Goal: Task Accomplishment & Management: Manage account settings

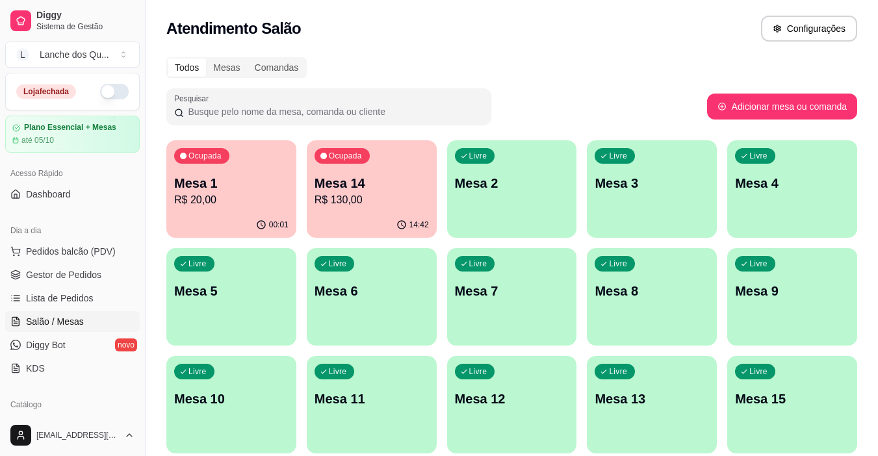
click at [100, 92] on button "button" at bounding box center [114, 92] width 29 height 16
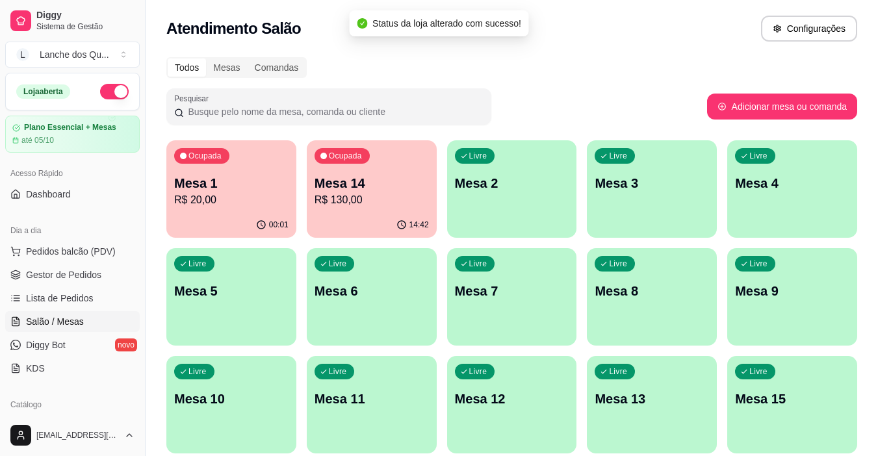
click at [231, 180] on p "Mesa 1" at bounding box center [231, 183] width 114 height 18
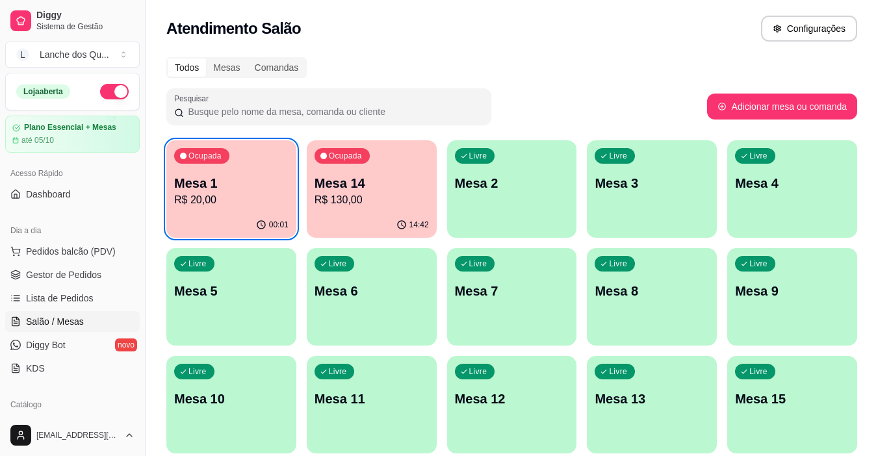
click at [219, 189] on p "Mesa 1" at bounding box center [231, 183] width 114 height 18
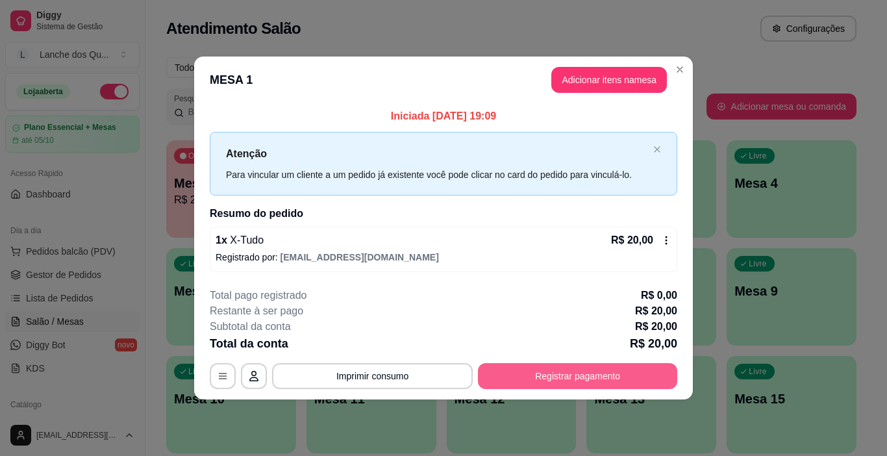
click at [578, 379] on button "Registrar pagamento" at bounding box center [577, 376] width 199 height 26
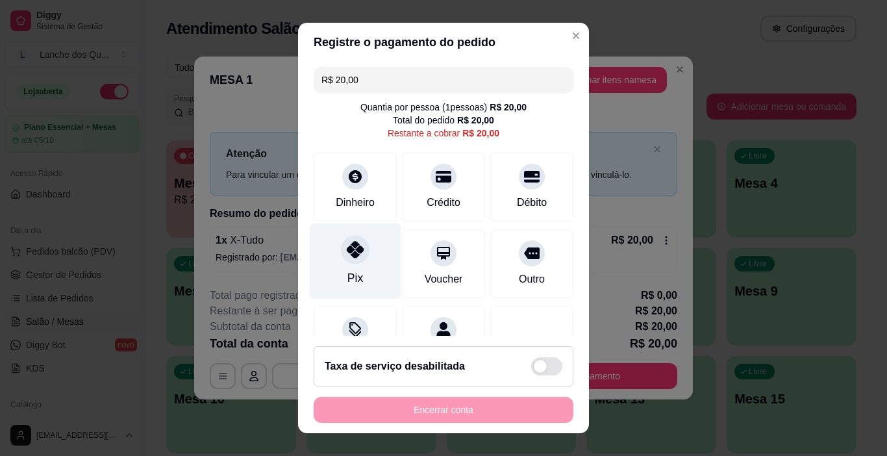
click at [348, 257] on icon at bounding box center [355, 249] width 17 height 17
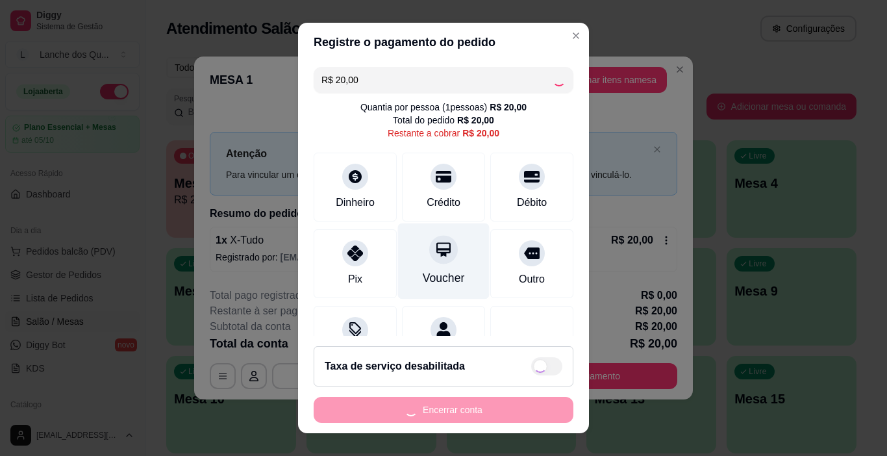
scroll to position [60, 0]
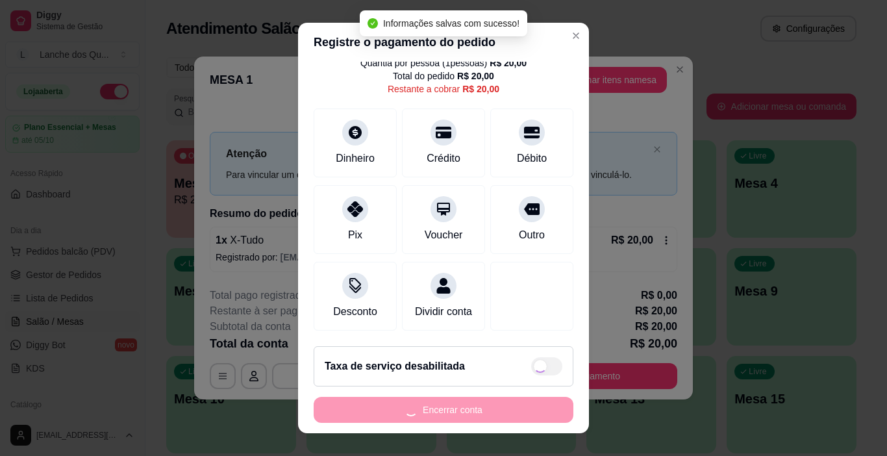
type input "R$ 0,00"
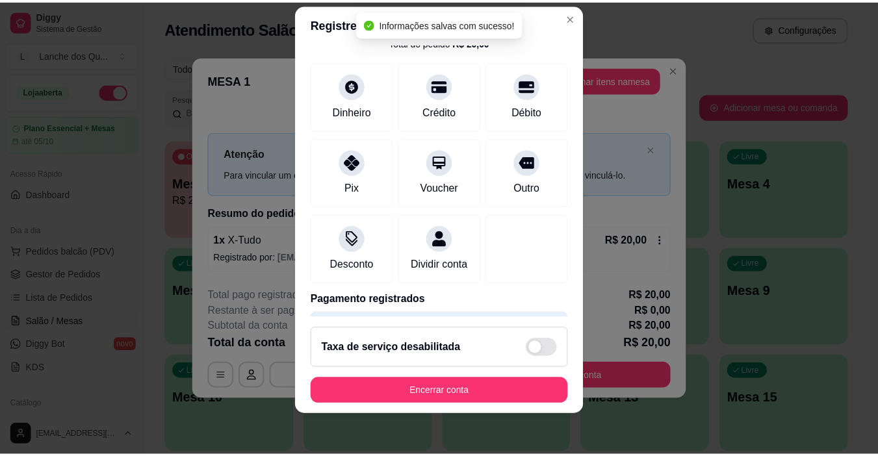
scroll to position [19, 0]
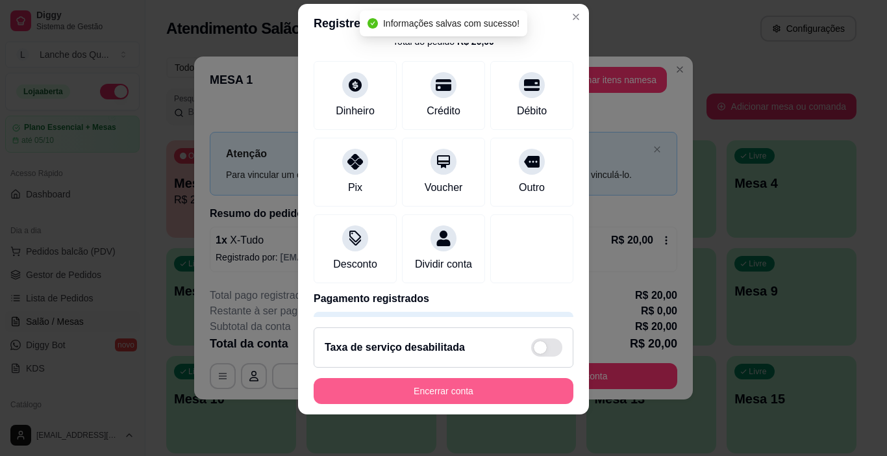
click at [459, 392] on button "Encerrar conta" at bounding box center [444, 391] width 260 height 26
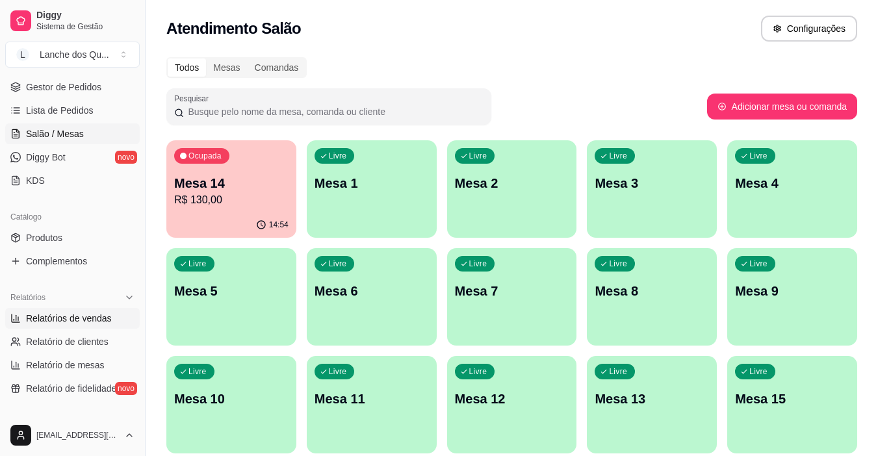
scroll to position [195, 0]
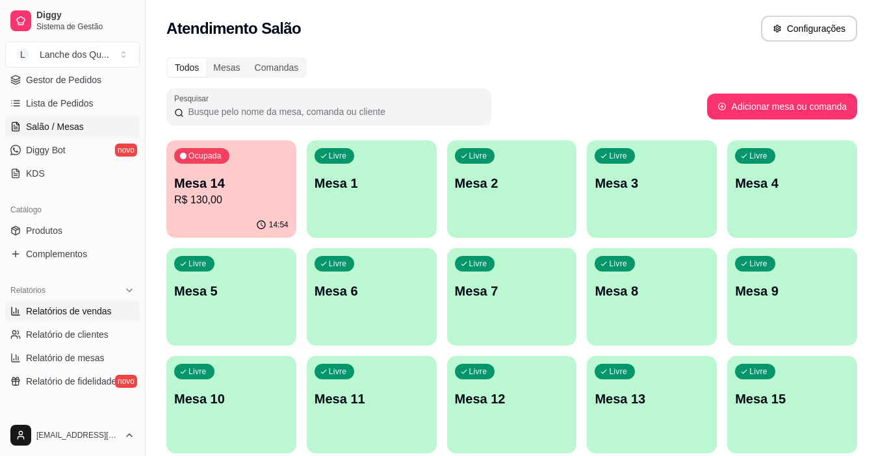
click at [64, 311] on span "Relatórios de vendas" at bounding box center [69, 311] width 86 height 13
select select "ALL"
select select "0"
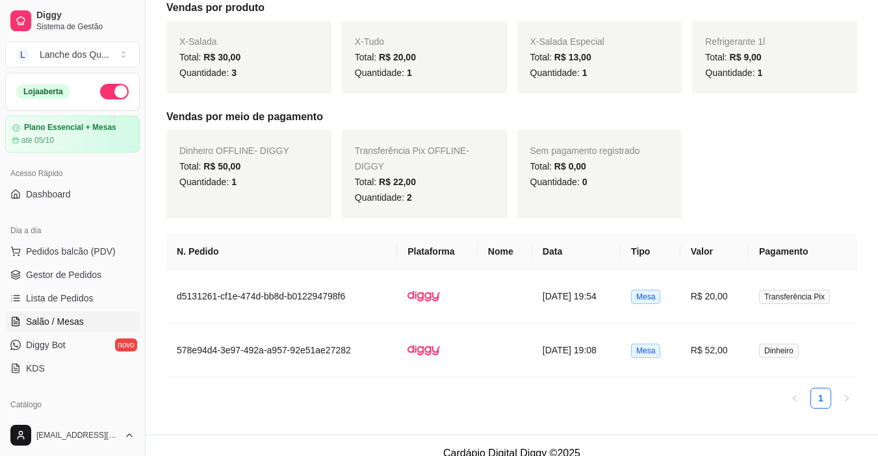
click at [57, 327] on span "Salão / Mesas" at bounding box center [55, 321] width 58 height 13
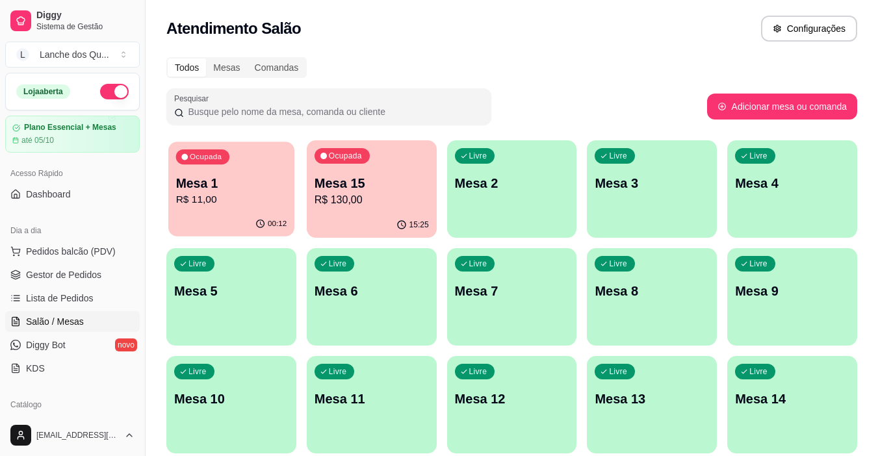
click at [199, 185] on p "Mesa 1" at bounding box center [231, 184] width 111 height 18
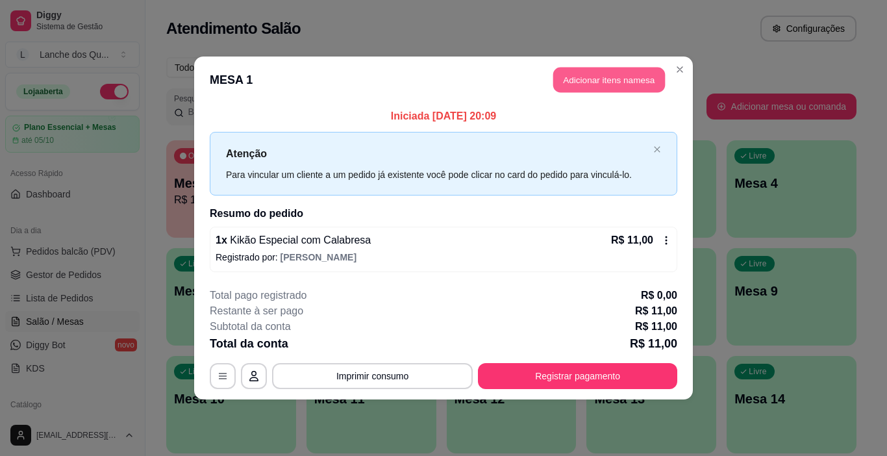
click at [596, 77] on button "Adicionar itens na mesa" at bounding box center [609, 80] width 112 height 25
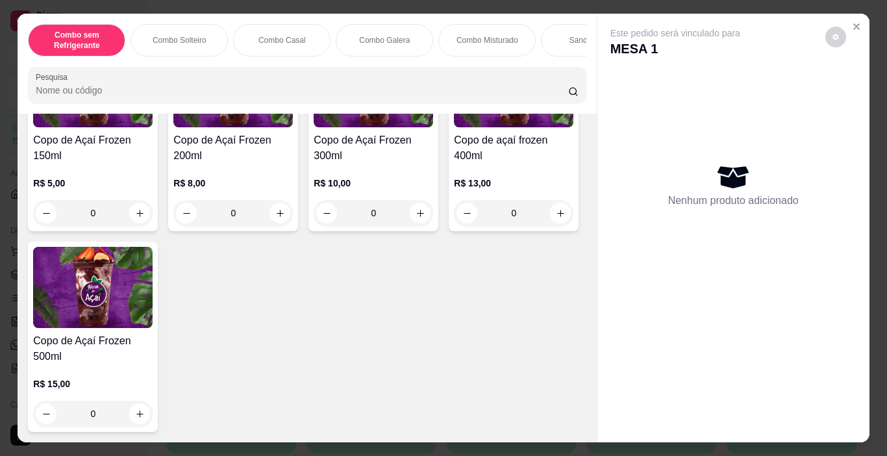
scroll to position [4027, 0]
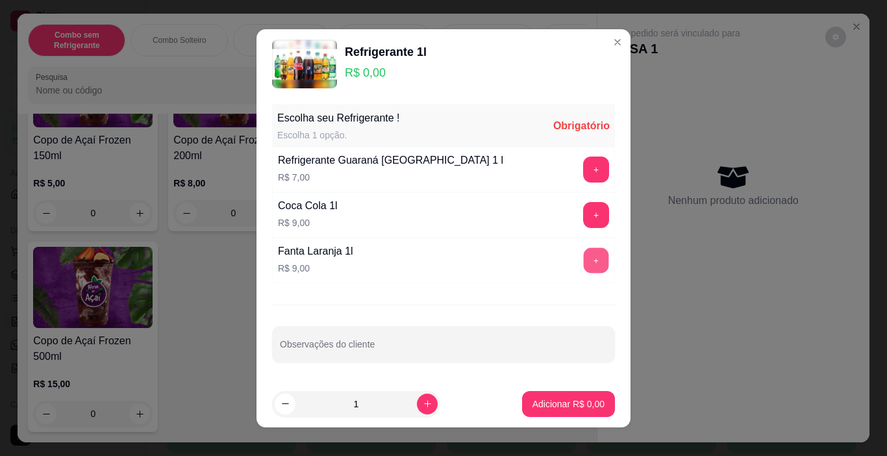
click at [587, 262] on button "+" at bounding box center [596, 259] width 25 height 25
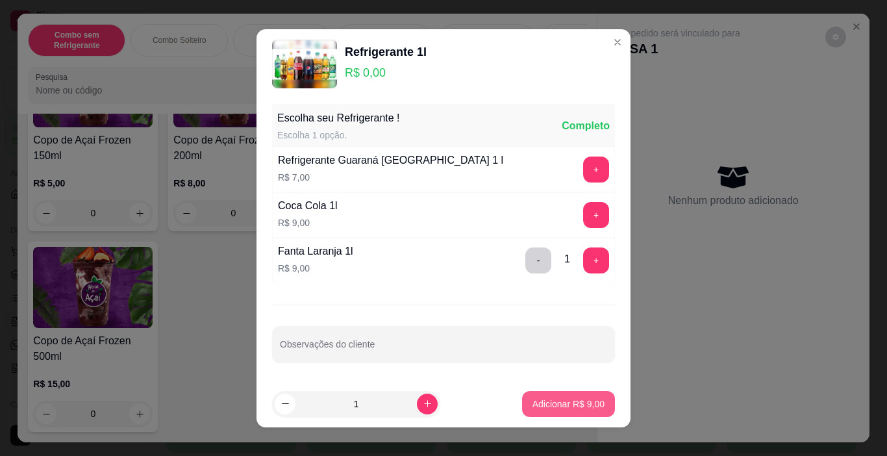
click at [564, 406] on p "Adicionar R$ 9,00" at bounding box center [569, 404] width 72 height 13
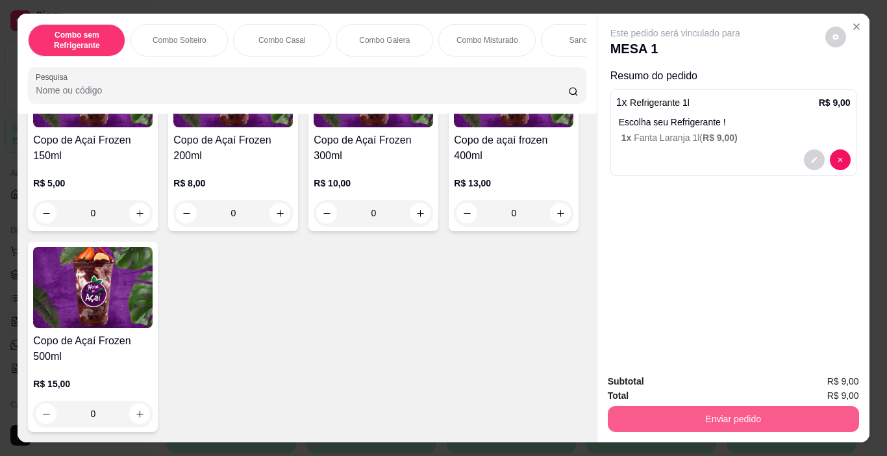
click at [642, 412] on button "Enviar pedido" at bounding box center [733, 419] width 251 height 26
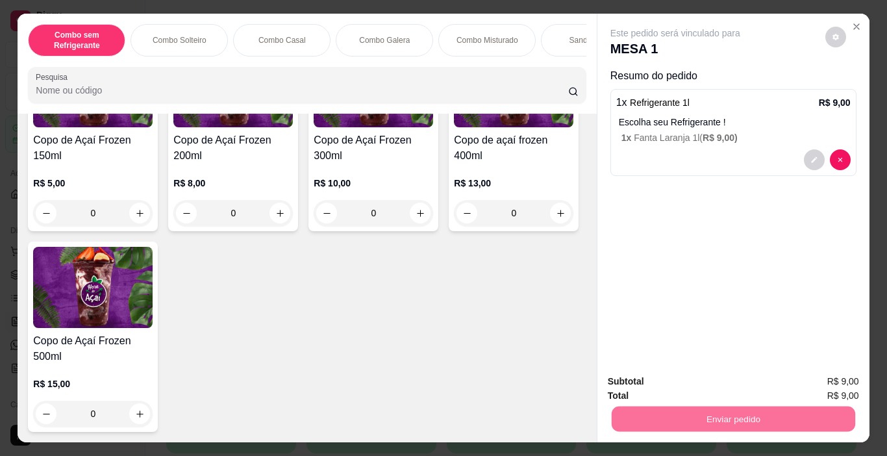
click at [675, 381] on button "Não registrar e enviar pedido" at bounding box center [690, 382] width 135 height 25
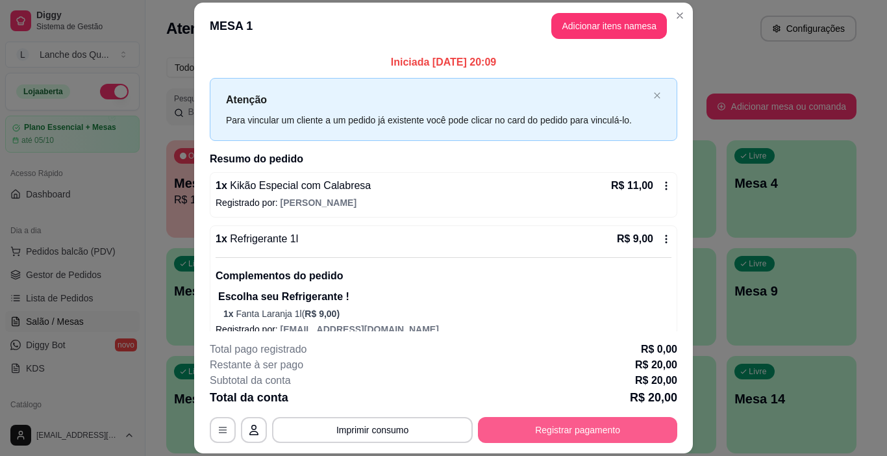
click at [576, 434] on button "Registrar pagamento" at bounding box center [577, 430] width 199 height 26
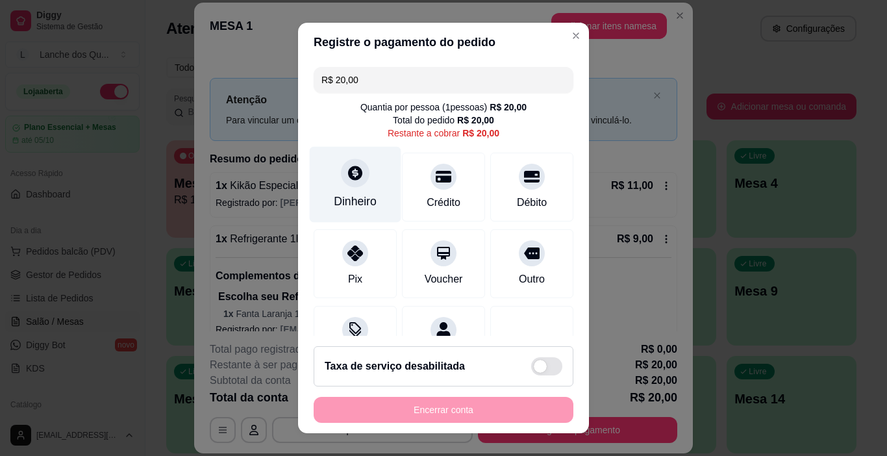
click at [349, 187] on div at bounding box center [355, 173] width 29 height 29
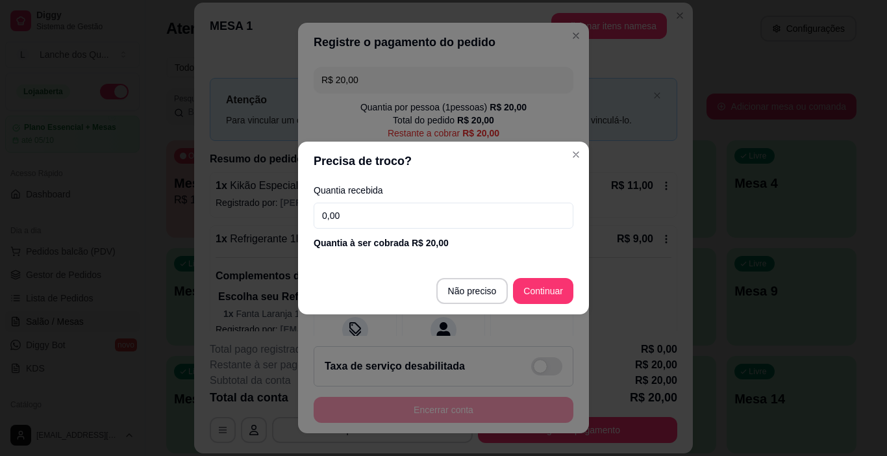
click at [381, 217] on input "0,00" at bounding box center [444, 216] width 260 height 26
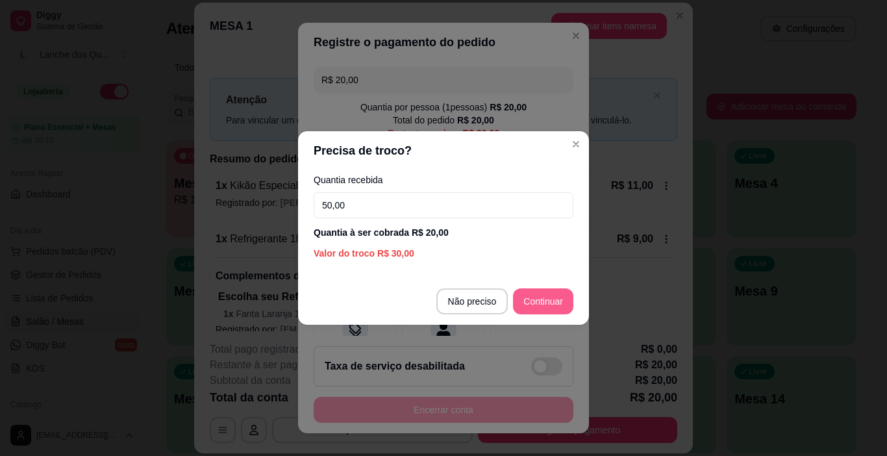
type input "50,00"
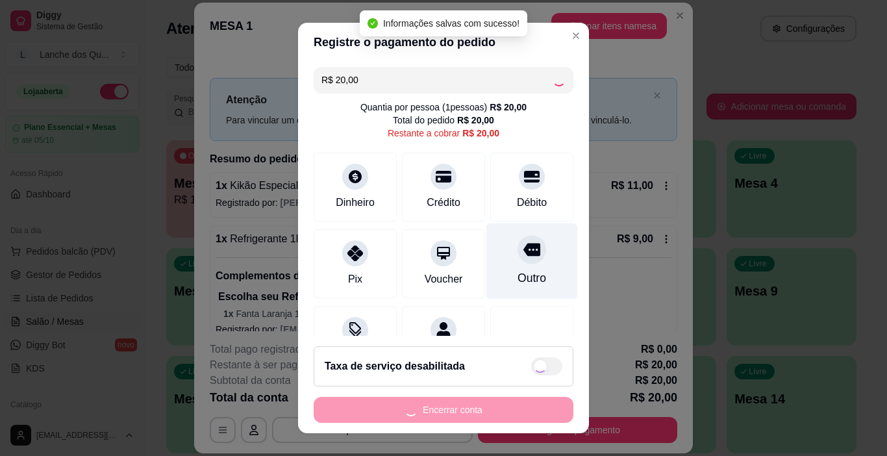
type input "R$ 0,00"
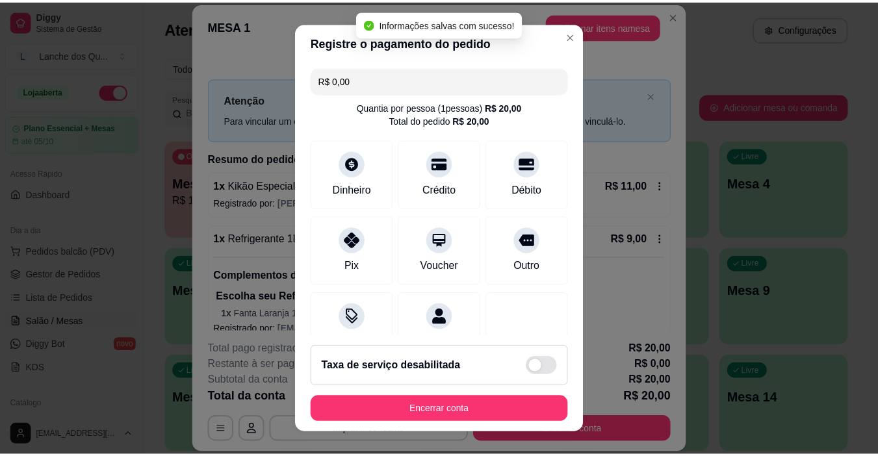
scroll to position [114, 0]
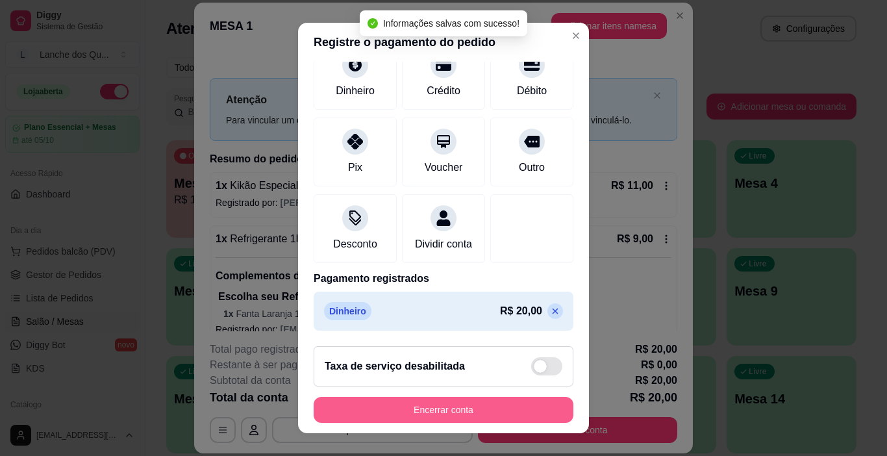
click at [457, 408] on button "Encerrar conta" at bounding box center [444, 410] width 260 height 26
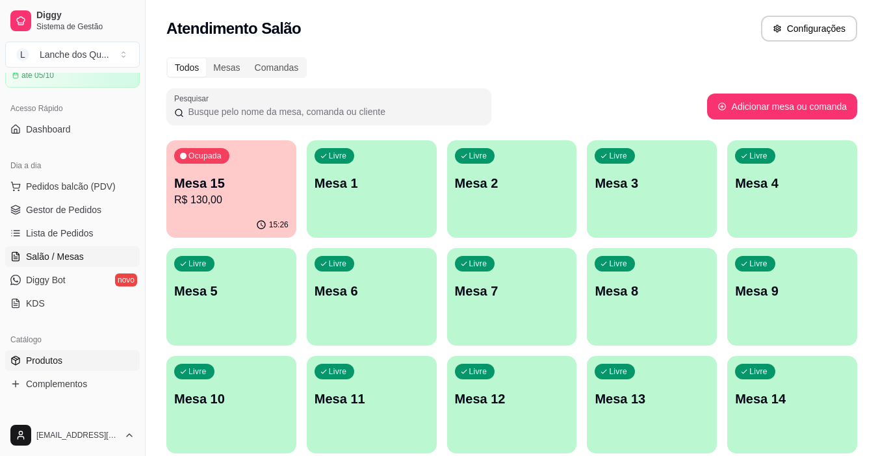
scroll to position [130, 0]
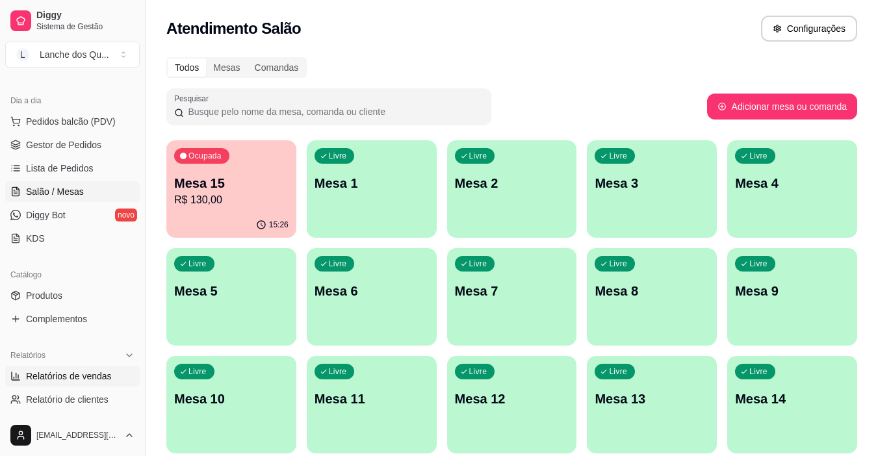
click at [67, 369] on link "Relatórios de vendas" at bounding box center [72, 376] width 134 height 21
select select "ALL"
select select "0"
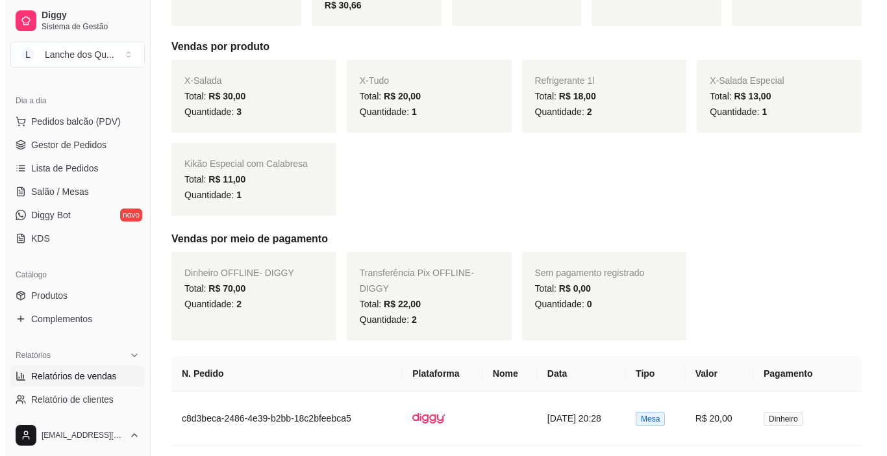
scroll to position [325, 0]
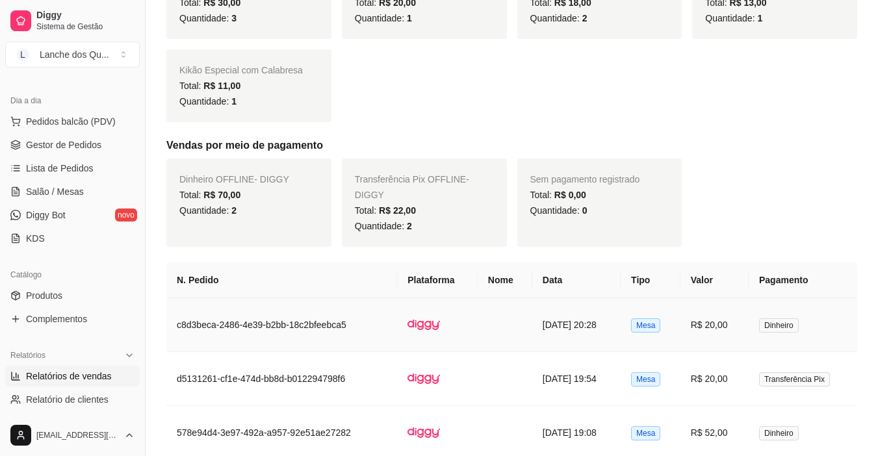
click at [579, 325] on td "[DATE] 20:28" at bounding box center [576, 325] width 88 height 54
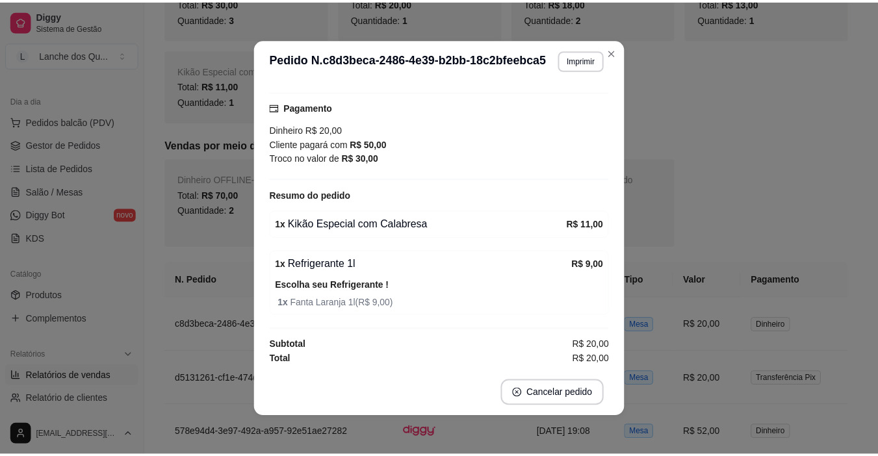
scroll to position [123, 0]
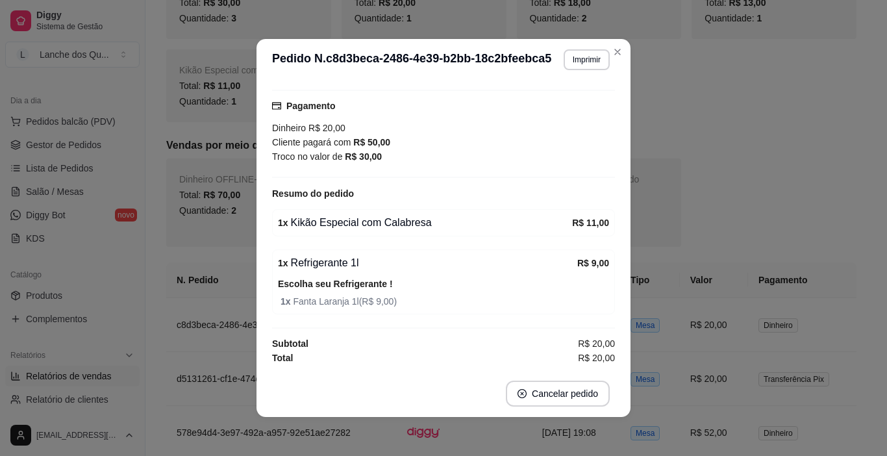
drag, startPoint x: 380, startPoint y: 225, endPoint x: 405, endPoint y: 221, distance: 25.7
click at [389, 224] on div "1 x Kikão Especial com Calabresa" at bounding box center [425, 223] width 294 height 16
click at [405, 221] on div "1 x Kikão Especial com Calabresa" at bounding box center [425, 223] width 294 height 16
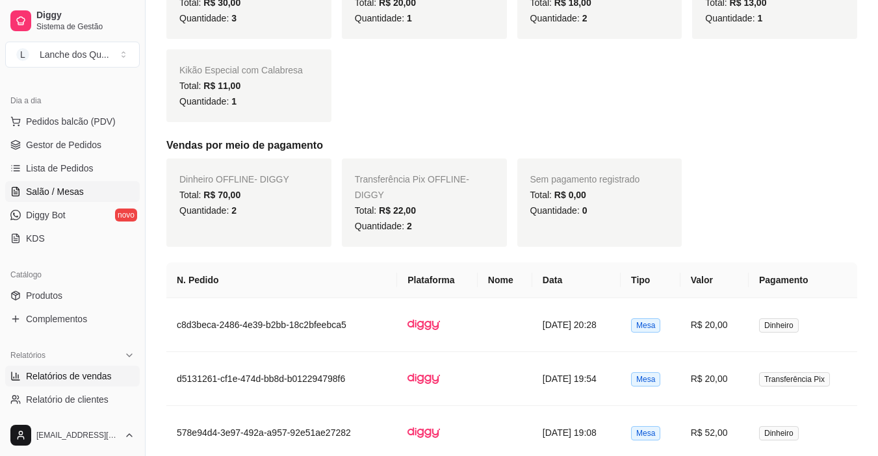
click at [89, 188] on link "Salão / Mesas" at bounding box center [72, 191] width 134 height 21
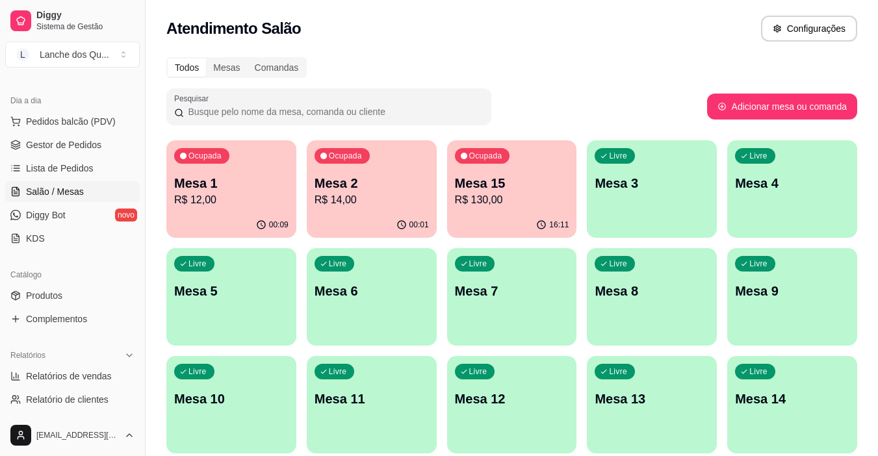
click at [254, 197] on p "R$ 12,00" at bounding box center [231, 200] width 114 height 16
click at [376, 197] on p "R$ 14,00" at bounding box center [371, 200] width 114 height 16
click at [494, 193] on p "R$ 130,00" at bounding box center [512, 200] width 114 height 16
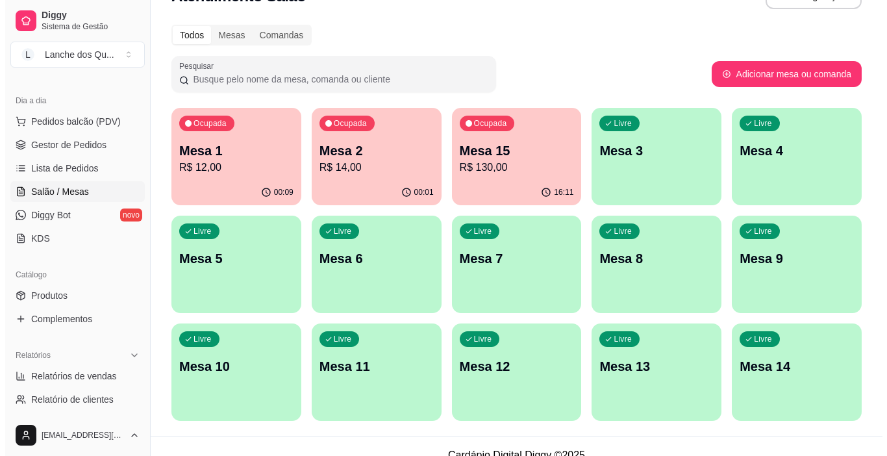
scroll to position [50, 0]
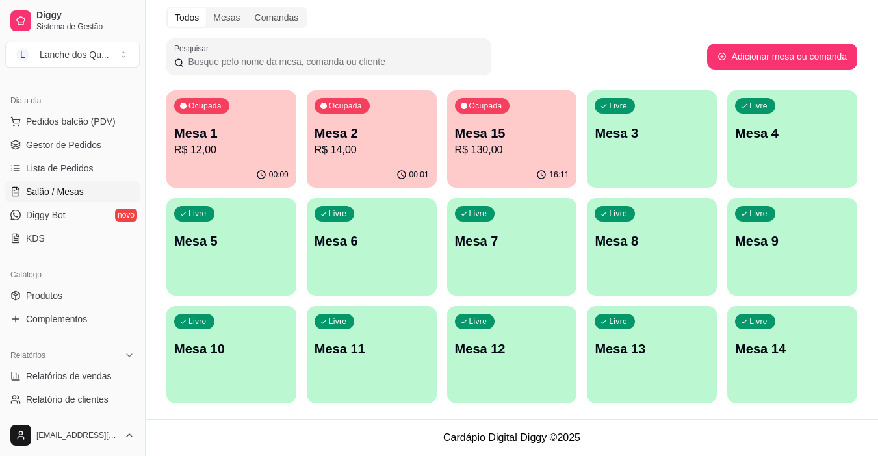
click at [802, 362] on div "Livre Mesa 14" at bounding box center [792, 347] width 130 height 82
click at [642, 147] on div "Livre Mesa 3" at bounding box center [652, 131] width 130 height 82
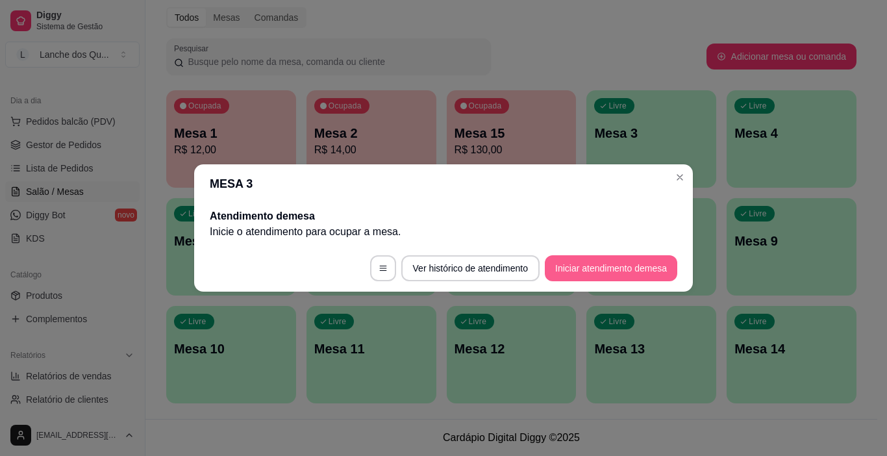
click at [598, 260] on button "Iniciar atendimento de mesa" at bounding box center [611, 268] width 133 height 26
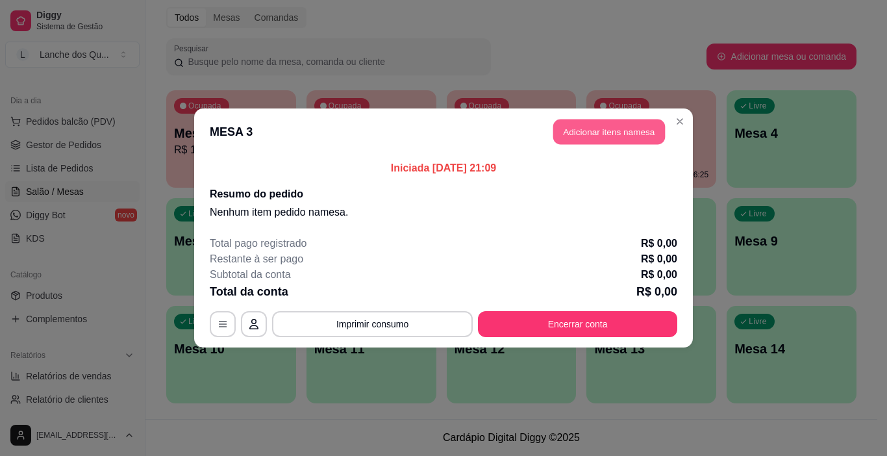
click at [598, 129] on button "Adicionar itens na mesa" at bounding box center [609, 132] width 112 height 25
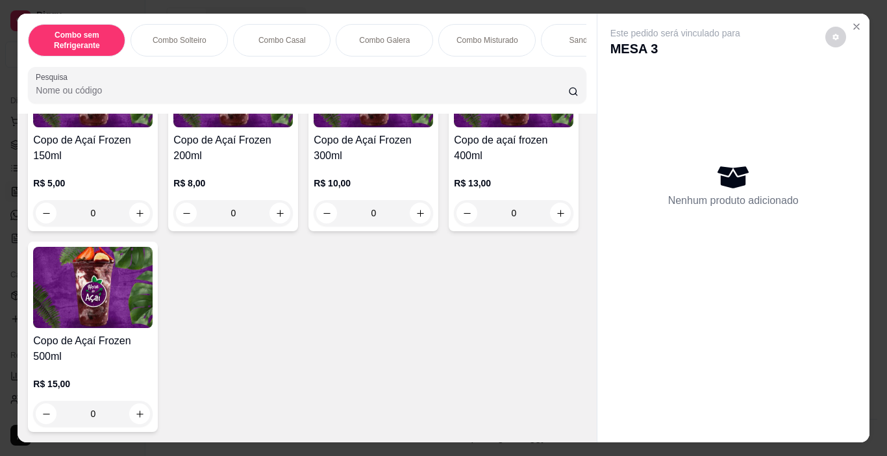
scroll to position [4541, 0]
click at [415, 210] on div "0" at bounding box center [374, 213] width 120 height 26
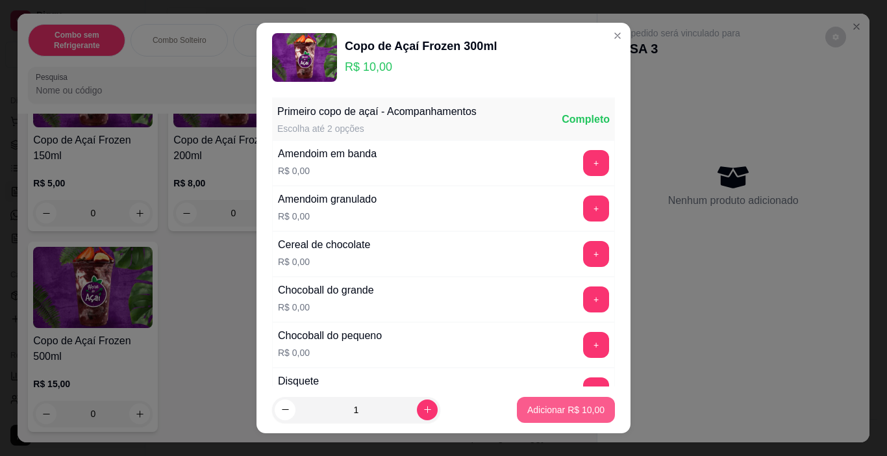
click at [552, 411] on p "Adicionar R$ 10,00" at bounding box center [565, 409] width 77 height 13
type input "1"
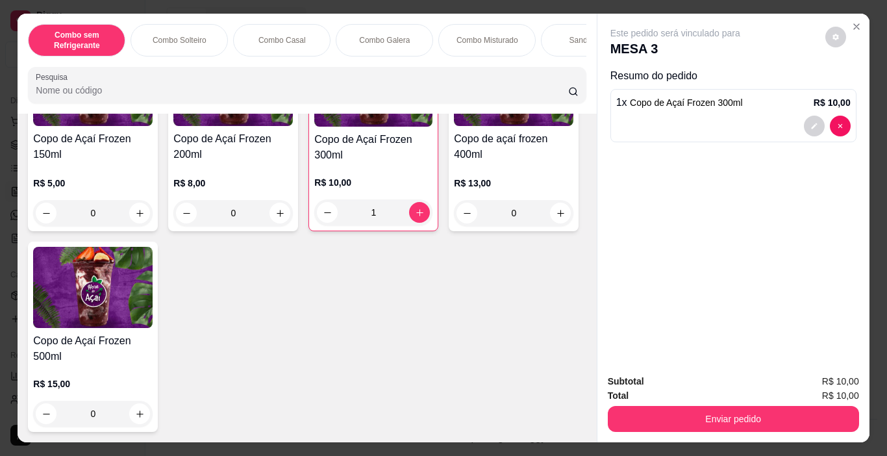
scroll to position [4022, 0]
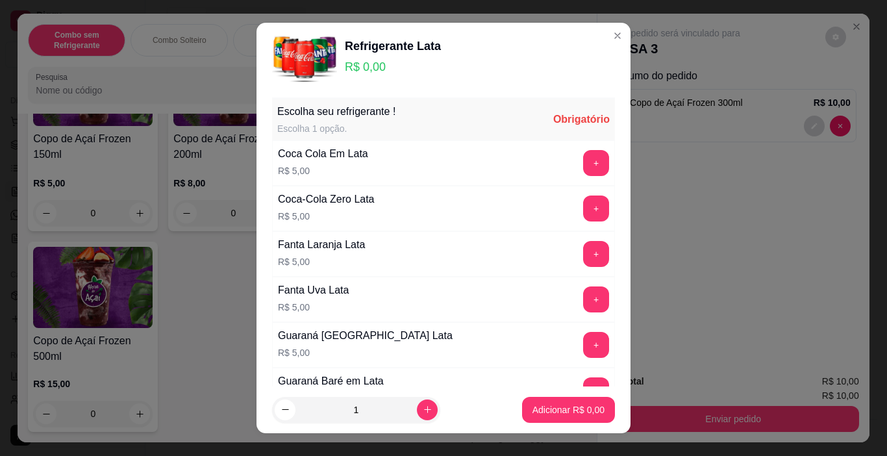
click at [583, 162] on button "+" at bounding box center [596, 163] width 26 height 26
click at [548, 394] on footer "1 Adicionar R$ 5,00" at bounding box center [444, 410] width 374 height 47
click at [574, 405] on p "Adicionar R$ 5,00" at bounding box center [569, 409] width 72 height 13
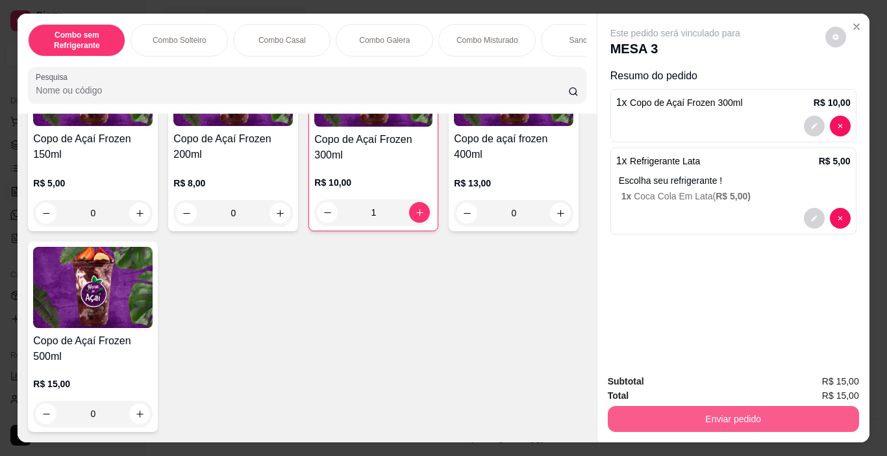
click at [718, 419] on button "Enviar pedido" at bounding box center [733, 419] width 251 height 26
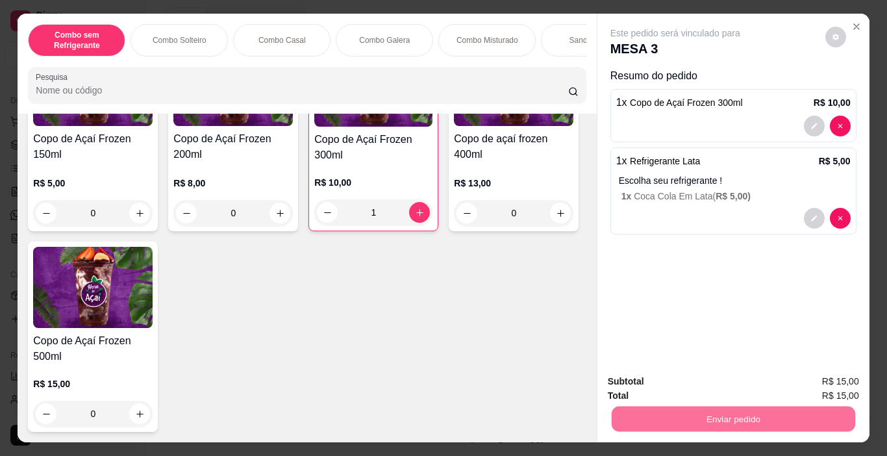
click at [694, 382] on button "Não registrar e enviar pedido" at bounding box center [690, 382] width 131 height 24
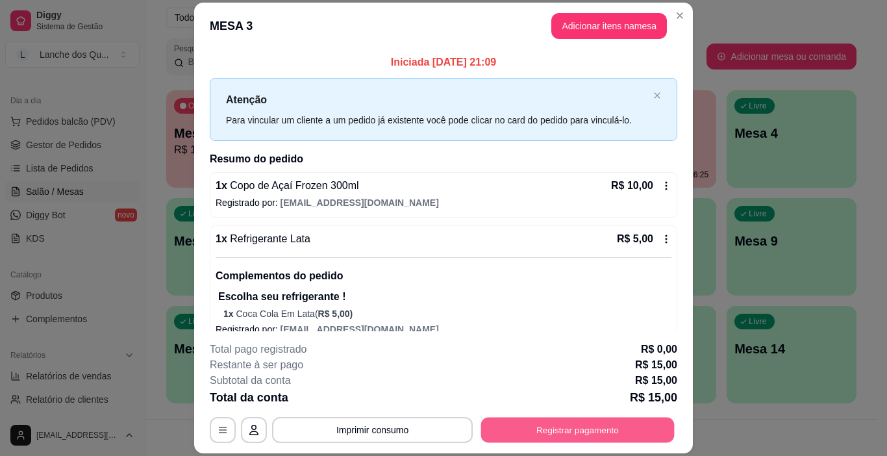
click at [574, 443] on div "**********" at bounding box center [444, 430] width 468 height 26
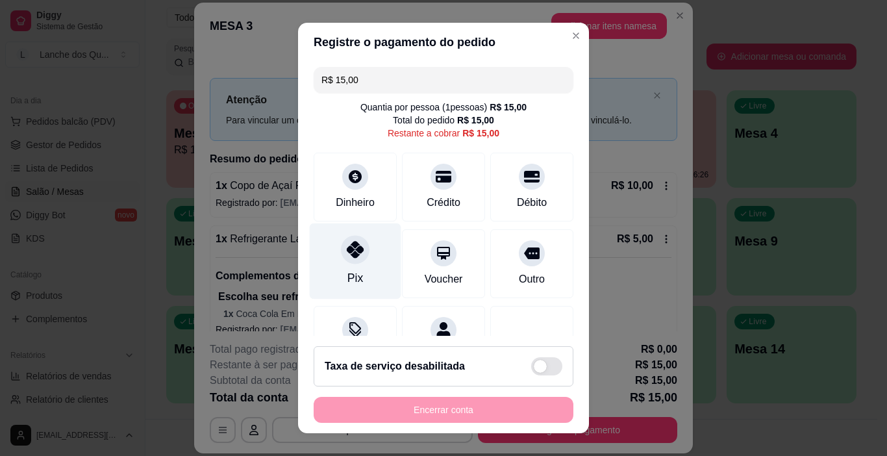
click at [353, 262] on div at bounding box center [355, 250] width 29 height 29
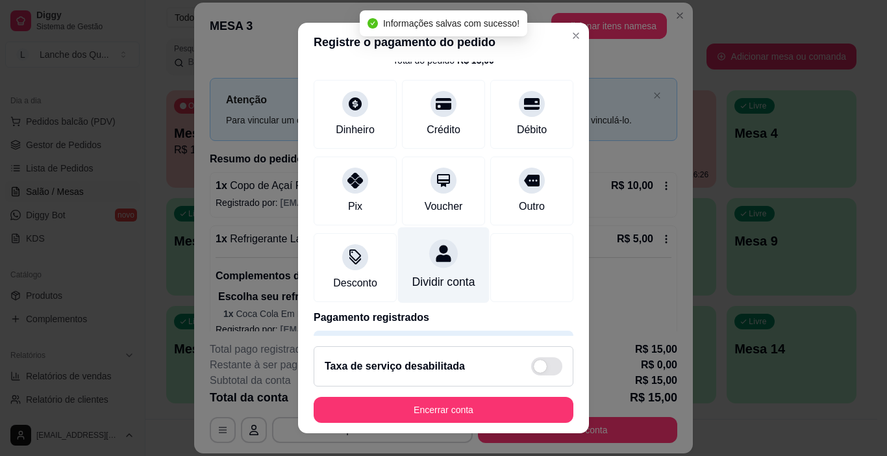
type input "R$ 0,00"
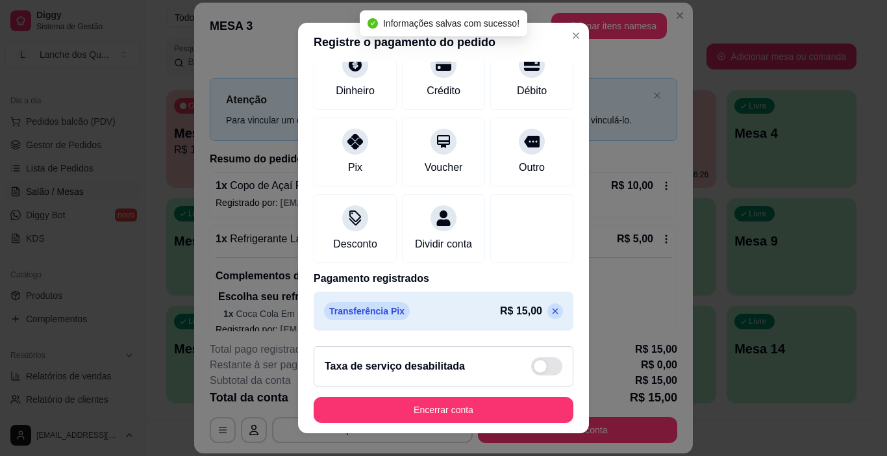
scroll to position [114, 0]
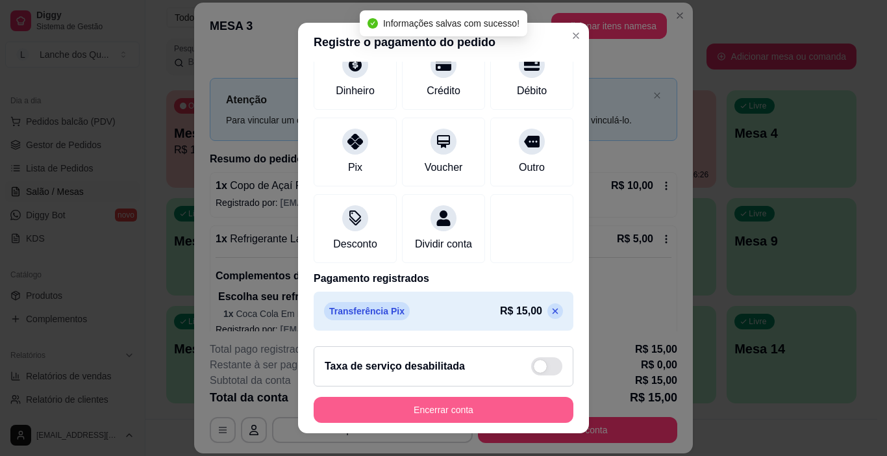
click at [455, 397] on div "Encerrar conta" at bounding box center [444, 410] width 260 height 26
click at [458, 402] on button "Encerrar conta" at bounding box center [444, 410] width 260 height 26
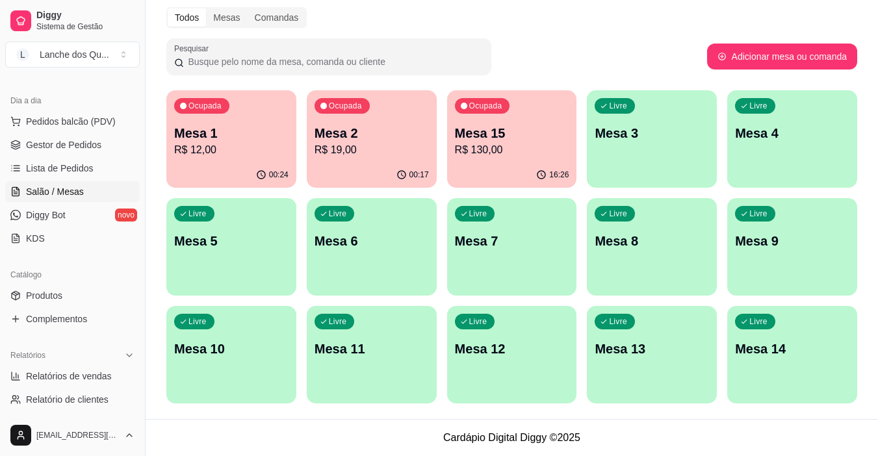
click at [223, 130] on p "Mesa 1" at bounding box center [231, 133] width 114 height 18
click at [348, 144] on p "R$ 19,00" at bounding box center [371, 150] width 114 height 16
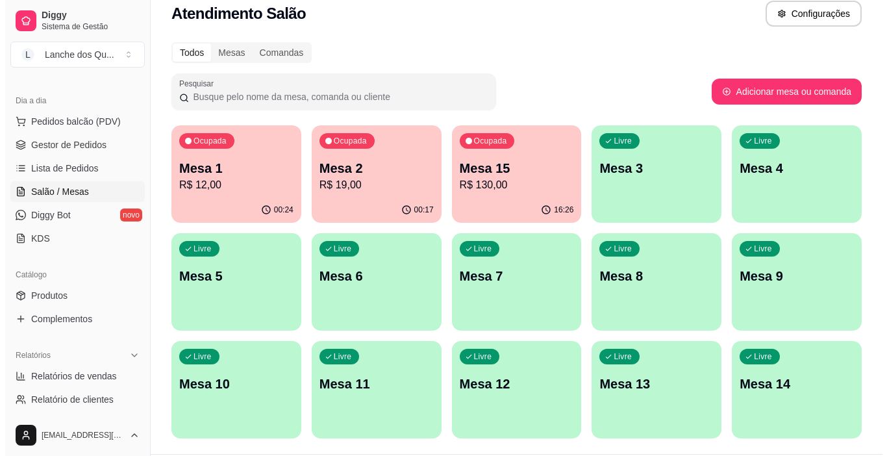
scroll to position [0, 0]
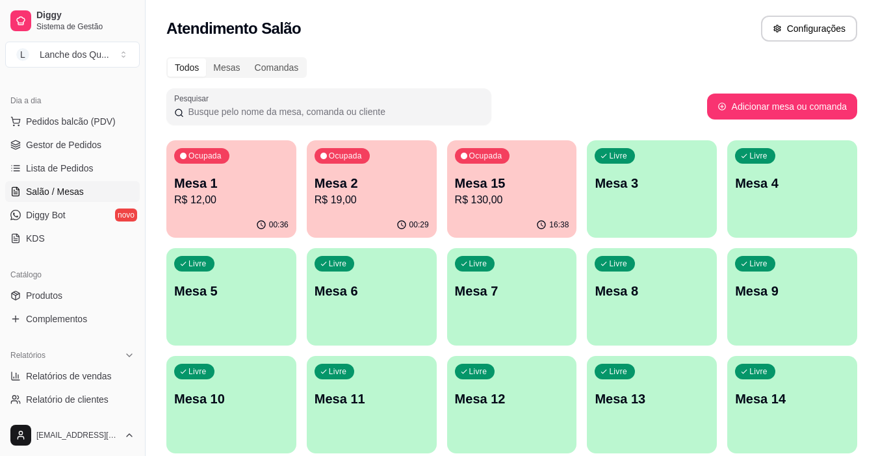
click at [668, 179] on p "Mesa 3" at bounding box center [651, 183] width 114 height 18
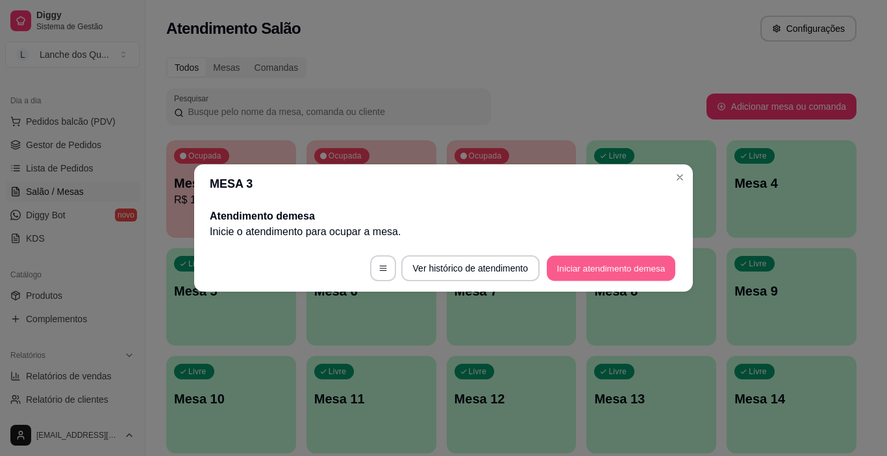
click at [604, 266] on button "Iniciar atendimento de mesa" at bounding box center [611, 268] width 129 height 25
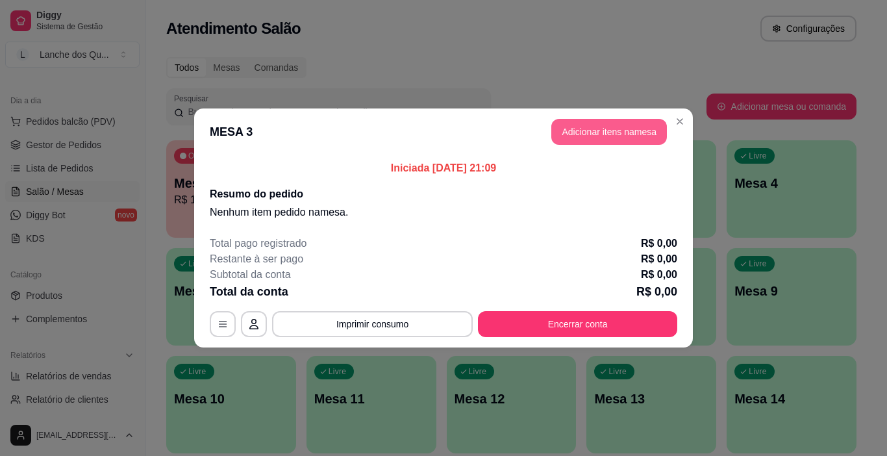
click at [654, 130] on button "Adicionar itens na mesa" at bounding box center [610, 132] width 116 height 26
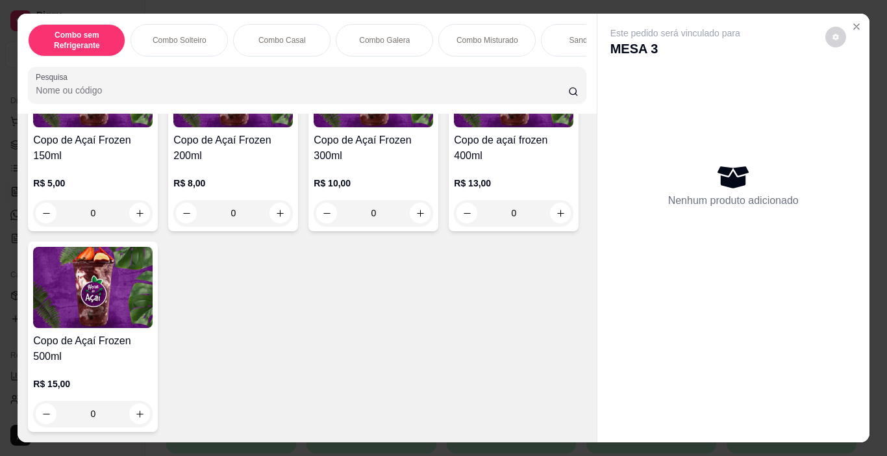
scroll to position [4541, 0]
click at [138, 209] on icon "increase-product-quantity" at bounding box center [140, 214] width 10 height 10
type input "1"
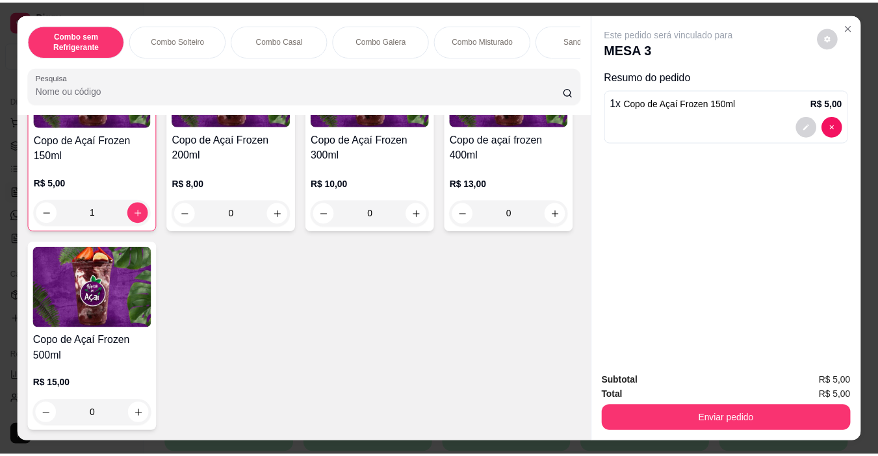
scroll to position [4542, 0]
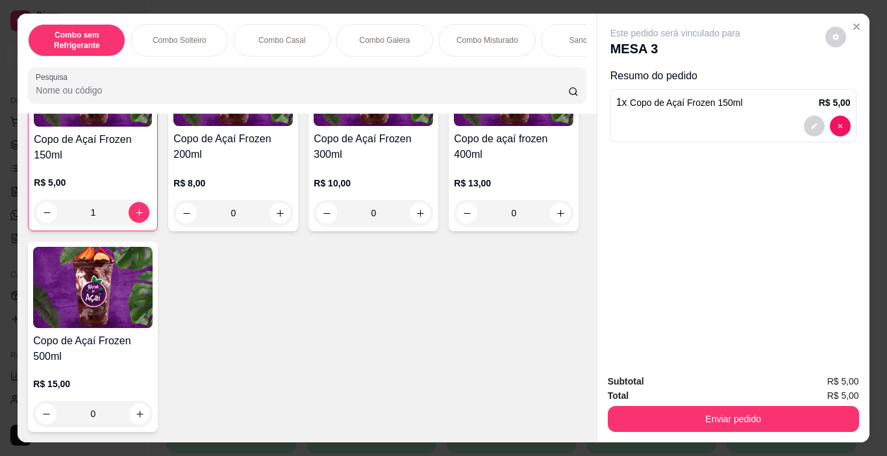
click at [666, 406] on button "Enviar pedido" at bounding box center [733, 419] width 251 height 26
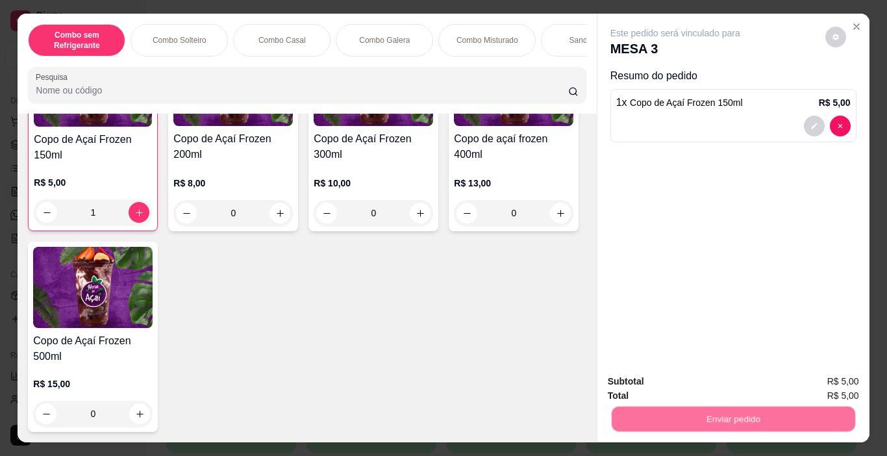
click at [692, 386] on button "Não registrar e enviar pedido" at bounding box center [690, 382] width 135 height 25
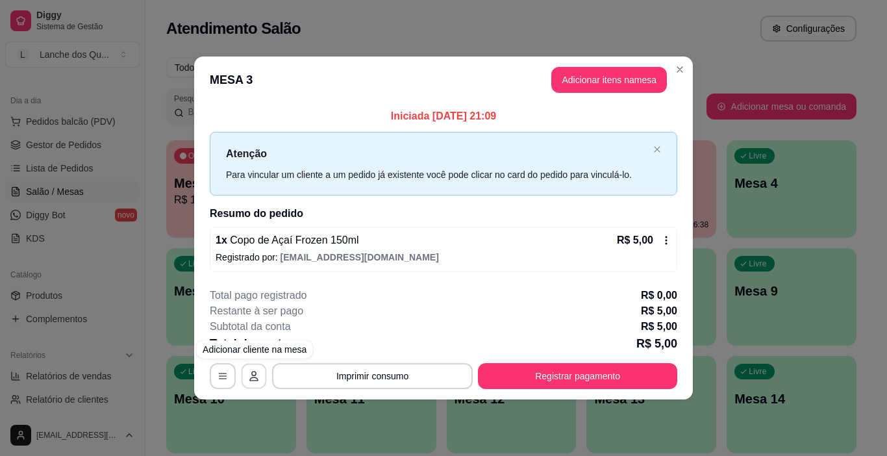
click at [255, 379] on icon "button" at bounding box center [254, 376] width 10 height 10
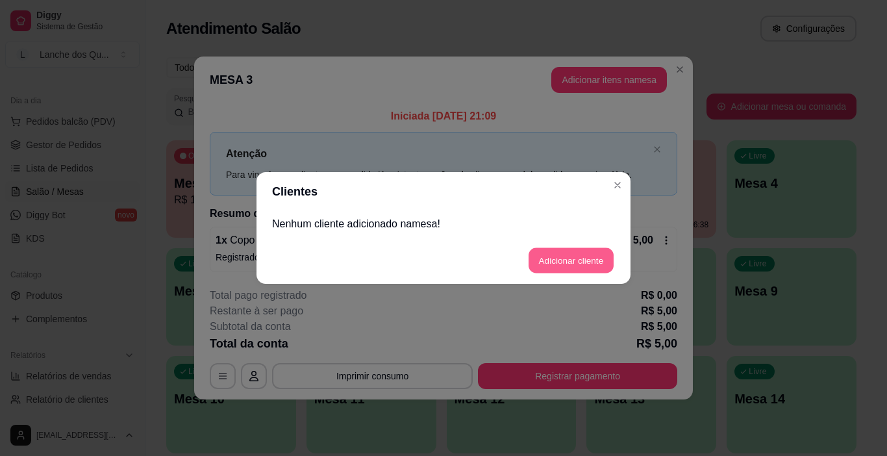
click at [565, 255] on button "Adicionar cliente" at bounding box center [571, 260] width 85 height 25
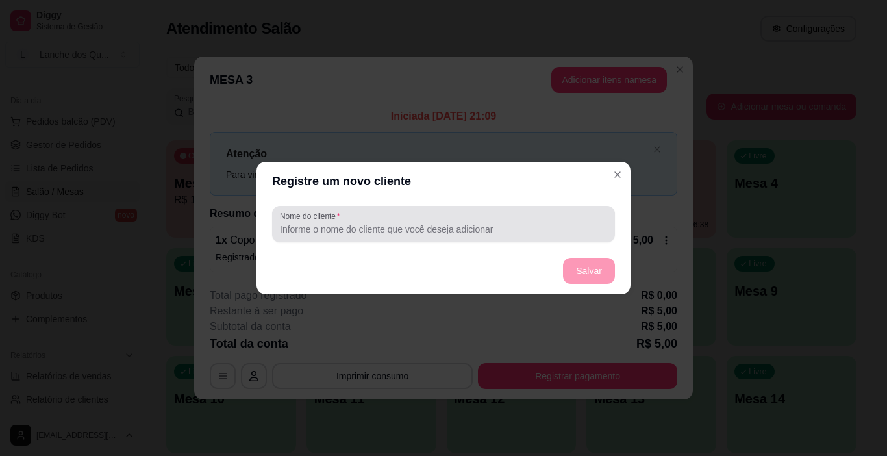
click at [333, 218] on label "Nome do cliente" at bounding box center [312, 215] width 64 height 11
click at [333, 223] on input "Nome do cliente" at bounding box center [443, 229] width 327 height 13
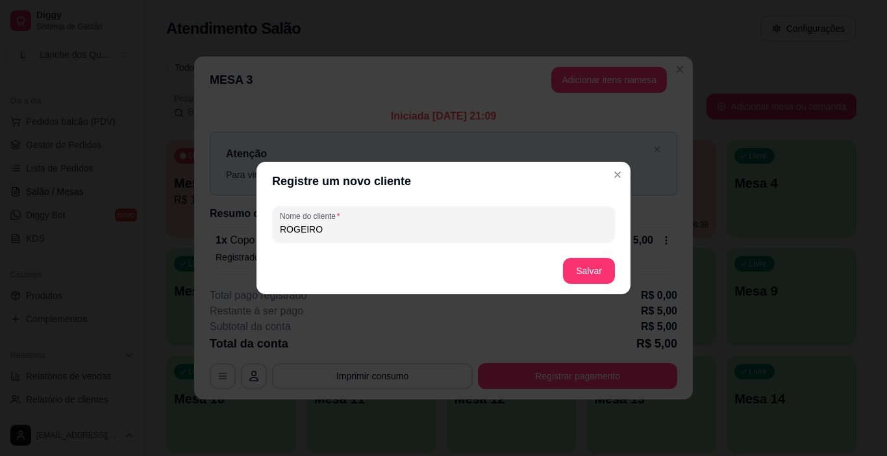
drag, startPoint x: 335, startPoint y: 228, endPoint x: 238, endPoint y: 222, distance: 97.7
click at [238, 223] on div "Registre um novo cliente Nome do cliente [PERSON_NAME]" at bounding box center [443, 228] width 887 height 456
type input "[PERSON_NAME]"
click at [596, 265] on button "Salvar" at bounding box center [589, 271] width 52 height 26
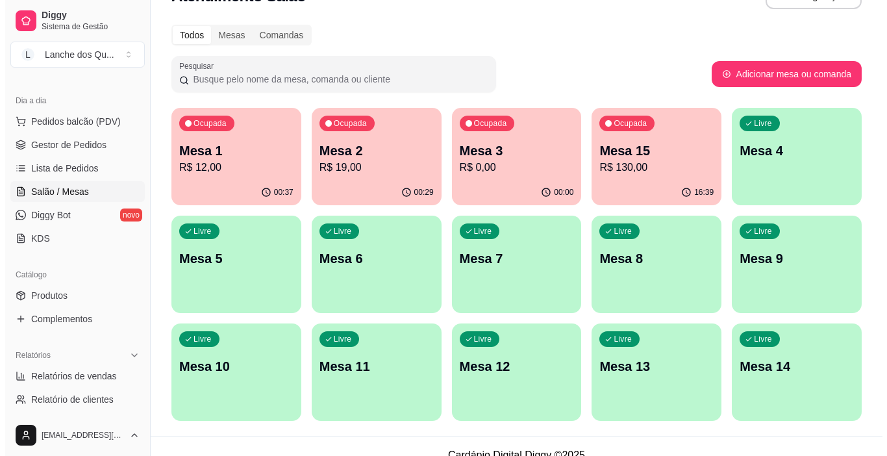
scroll to position [50, 0]
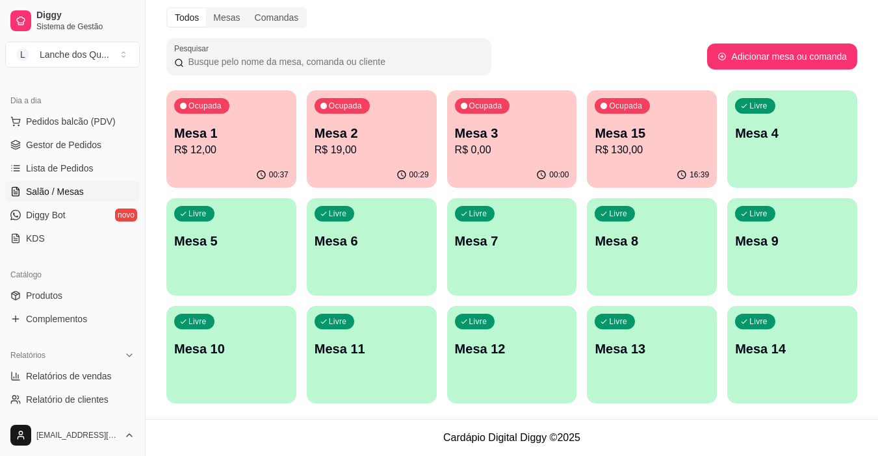
click at [780, 361] on div "Livre Mesa 14" at bounding box center [792, 347] width 130 height 82
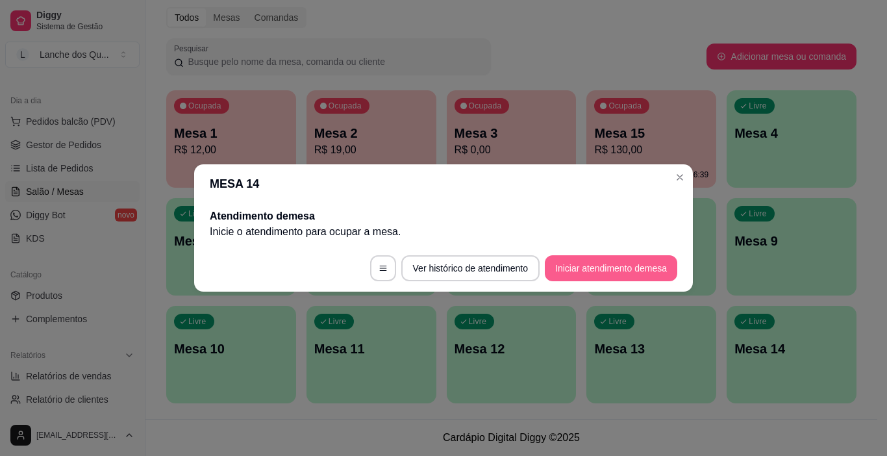
click at [625, 270] on button "Iniciar atendimento de mesa" at bounding box center [611, 268] width 133 height 26
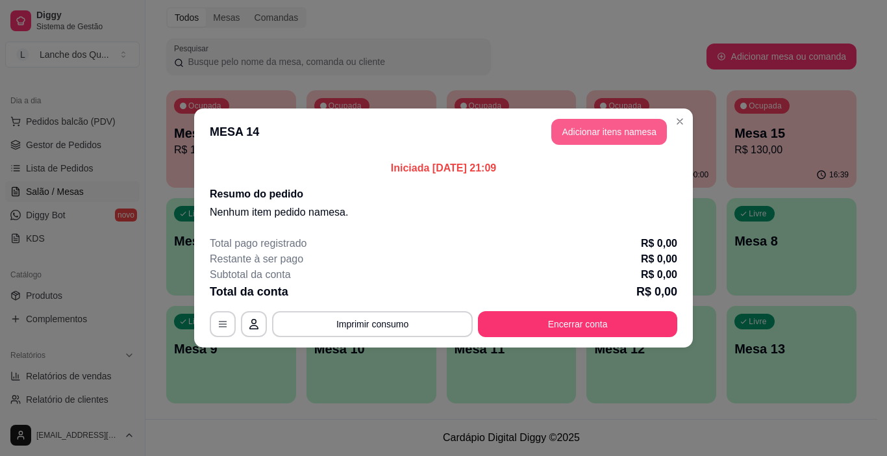
click at [592, 136] on button "Adicionar itens na mesa" at bounding box center [610, 132] width 116 height 26
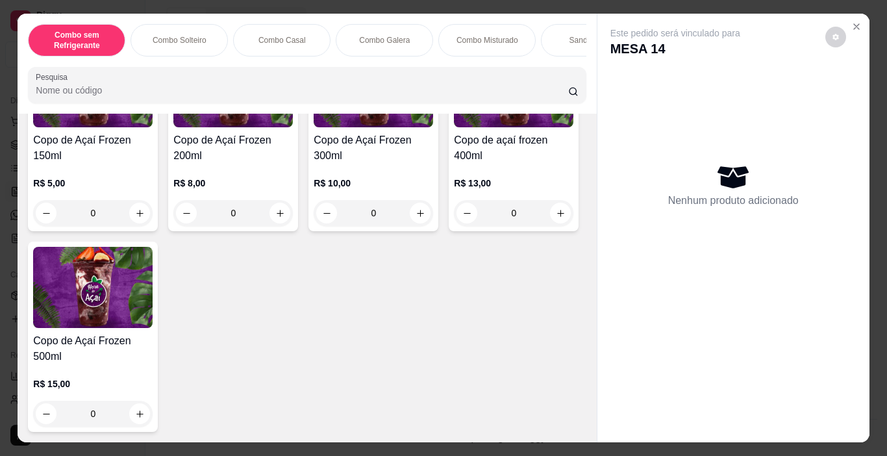
scroll to position [3703, 0]
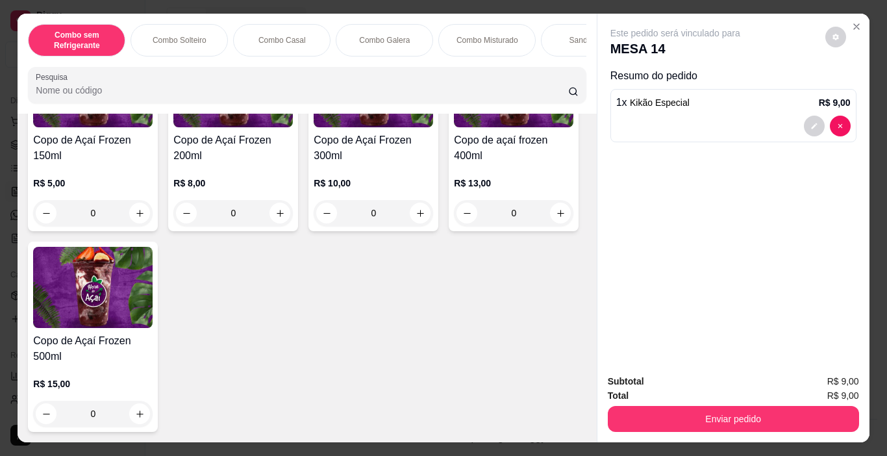
type input "2"
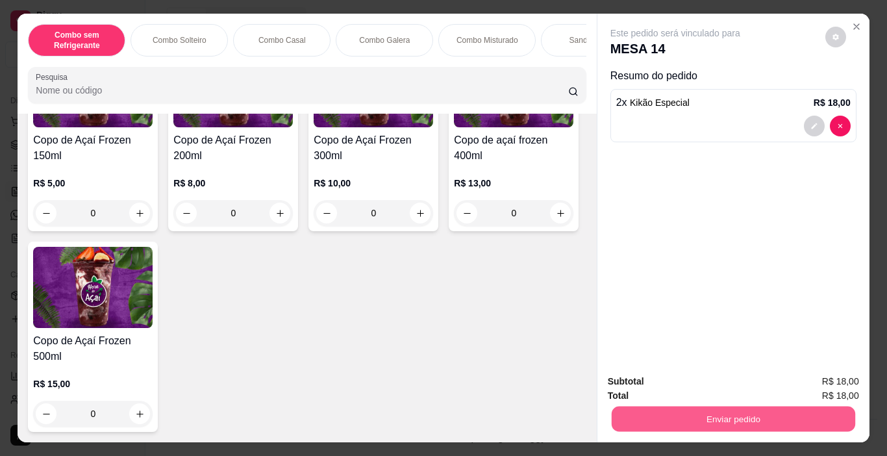
click at [698, 409] on button "Enviar pedido" at bounding box center [733, 419] width 244 height 25
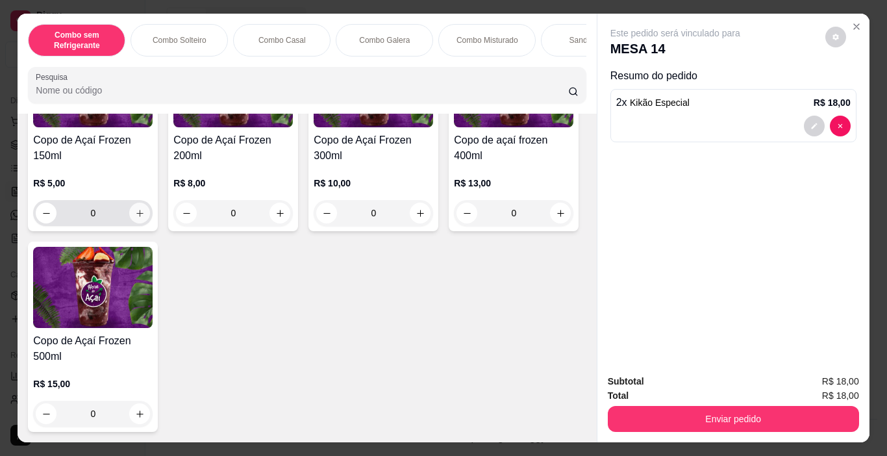
click at [139, 218] on icon "increase-product-quantity" at bounding box center [140, 214] width 10 height 10
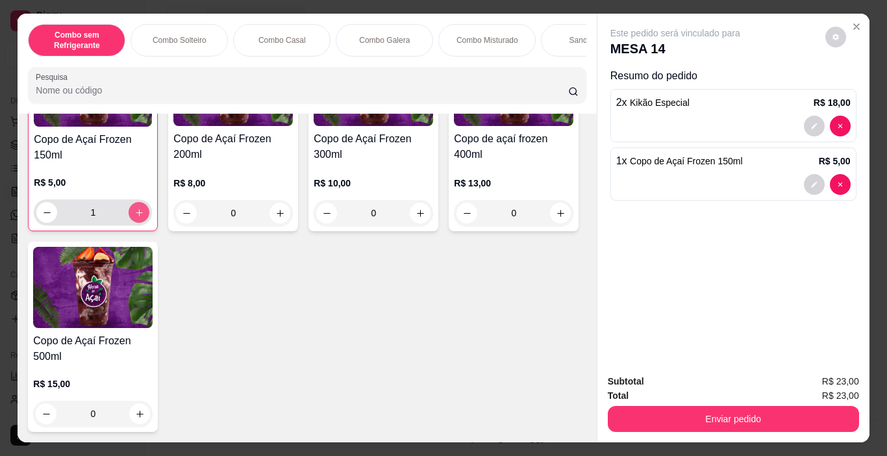
scroll to position [4483, 0]
click at [139, 218] on icon "increase-product-quantity" at bounding box center [139, 213] width 10 height 10
type input "2"
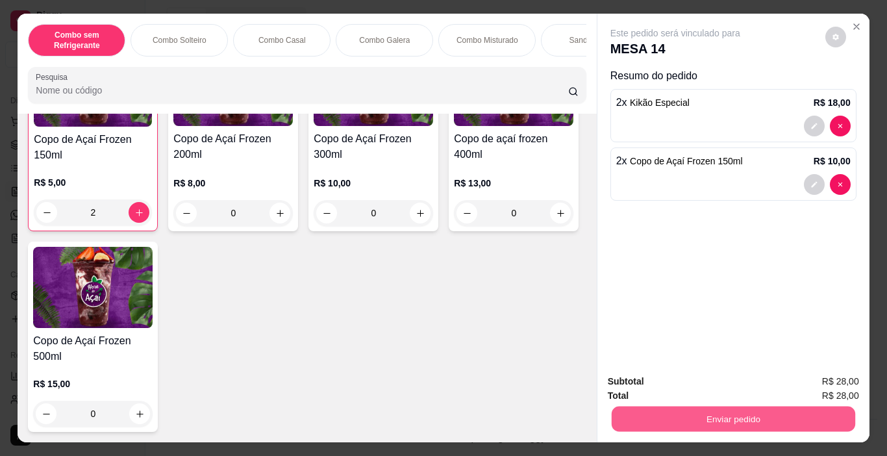
click at [798, 424] on button "Enviar pedido" at bounding box center [733, 419] width 244 height 25
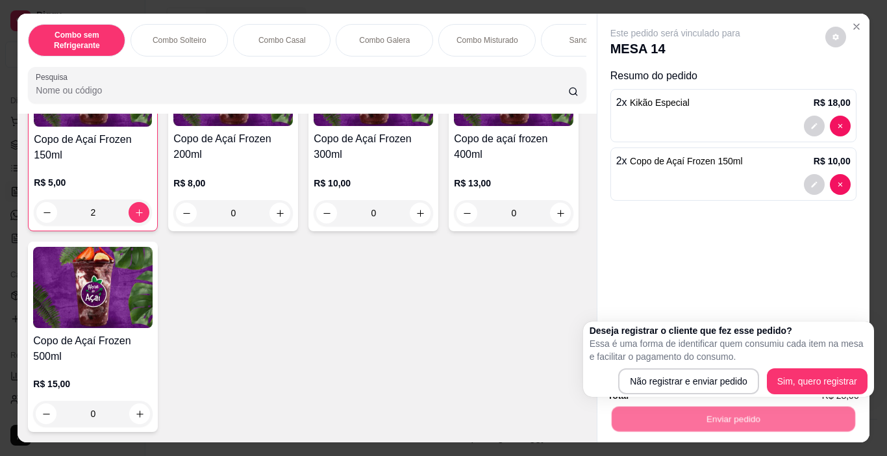
click at [681, 359] on p "Essa é uma forma de identificar quem consumiu cada item na mesa e facilitar o p…" at bounding box center [729, 350] width 278 height 26
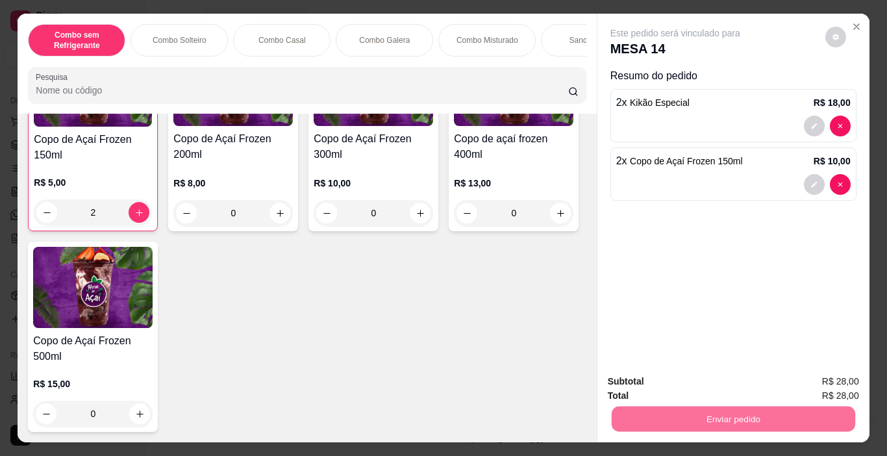
click at [687, 379] on button "Não registrar e enviar pedido" at bounding box center [690, 382] width 135 height 25
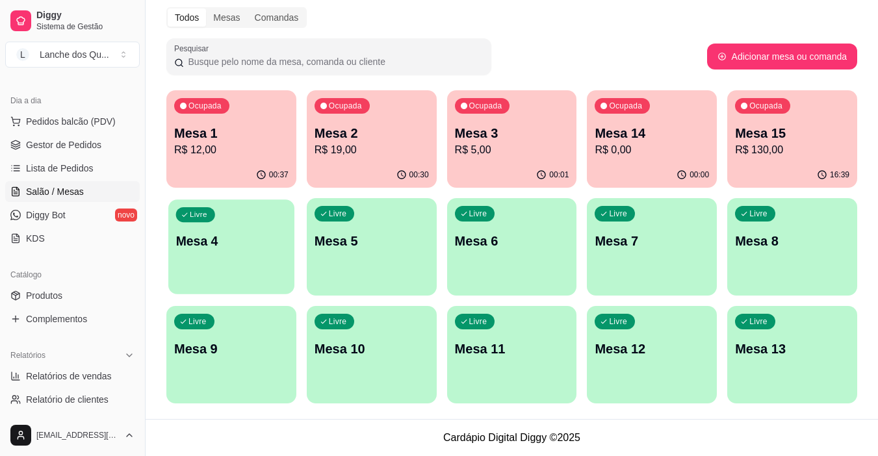
click at [250, 233] on p "Mesa 4" at bounding box center [231, 242] width 111 height 18
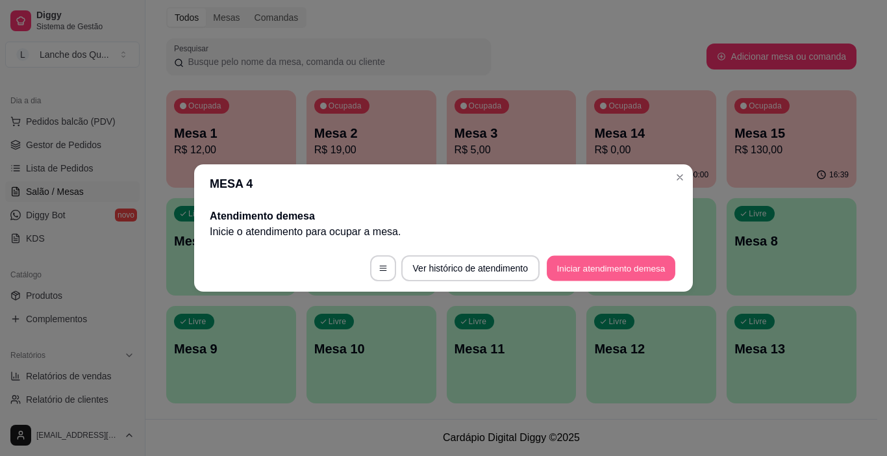
click at [626, 261] on button "Iniciar atendimento de mesa" at bounding box center [611, 268] width 129 height 25
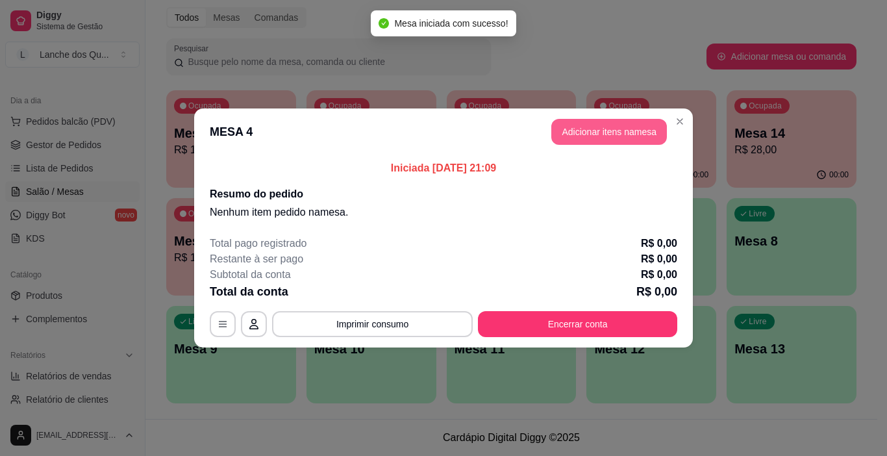
click at [637, 125] on button "Adicionar itens na mesa" at bounding box center [610, 132] width 116 height 26
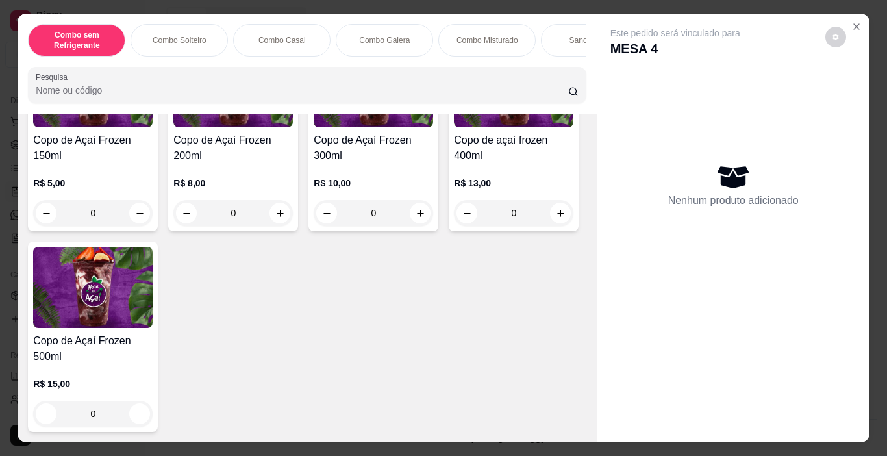
scroll to position [3573, 0]
type input "1"
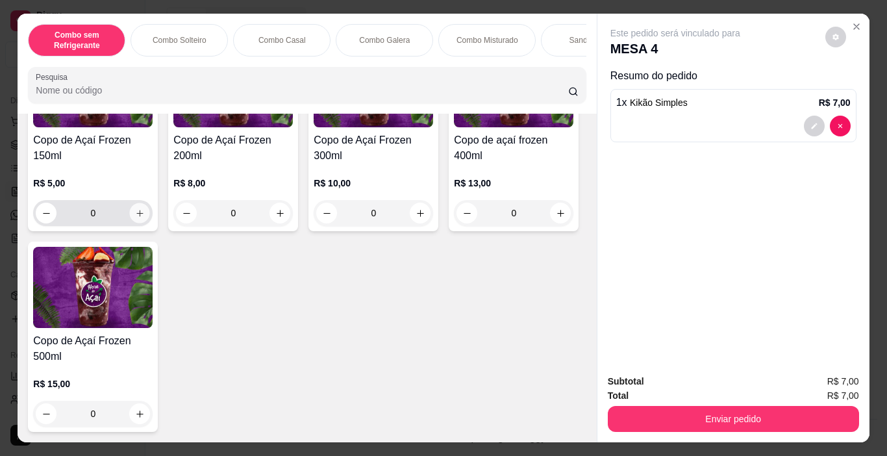
click at [135, 218] on icon "increase-product-quantity" at bounding box center [140, 214] width 10 height 10
type input "1"
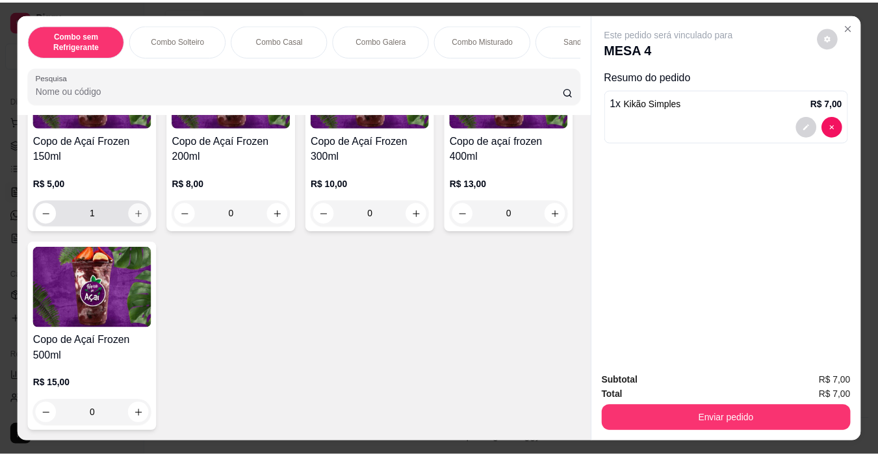
scroll to position [4477, 0]
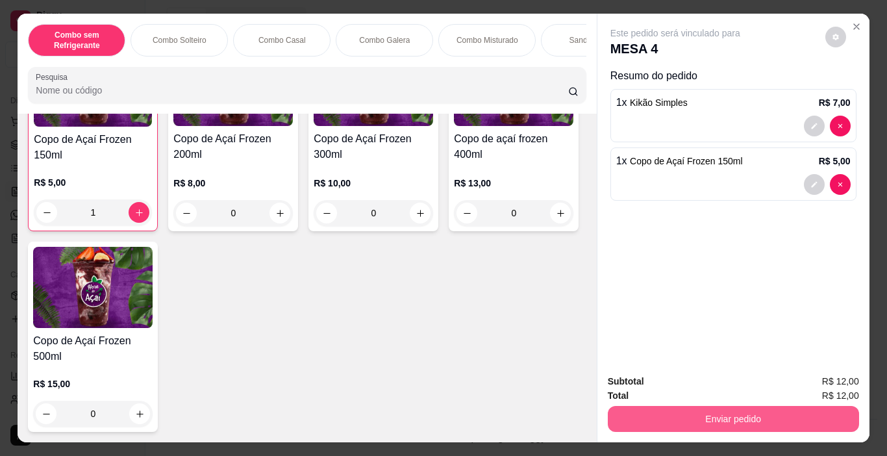
click at [720, 411] on button "Enviar pedido" at bounding box center [733, 419] width 251 height 26
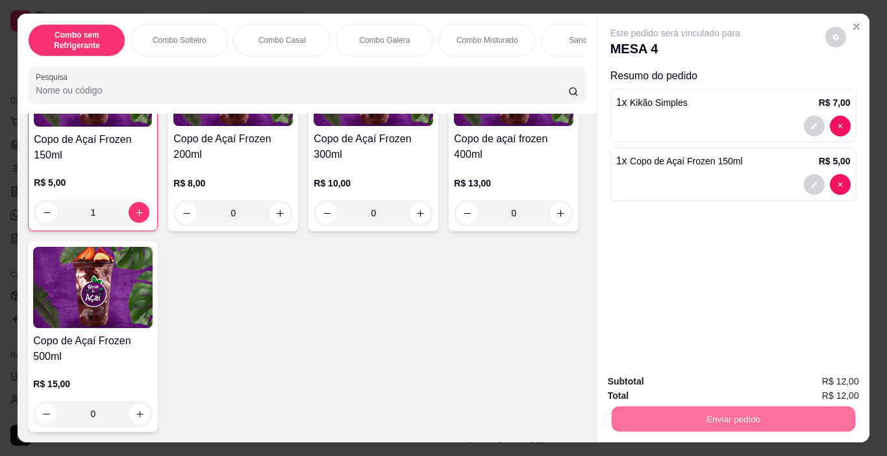
click at [741, 381] on button "Não registrar e enviar pedido" at bounding box center [690, 382] width 135 height 25
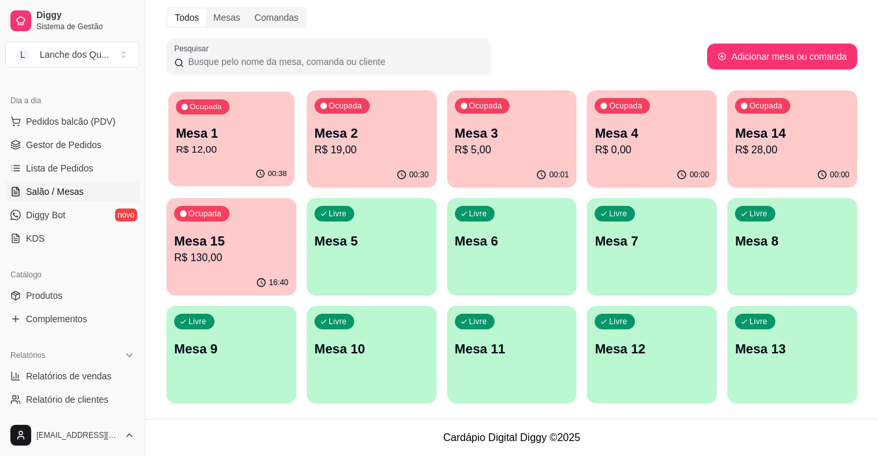
click at [246, 155] on p "R$ 12,00" at bounding box center [231, 149] width 111 height 15
click at [382, 157] on p "R$ 19,00" at bounding box center [371, 149] width 111 height 15
click at [275, 164] on div "00:43" at bounding box center [231, 174] width 130 height 25
click at [68, 171] on span "Lista de Pedidos" at bounding box center [60, 168] width 68 height 13
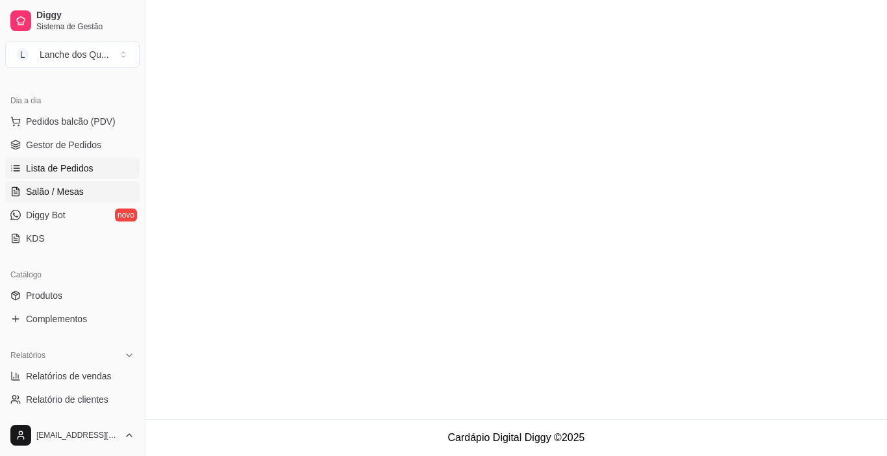
click at [68, 193] on span "Salão / Mesas" at bounding box center [55, 191] width 58 height 13
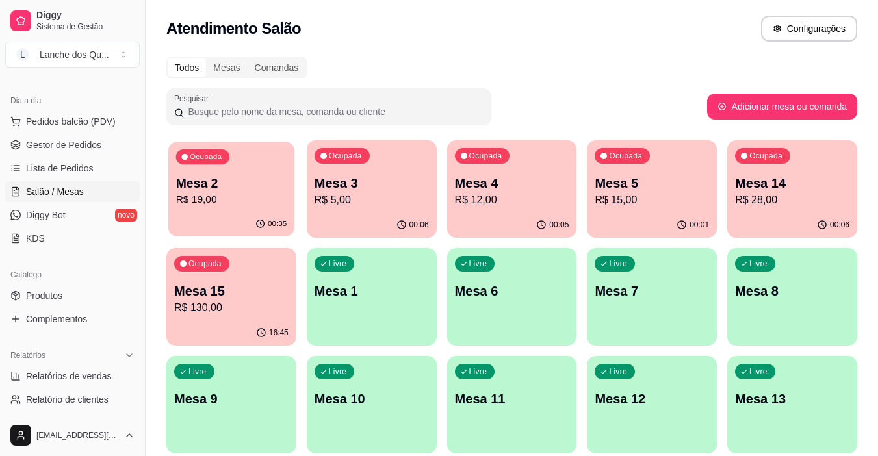
click at [228, 207] on p "R$ 19,00" at bounding box center [231, 199] width 111 height 15
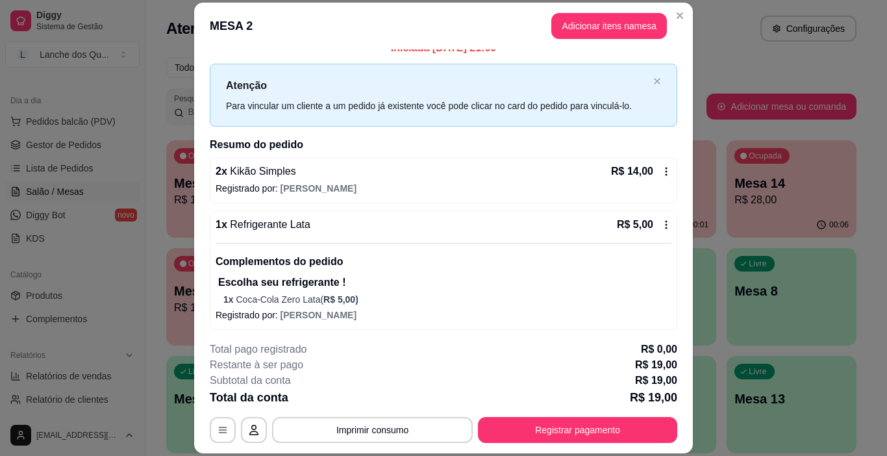
scroll to position [18, 0]
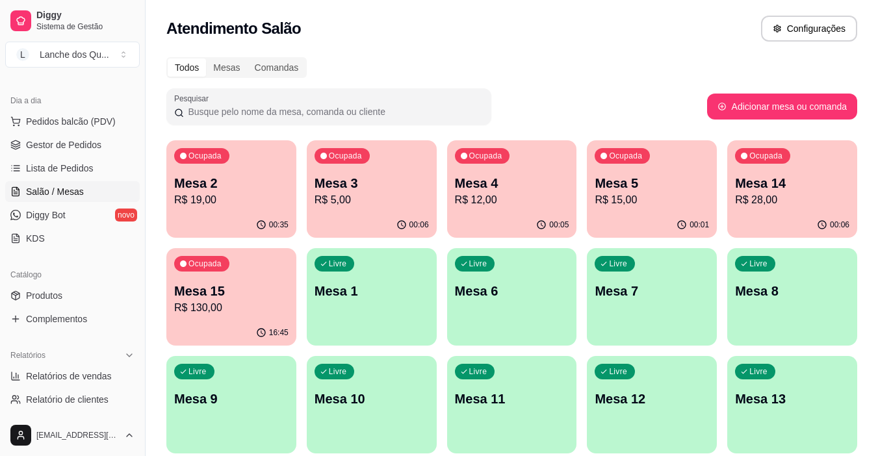
click at [493, 211] on div "Ocupada Mesa 4 R$ 12,00" at bounding box center [512, 176] width 130 height 72
click at [492, 197] on p "R$ 12,00" at bounding box center [512, 200] width 114 height 16
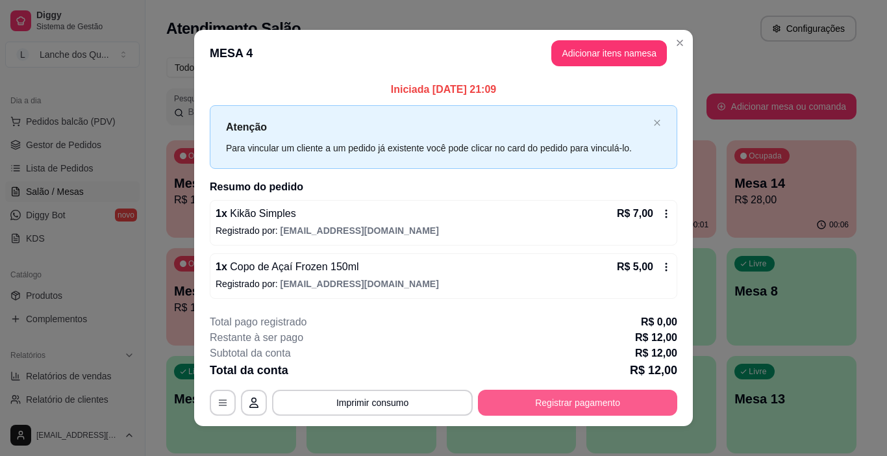
click at [554, 399] on button "Registrar pagamento" at bounding box center [577, 403] width 199 height 26
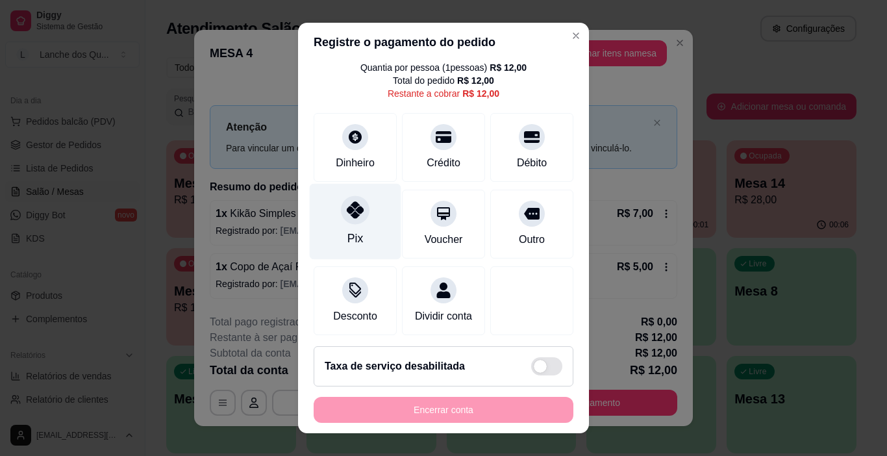
scroll to position [60, 0]
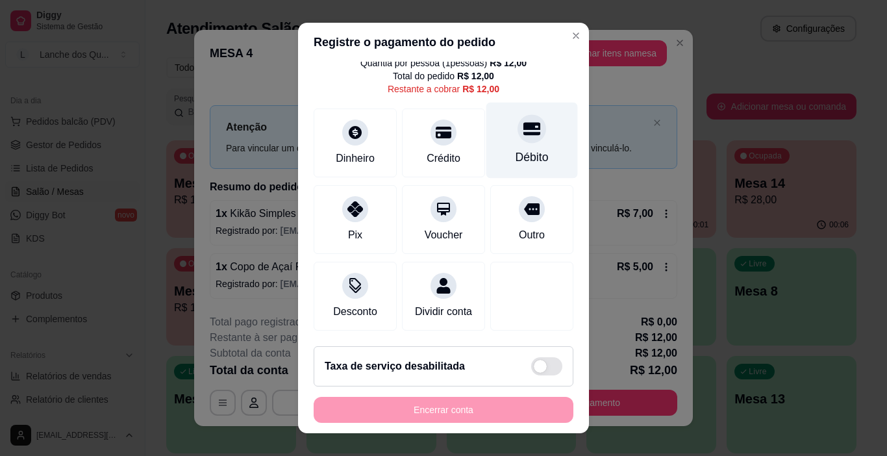
click at [518, 127] on div at bounding box center [532, 129] width 29 height 29
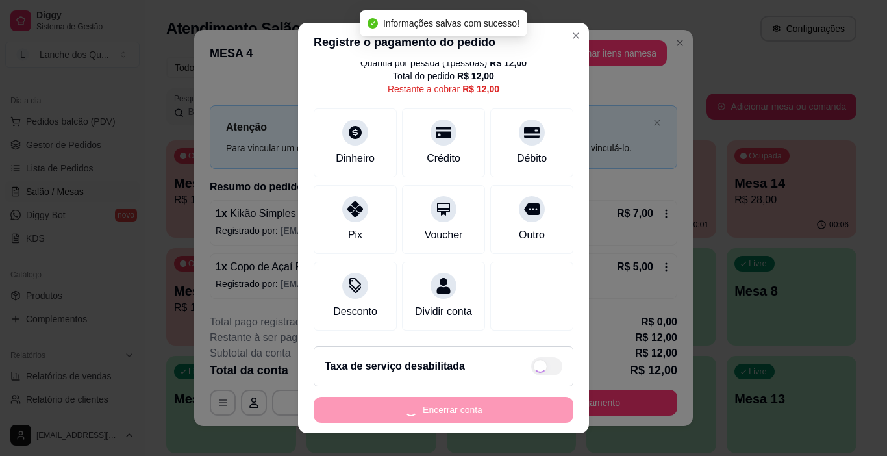
type input "R$ 0,00"
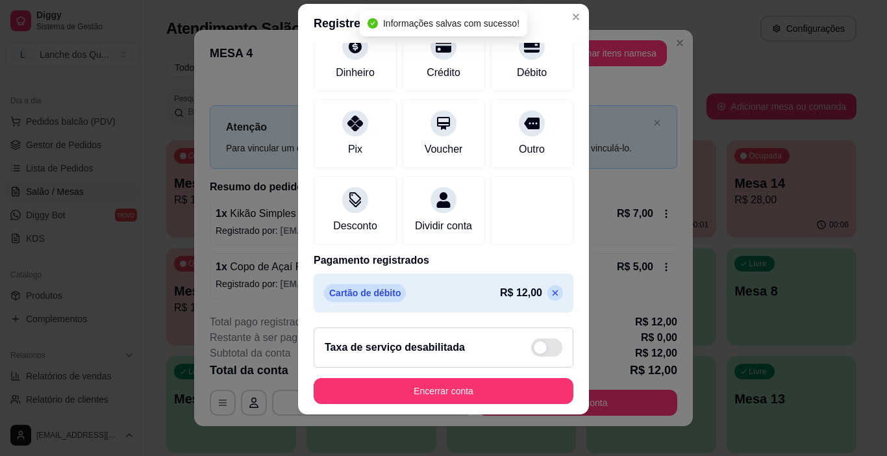
scroll to position [114, 0]
click at [474, 377] on footer "Taxa de serviço desabilitada Encerrar conta" at bounding box center [443, 365] width 291 height 97
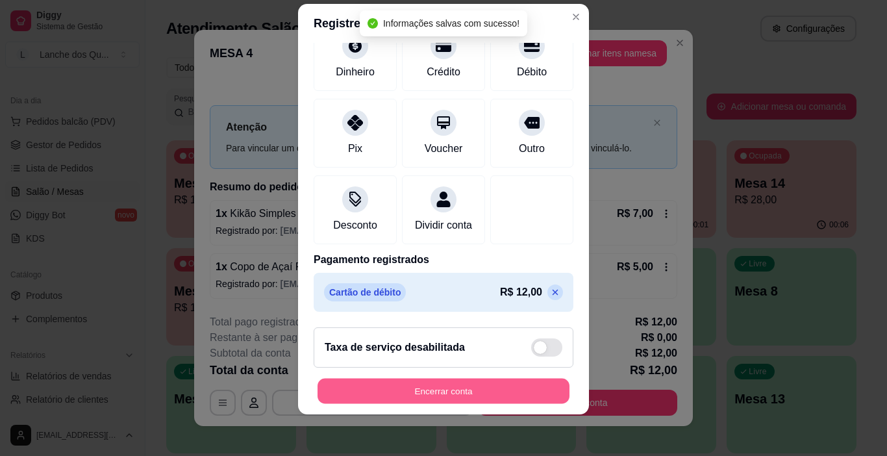
click at [466, 390] on button "Encerrar conta" at bounding box center [444, 391] width 252 height 25
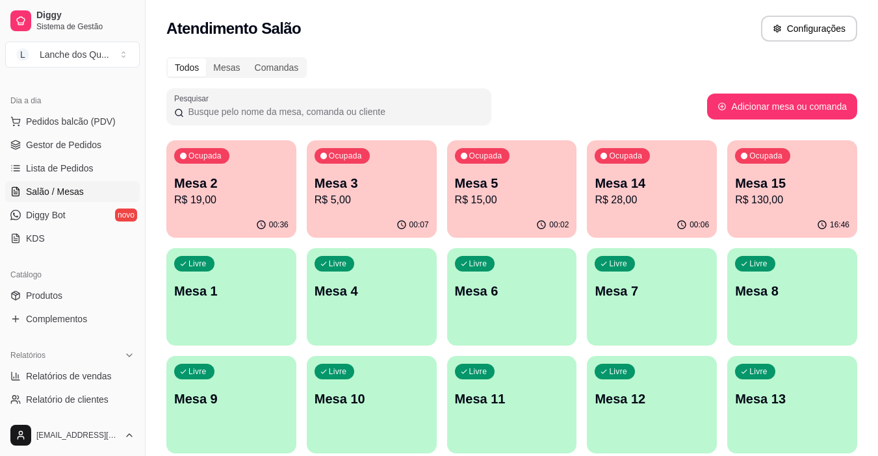
click at [200, 211] on div "Ocupada Mesa 2 R$ 19,00" at bounding box center [231, 176] width 130 height 72
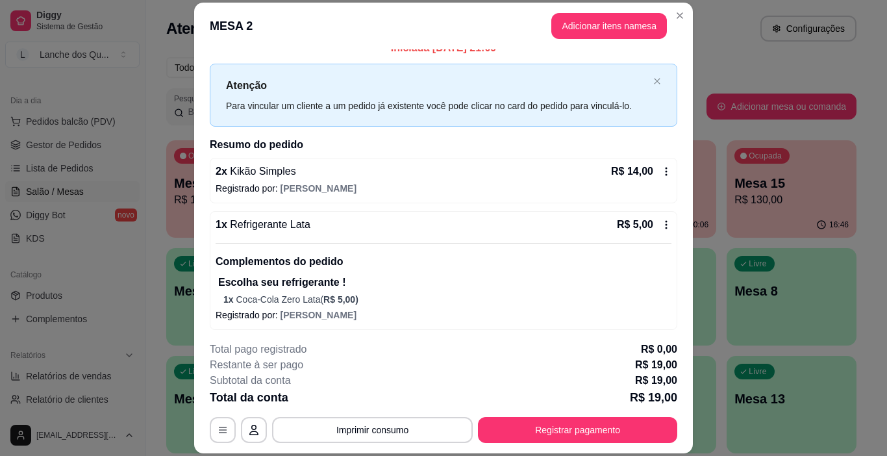
scroll to position [18, 0]
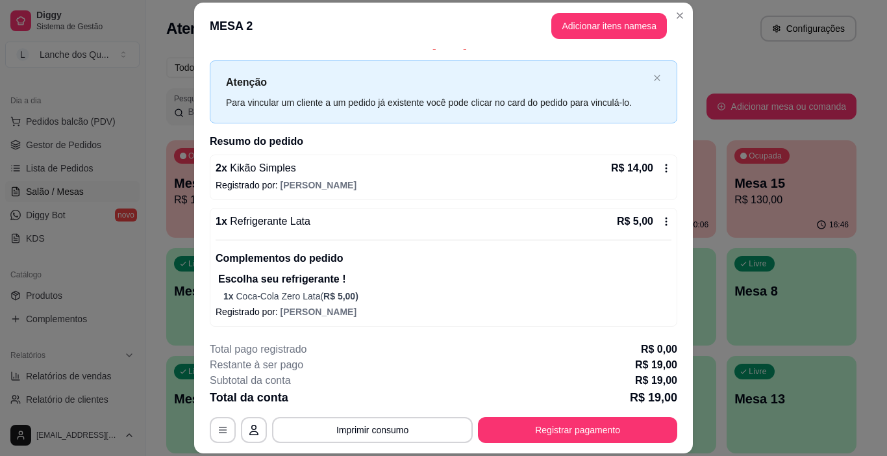
click at [674, 246] on div "Iniciada [DATE] 21:09 Atenção Para vincular um cliente a um pedido já existente…" at bounding box center [443, 190] width 499 height 283
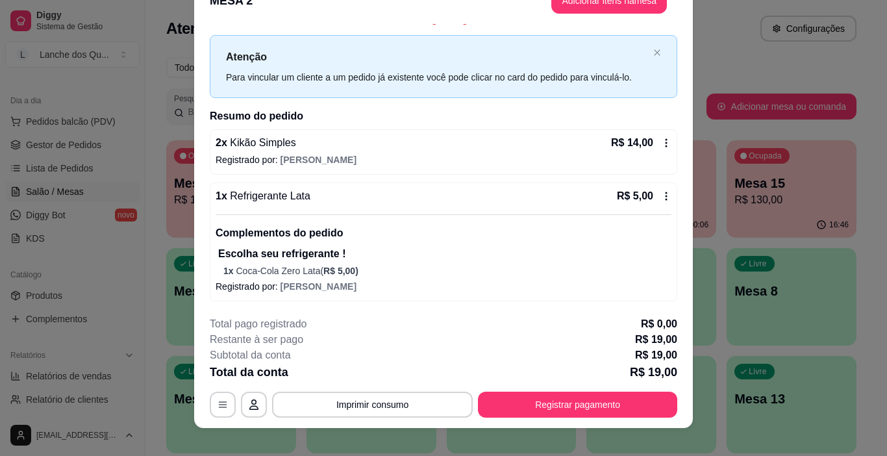
scroll to position [39, 0]
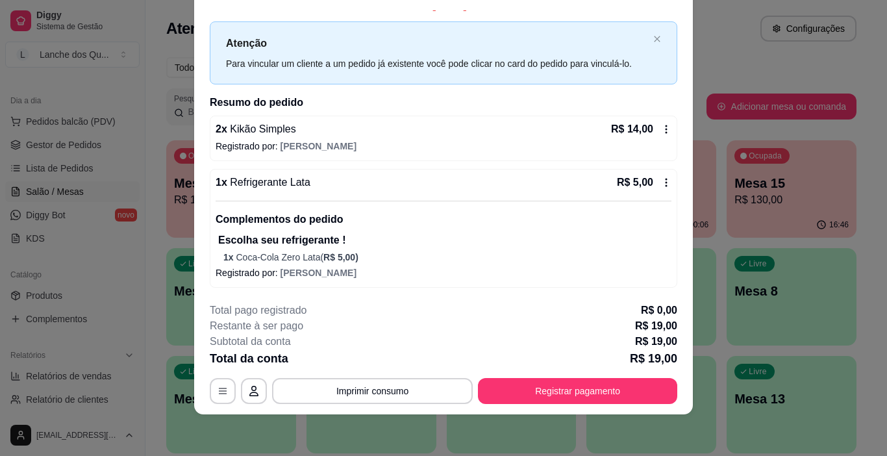
click at [653, 36] on icon "close" at bounding box center [657, 39] width 8 height 8
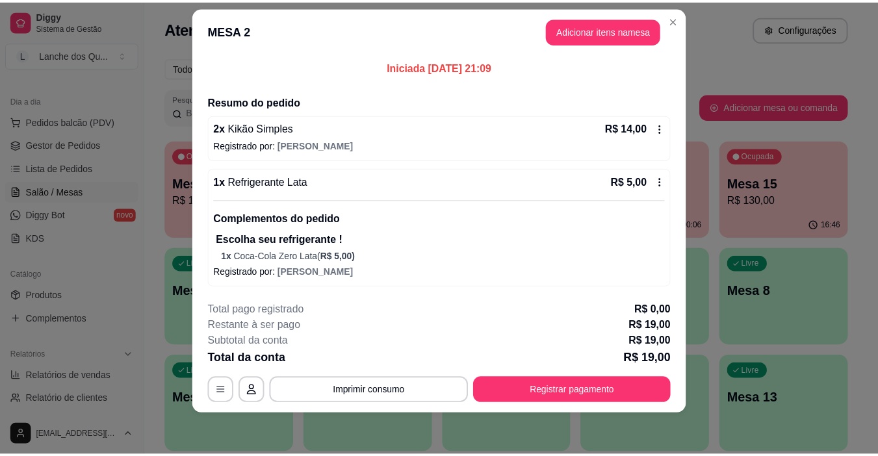
scroll to position [13, 0]
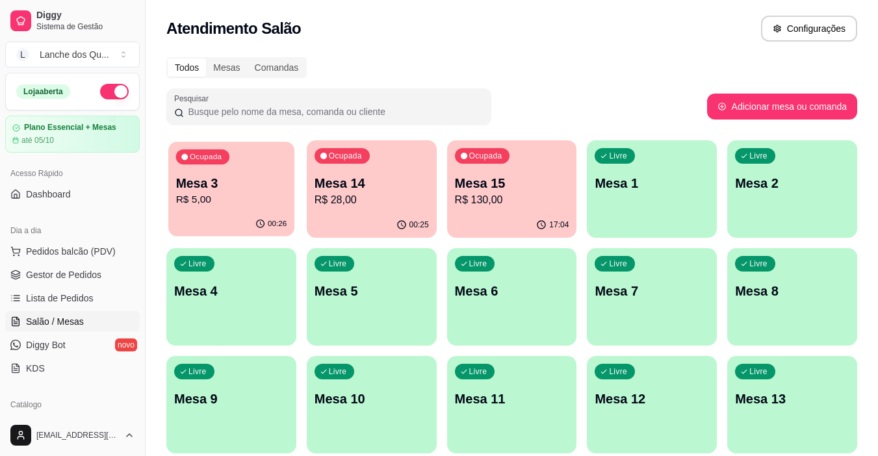
click at [251, 209] on div "Ocupada Mesa 3 R$ 5,00" at bounding box center [231, 177] width 126 height 70
click at [367, 186] on p "Mesa 14" at bounding box center [371, 183] width 114 height 18
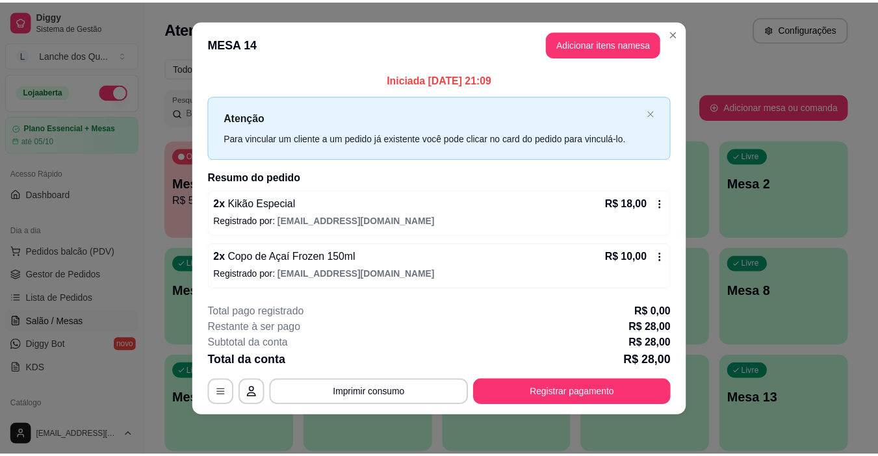
scroll to position [12, 0]
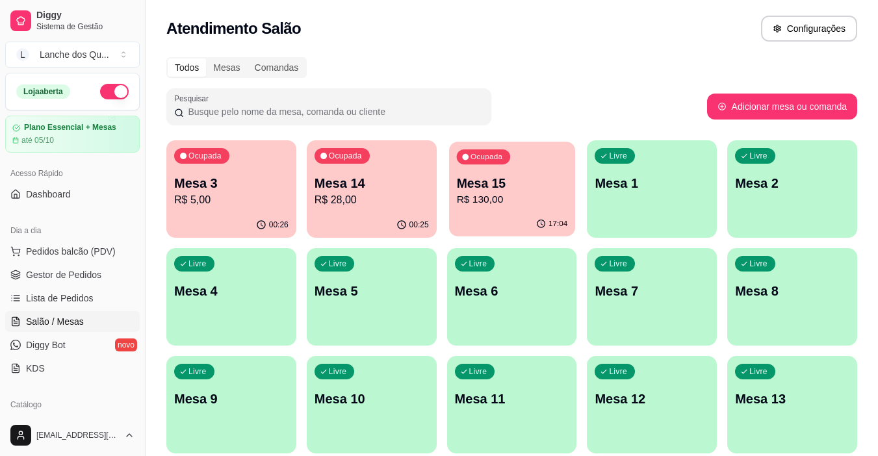
click at [491, 190] on p "Mesa 15" at bounding box center [511, 184] width 111 height 18
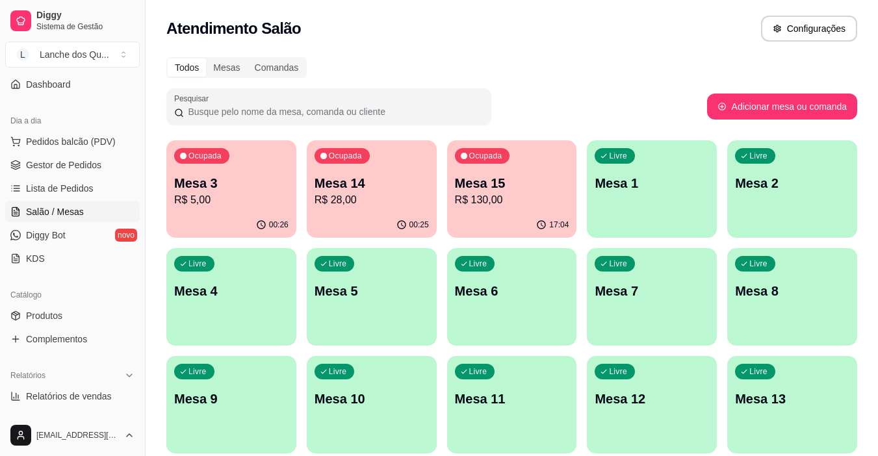
scroll to position [195, 0]
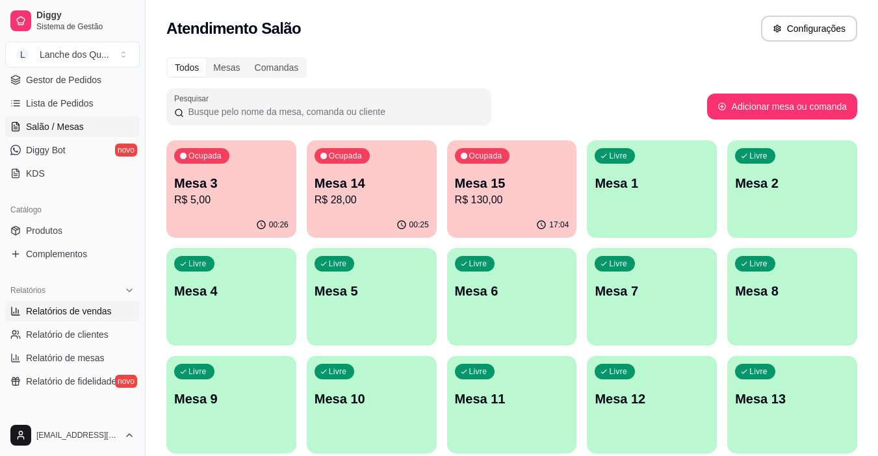
click at [69, 307] on span "Relatórios de vendas" at bounding box center [69, 311] width 86 height 13
select select "ALL"
select select "0"
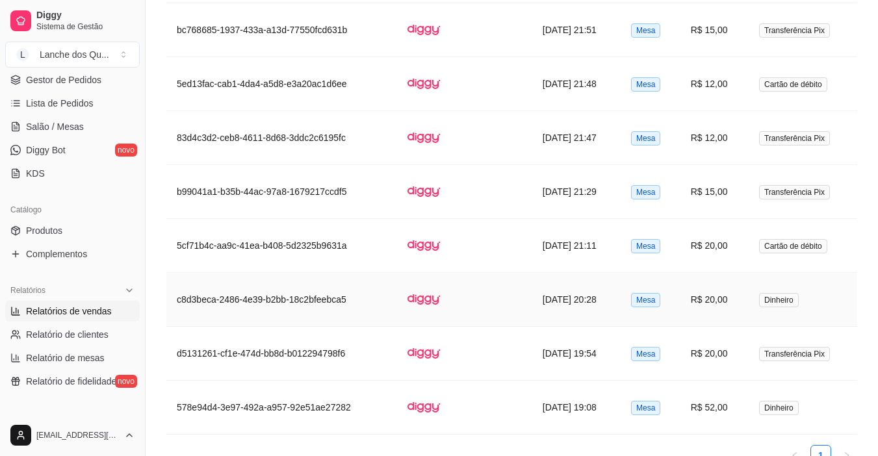
scroll to position [780, 0]
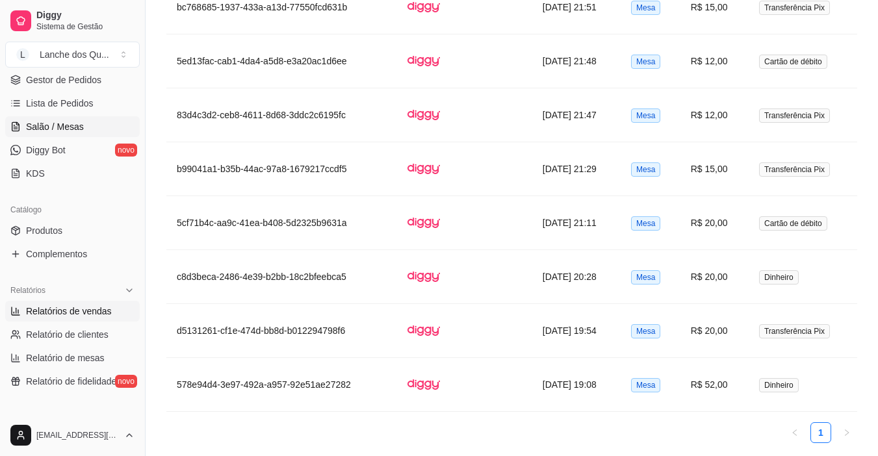
click at [29, 133] on link "Salão / Mesas" at bounding box center [72, 126] width 134 height 21
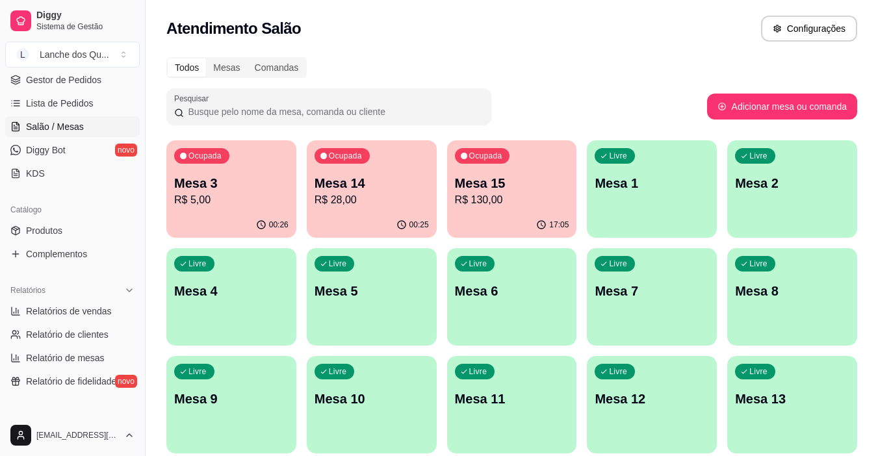
click at [653, 171] on div "Livre Mesa 1" at bounding box center [652, 181] width 130 height 82
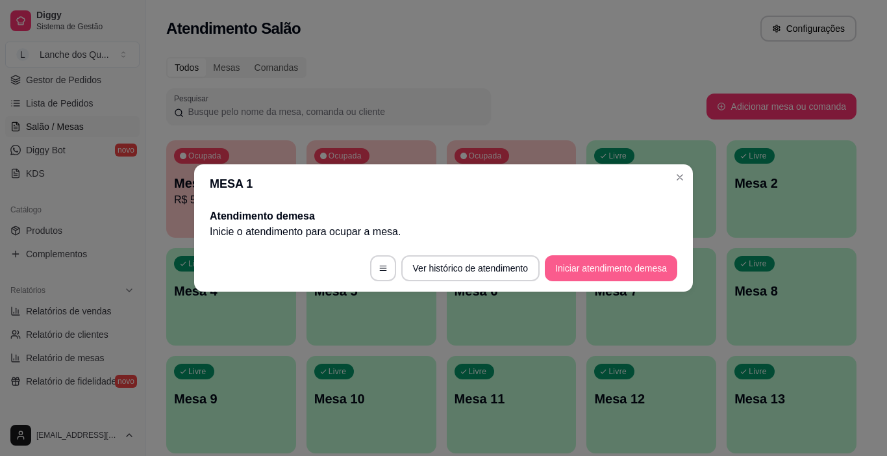
click at [649, 270] on button "Iniciar atendimento de mesa" at bounding box center [611, 268] width 133 height 26
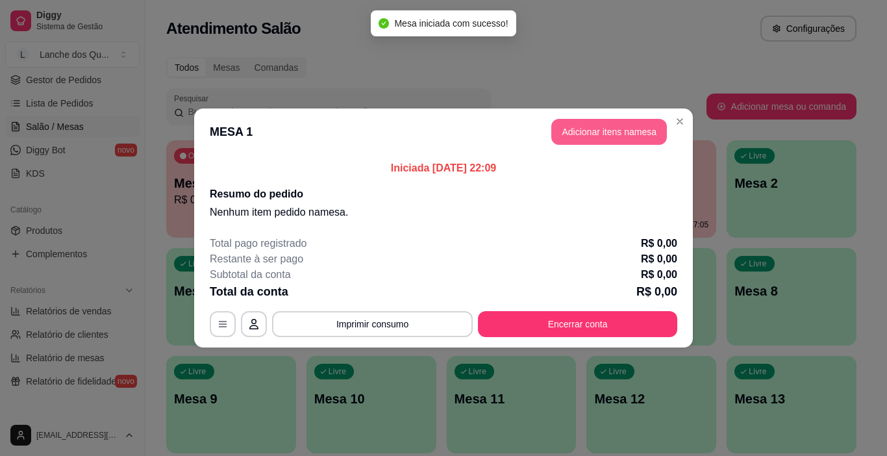
click at [605, 133] on button "Adicionar itens na mesa" at bounding box center [610, 132] width 116 height 26
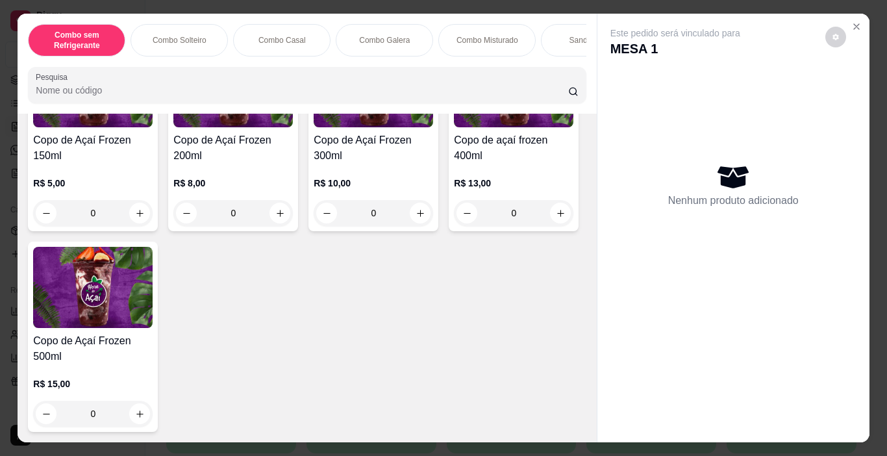
scroll to position [4541, 0]
click at [138, 214] on button "increase-product-quantity" at bounding box center [139, 213] width 21 height 21
type input "1"
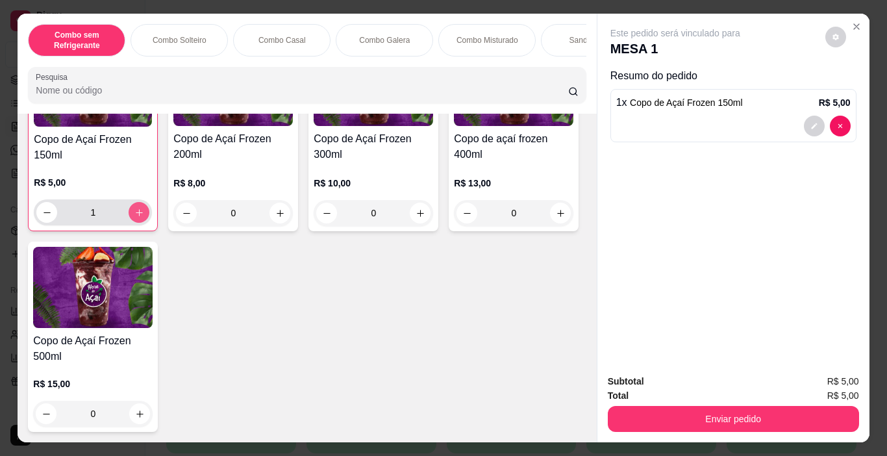
scroll to position [4542, 0]
click at [744, 406] on button "Enviar pedido" at bounding box center [733, 419] width 251 height 26
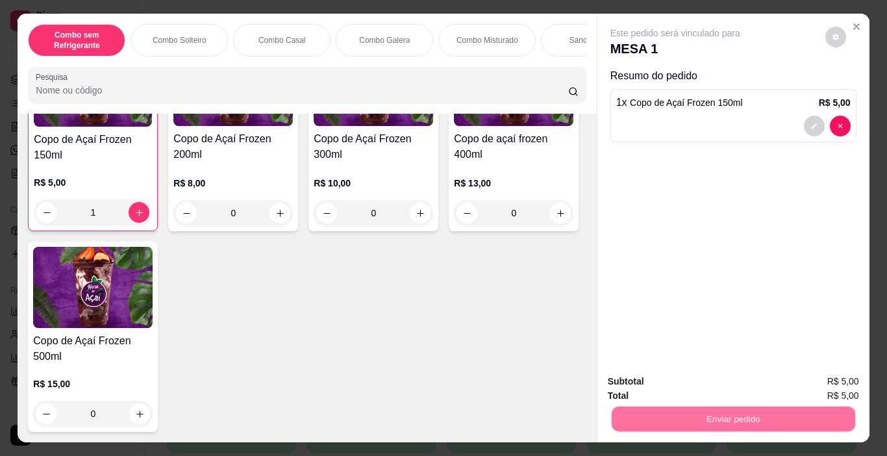
click at [703, 377] on button "Não registrar e enviar pedido" at bounding box center [690, 382] width 131 height 24
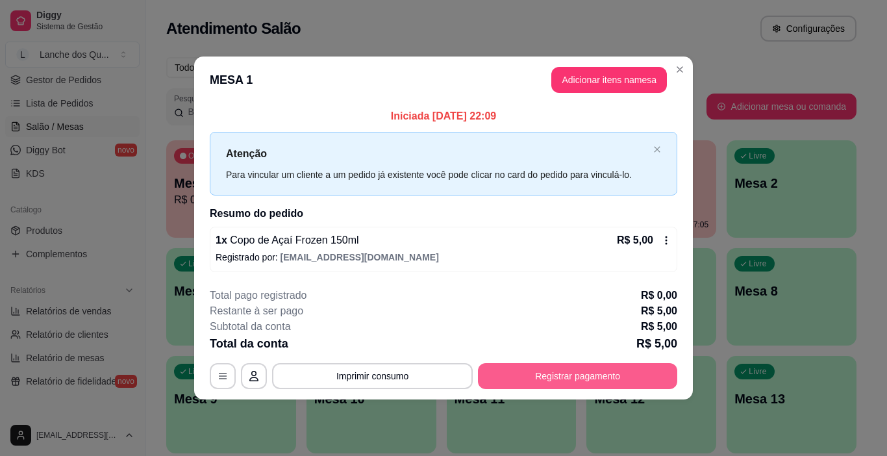
click at [575, 368] on button "Registrar pagamento" at bounding box center [577, 376] width 199 height 26
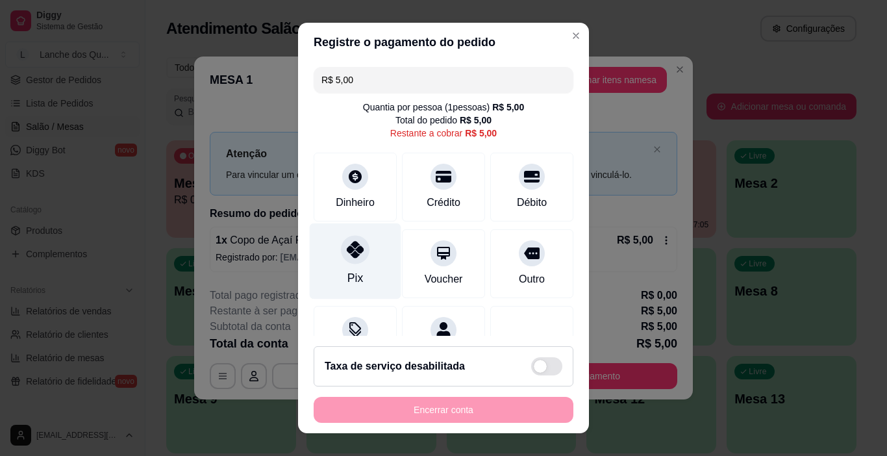
click at [353, 250] on icon at bounding box center [355, 249] width 17 height 17
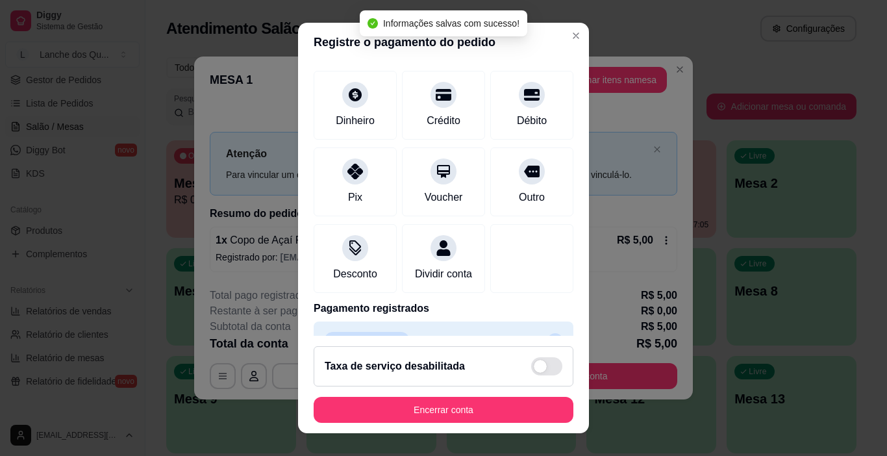
scroll to position [114, 0]
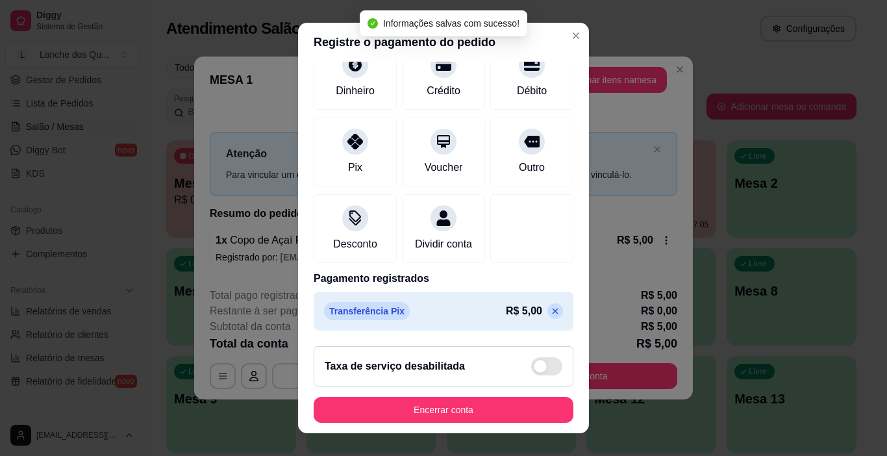
click at [548, 312] on p at bounding box center [556, 311] width 16 height 16
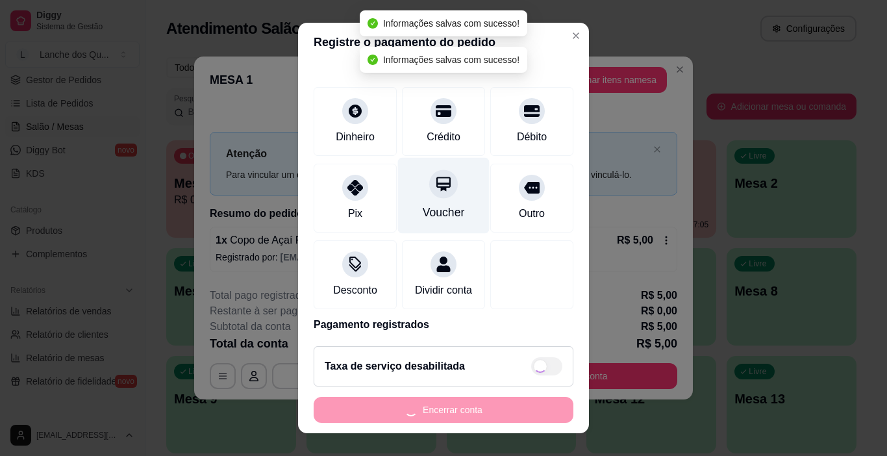
scroll to position [0, 0]
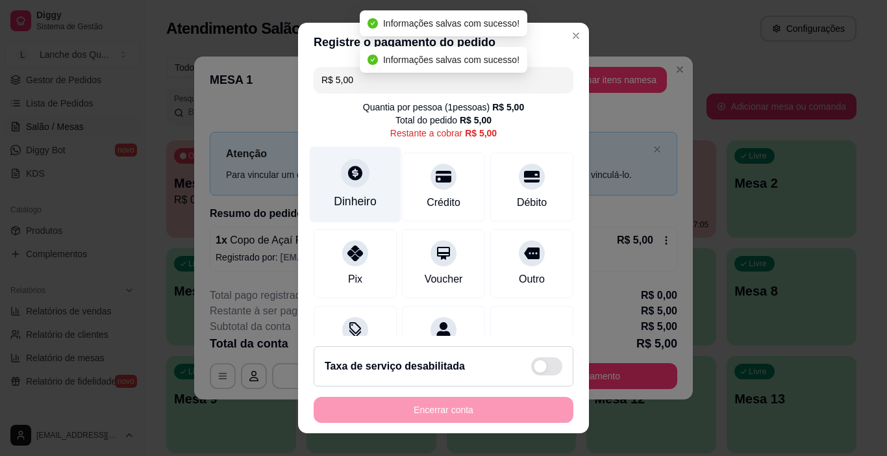
click at [353, 188] on div "Dinheiro" at bounding box center [356, 185] width 92 height 76
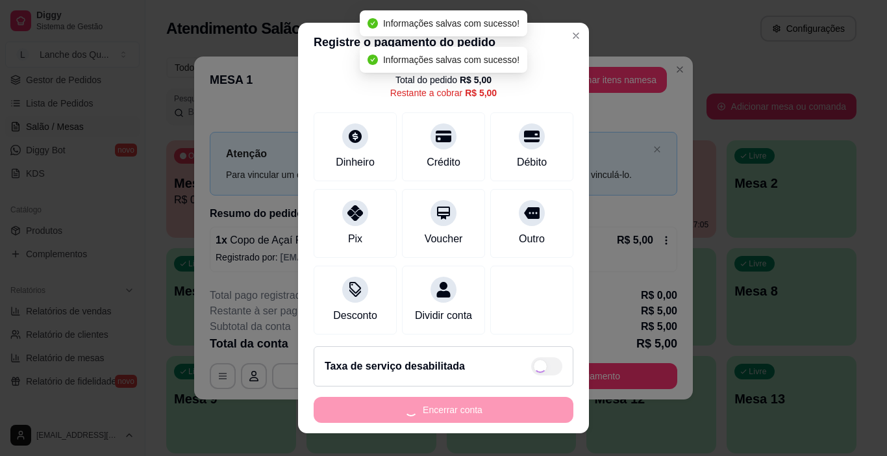
type input "R$ 0,00"
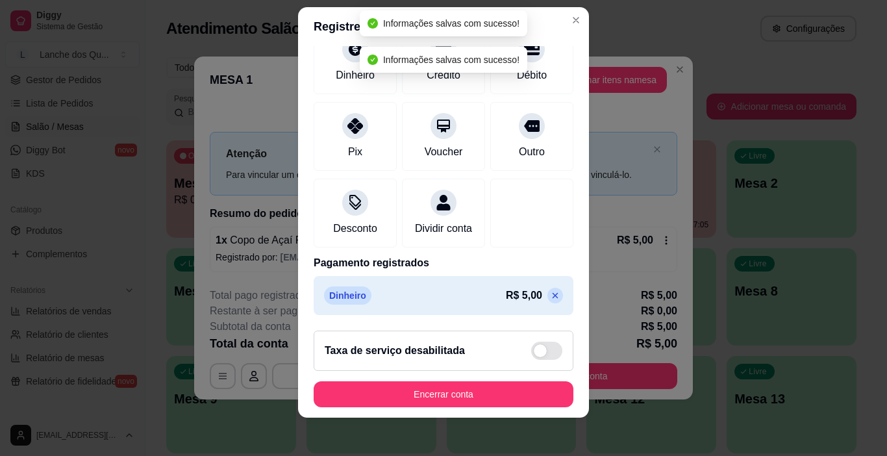
scroll to position [19, 0]
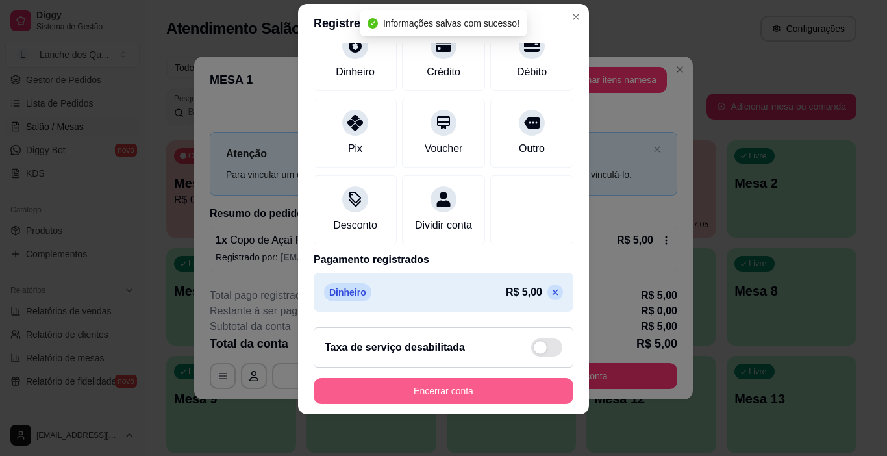
click at [501, 385] on button "Encerrar conta" at bounding box center [444, 391] width 260 height 26
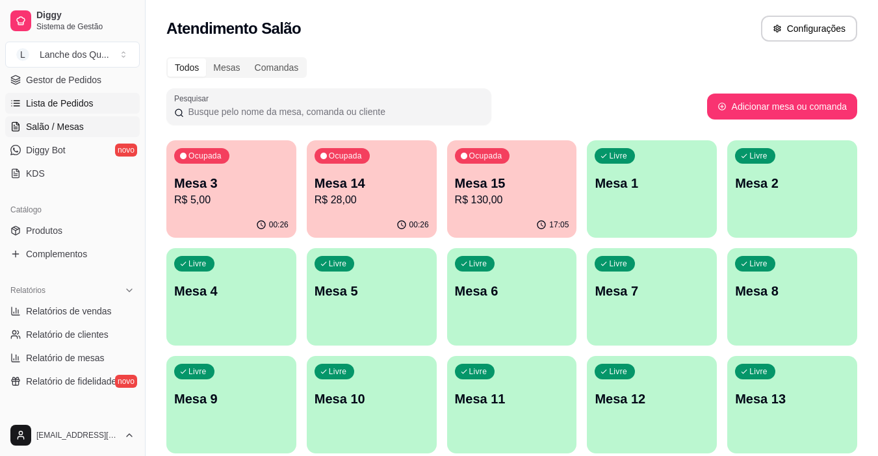
click at [60, 108] on span "Lista de Pedidos" at bounding box center [60, 103] width 68 height 13
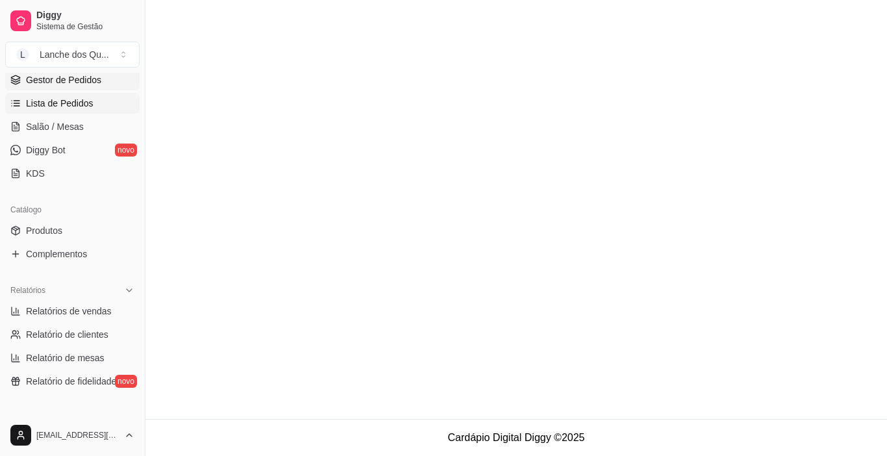
click at [66, 79] on span "Gestor de Pedidos" at bounding box center [63, 79] width 75 height 13
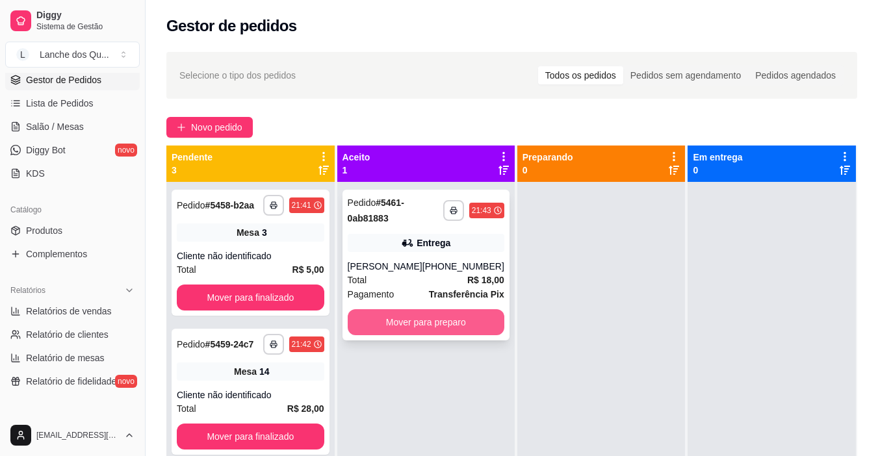
click at [427, 329] on button "Mover para preparo" at bounding box center [426, 322] width 157 height 26
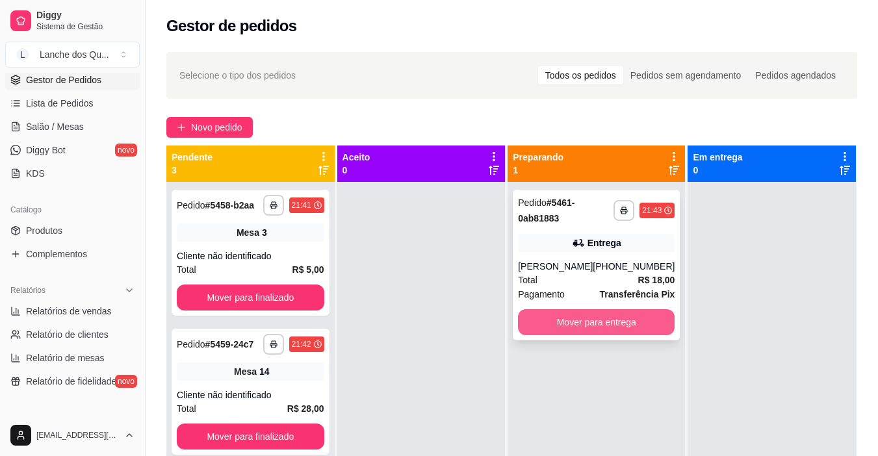
click at [625, 325] on button "Mover para entrega" at bounding box center [596, 322] width 157 height 26
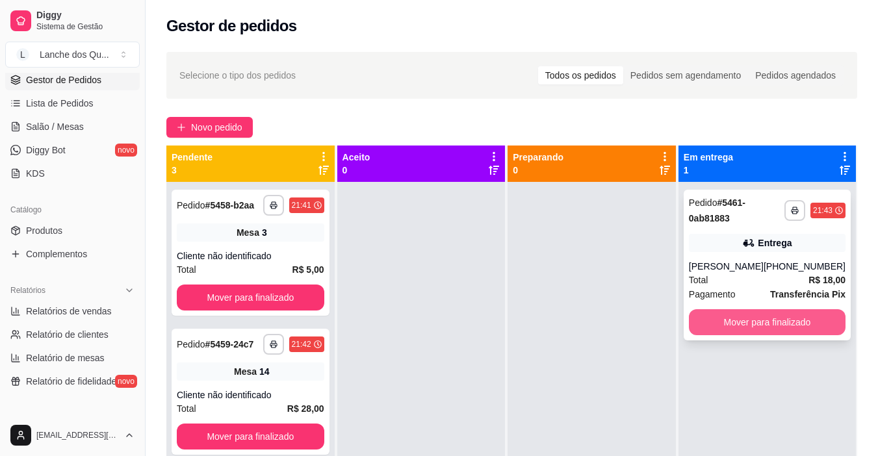
click at [800, 322] on button "Mover para finalizado" at bounding box center [767, 322] width 157 height 26
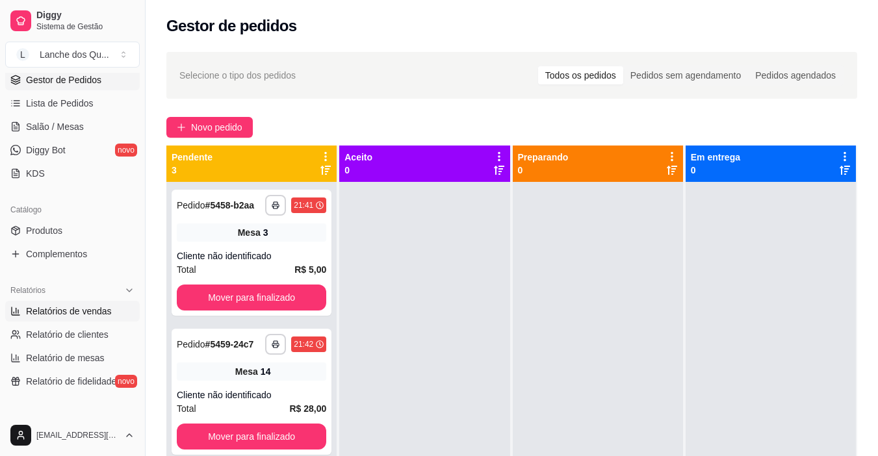
click at [62, 311] on span "Relatórios de vendas" at bounding box center [69, 311] width 86 height 13
select select "ALL"
select select "0"
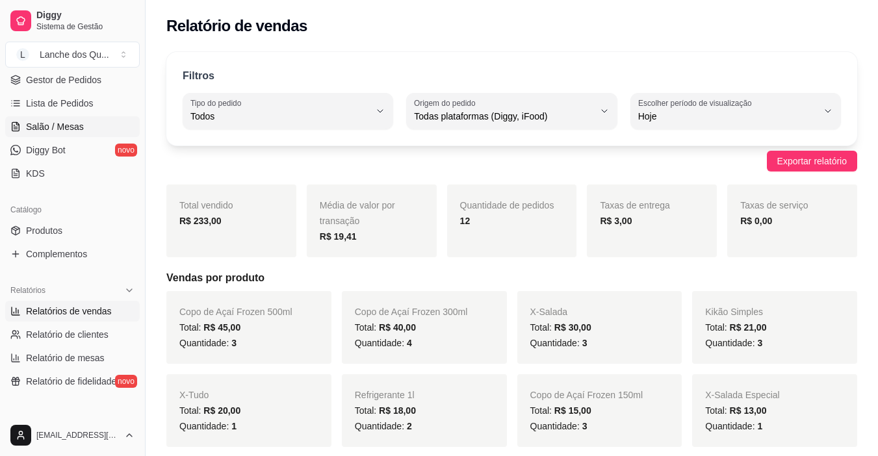
click at [58, 122] on span "Salão / Mesas" at bounding box center [55, 126] width 58 height 13
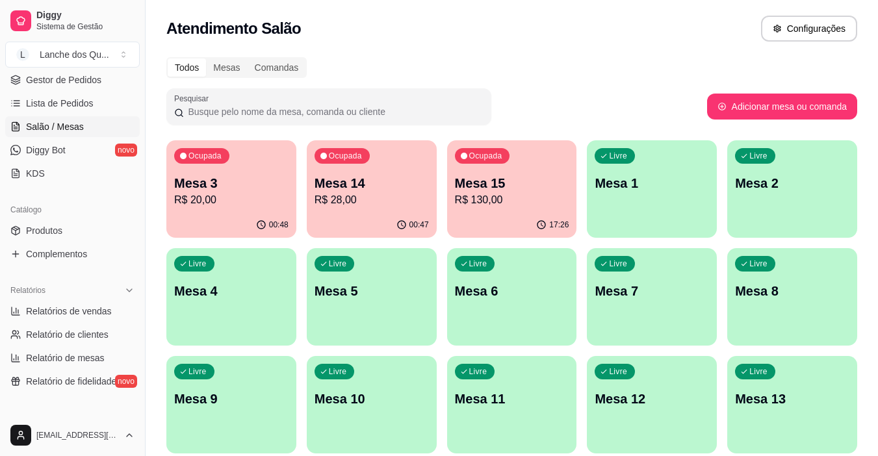
click at [266, 215] on div "00:48" at bounding box center [231, 224] width 130 height 25
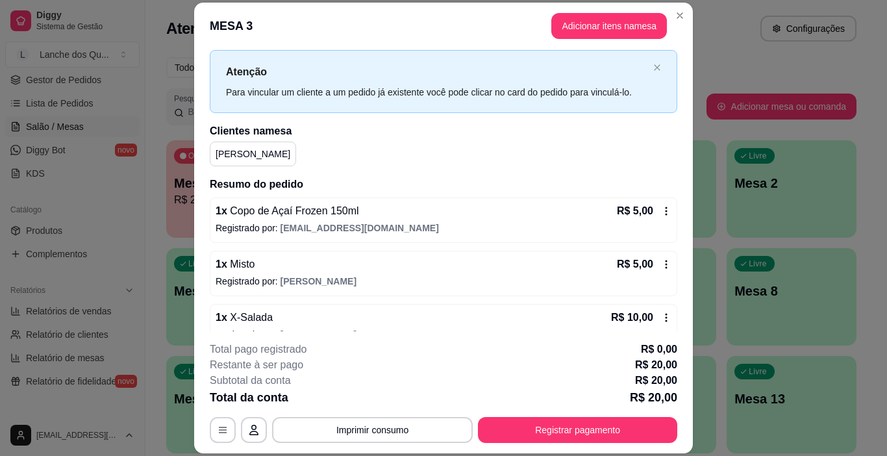
scroll to position [51, 0]
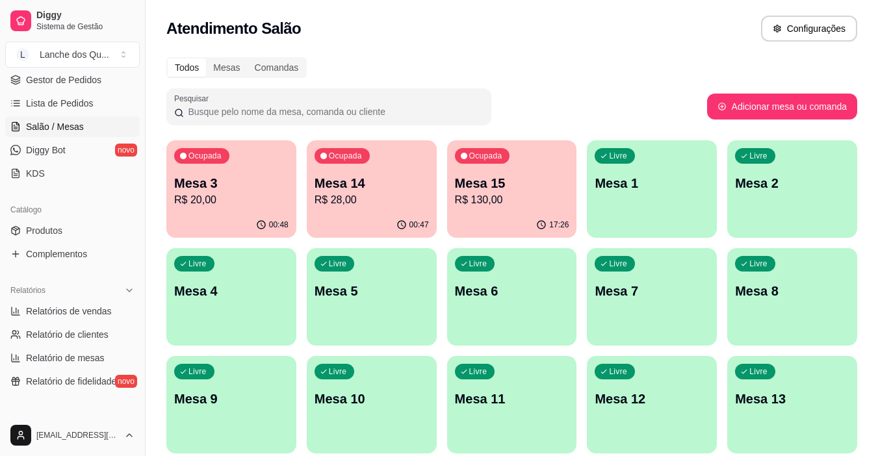
click at [398, 205] on p "R$ 28,00" at bounding box center [371, 200] width 114 height 16
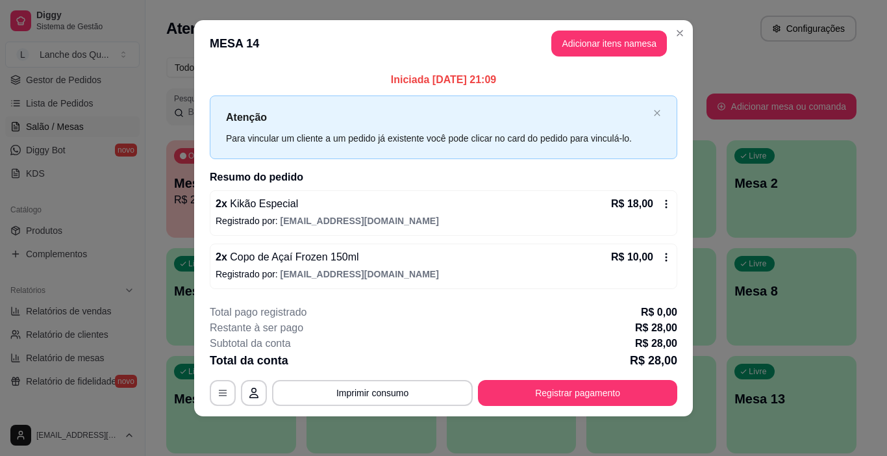
scroll to position [12, 0]
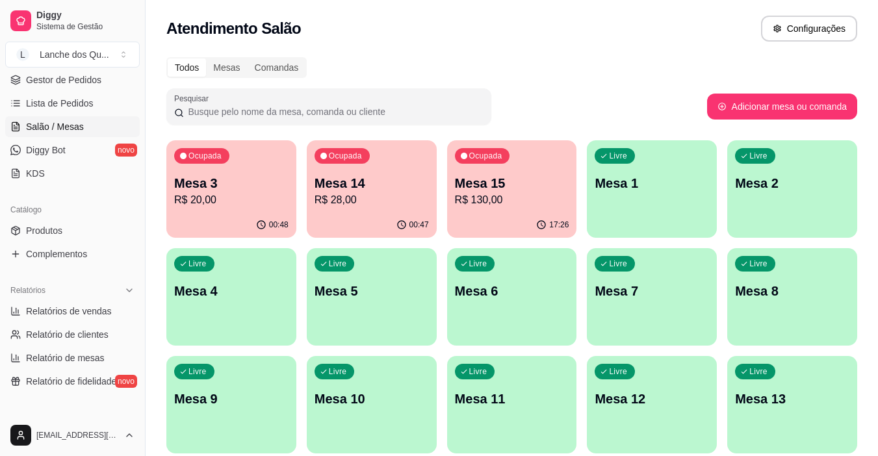
click at [516, 197] on p "R$ 130,00" at bounding box center [512, 200] width 114 height 16
click at [631, 188] on p "Mesa 1" at bounding box center [651, 183] width 114 height 18
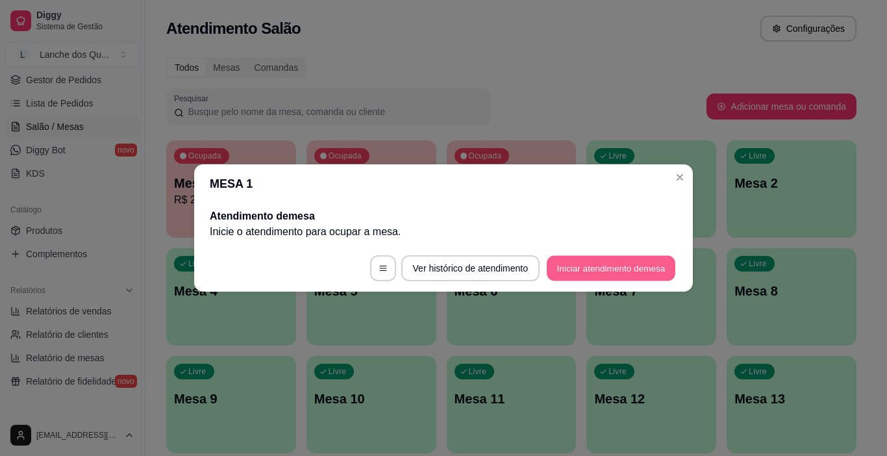
click at [561, 270] on button "Iniciar atendimento de mesa" at bounding box center [611, 268] width 129 height 25
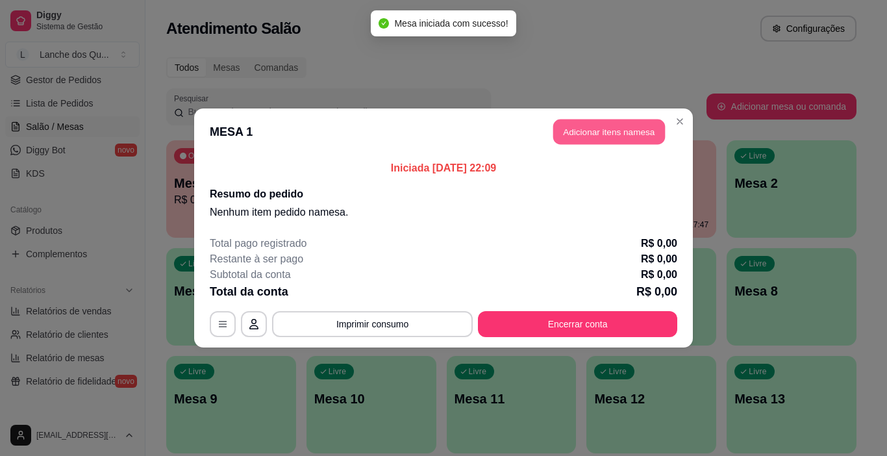
click at [603, 136] on button "Adicionar itens na mesa" at bounding box center [609, 132] width 112 height 25
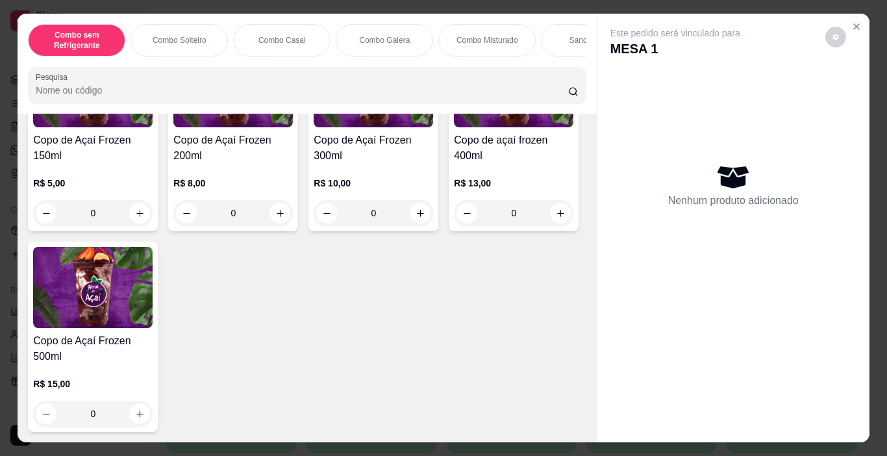
scroll to position [4287, 0]
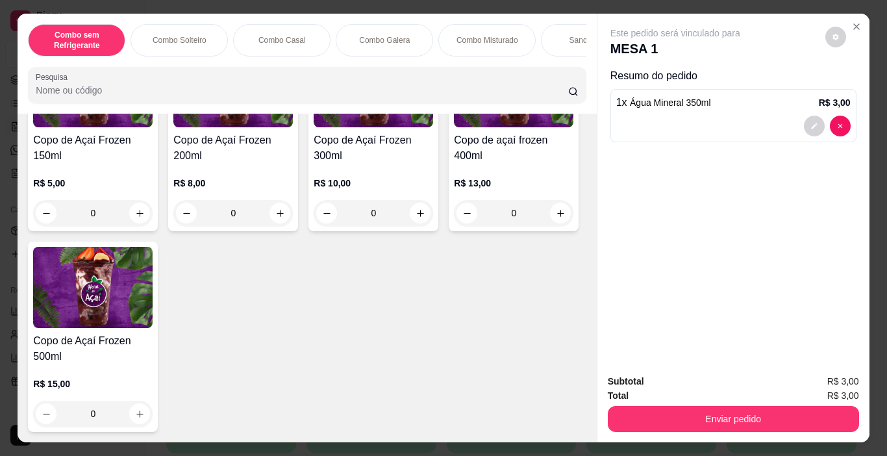
type input "2"
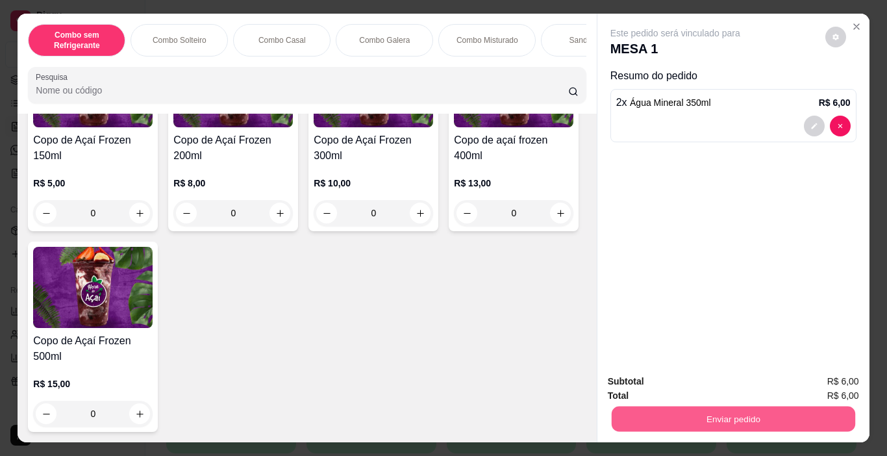
click at [672, 418] on button "Enviar pedido" at bounding box center [733, 419] width 244 height 25
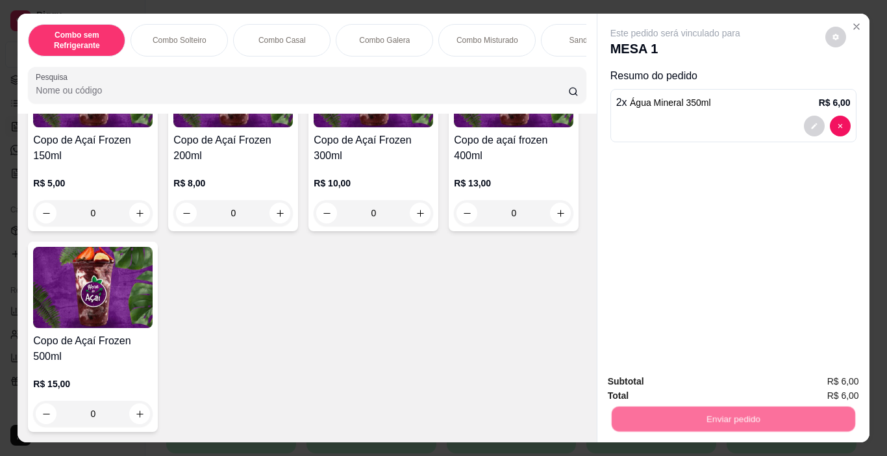
click at [676, 385] on button "Não registrar e enviar pedido" at bounding box center [690, 382] width 135 height 25
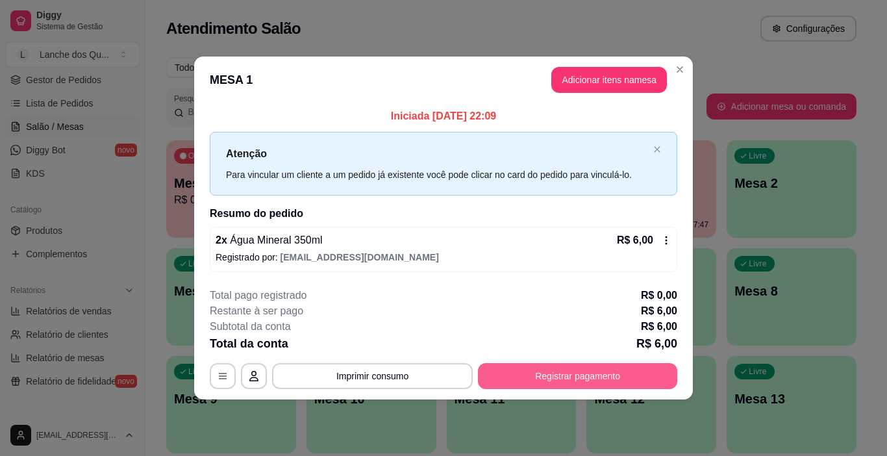
click at [576, 375] on button "Registrar pagamento" at bounding box center [577, 376] width 199 height 26
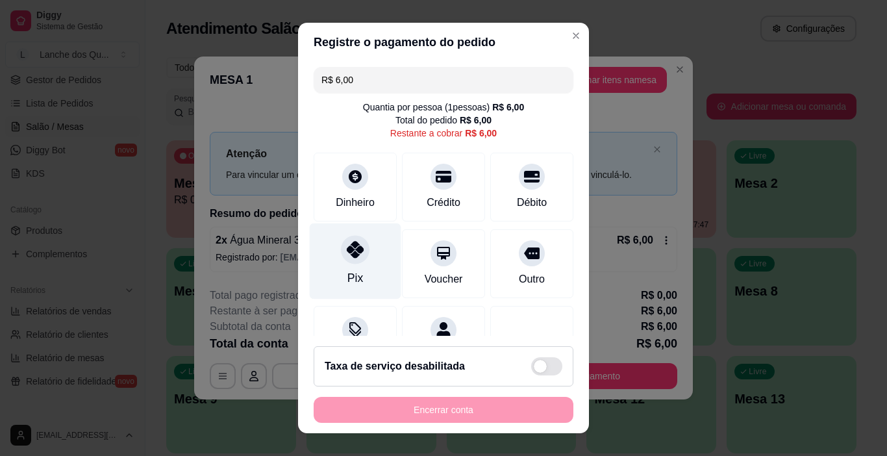
click at [347, 253] on icon at bounding box center [355, 249] width 17 height 17
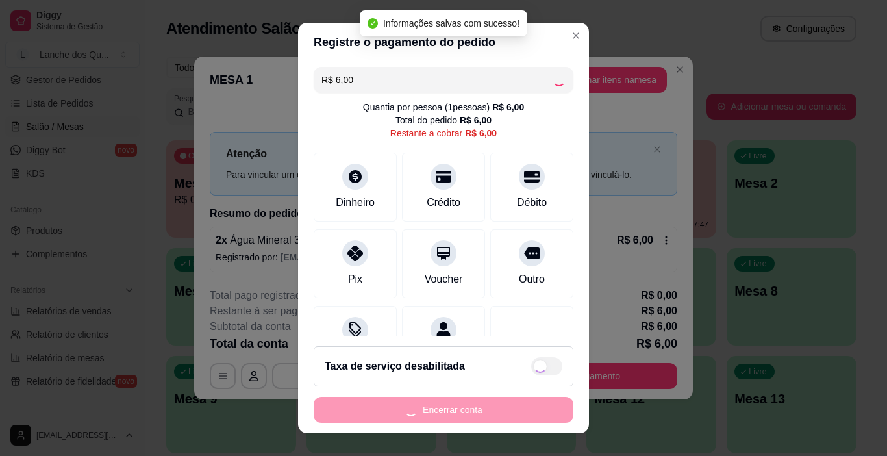
type input "R$ 0,00"
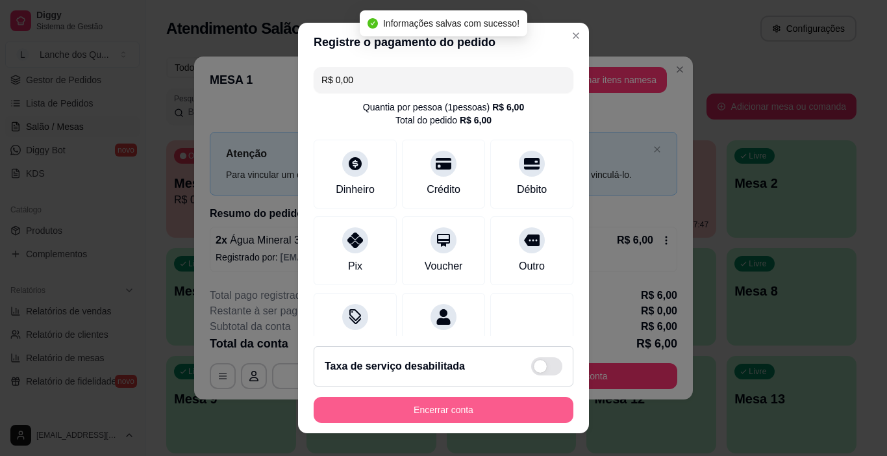
click at [481, 403] on button "Encerrar conta" at bounding box center [444, 410] width 260 height 26
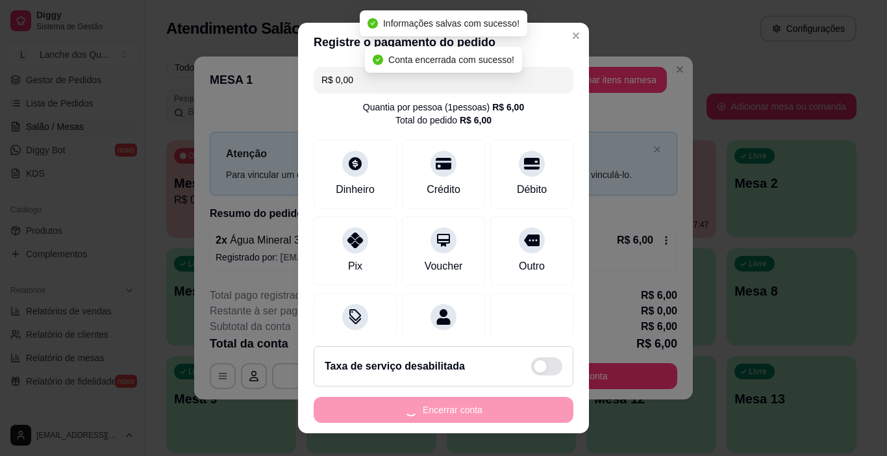
scroll to position [0, 0]
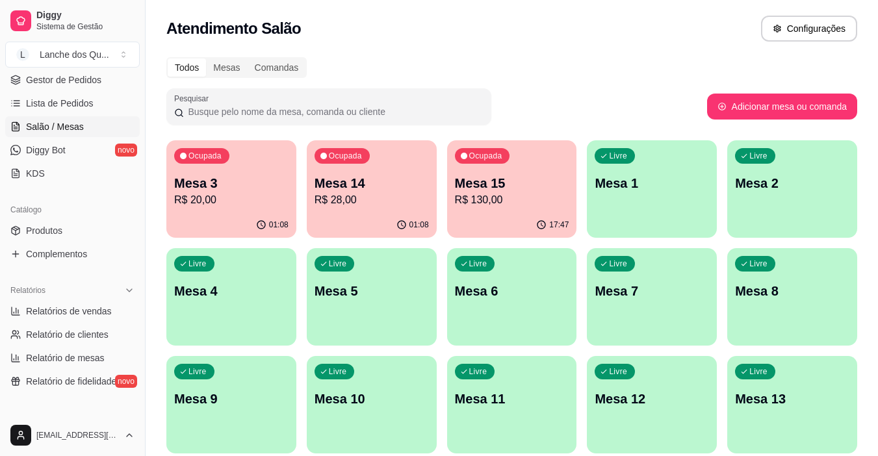
click at [249, 199] on p "R$ 20,00" at bounding box center [231, 200] width 114 height 16
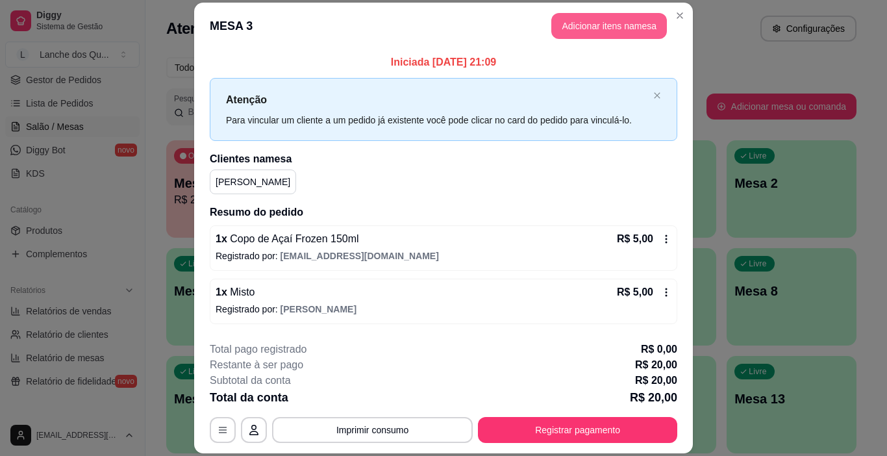
click at [619, 29] on button "Adicionar itens na mesa" at bounding box center [610, 26] width 116 height 26
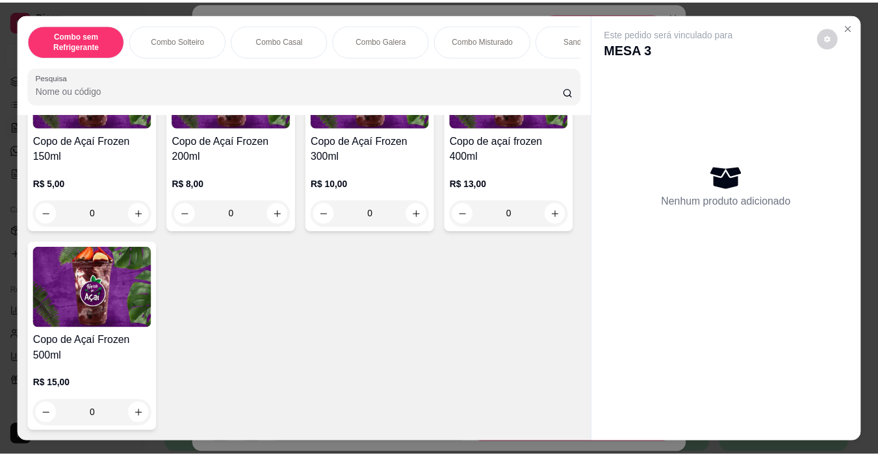
scroll to position [4027, 0]
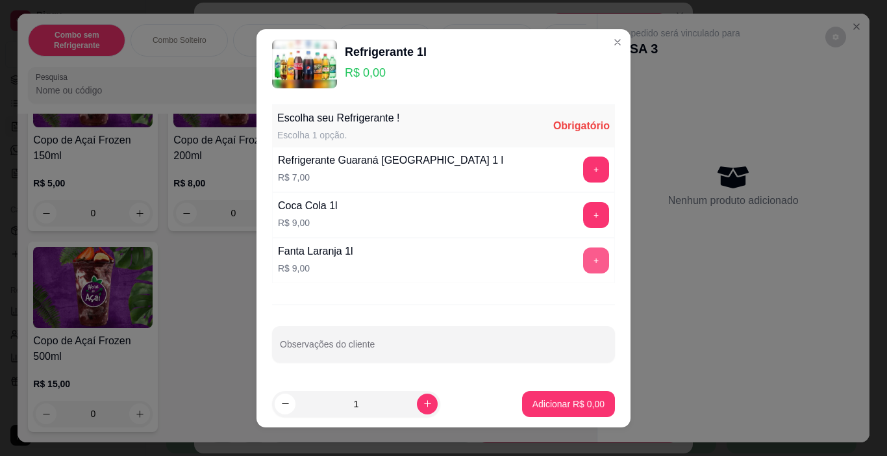
click at [583, 252] on button "+" at bounding box center [596, 260] width 26 height 26
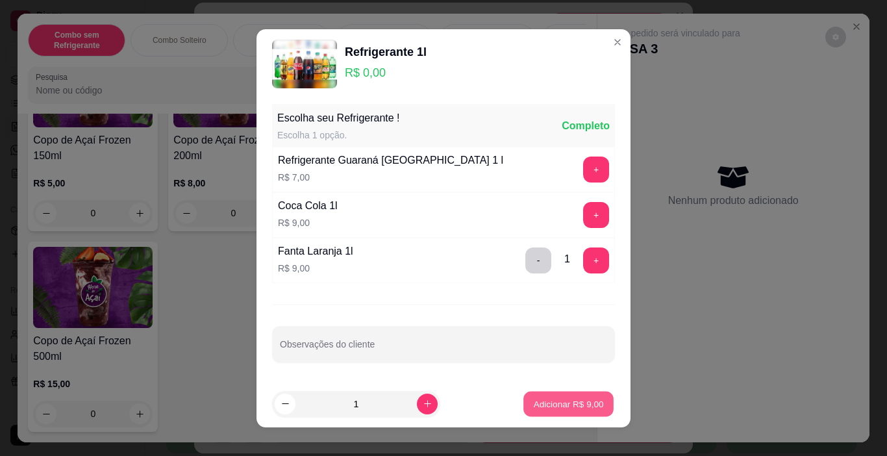
click at [539, 403] on p "Adicionar R$ 9,00" at bounding box center [568, 404] width 70 height 12
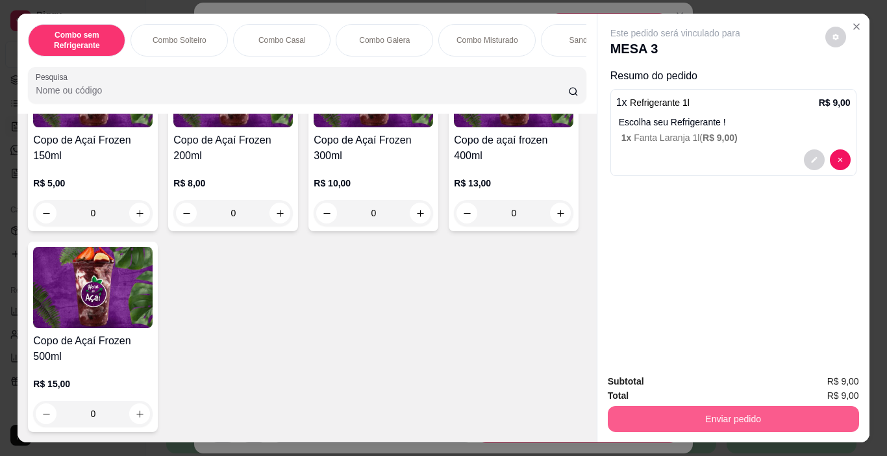
click at [668, 407] on button "Enviar pedido" at bounding box center [733, 419] width 251 height 26
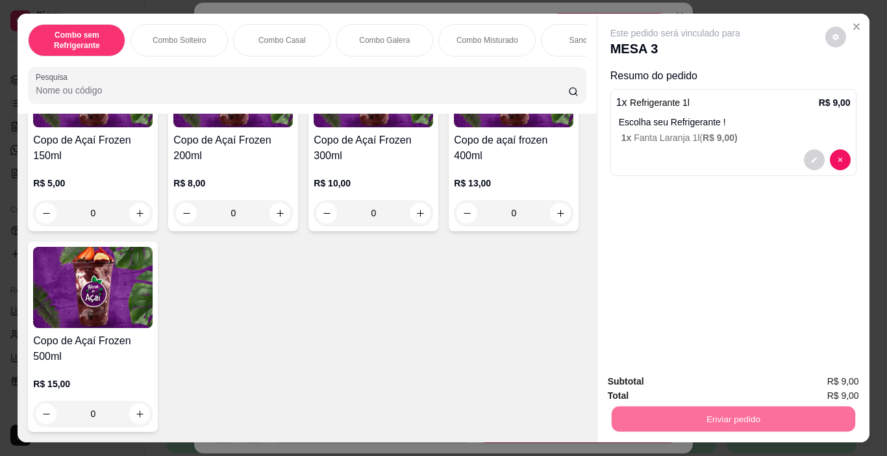
click at [690, 380] on button "Não registrar e enviar pedido" at bounding box center [690, 382] width 135 height 25
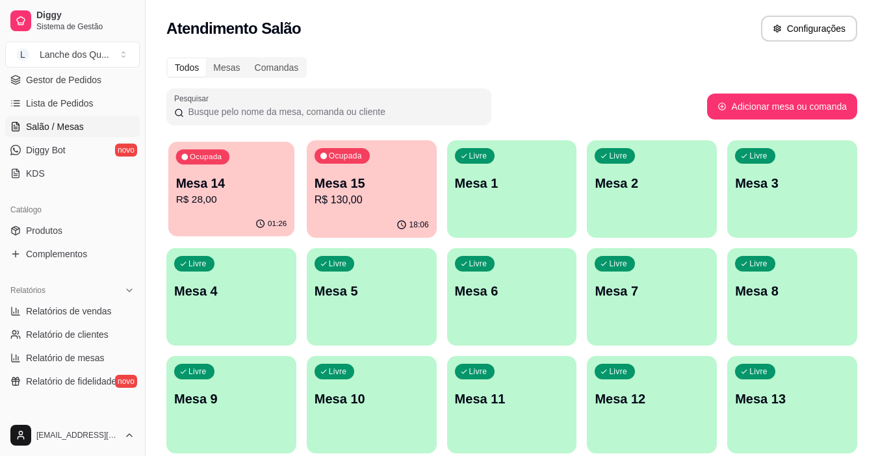
click at [212, 196] on p "R$ 28,00" at bounding box center [231, 199] width 111 height 15
click at [65, 307] on span "Relatórios de vendas" at bounding box center [69, 311] width 86 height 13
select select "ALL"
select select "0"
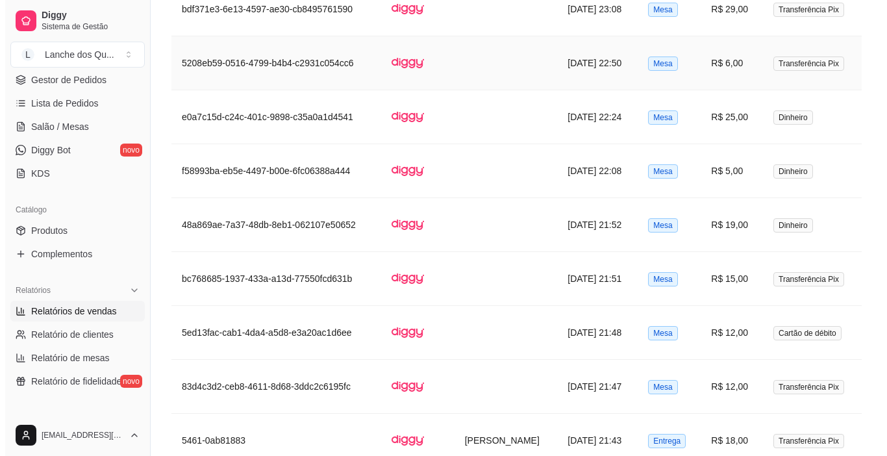
scroll to position [650, 0]
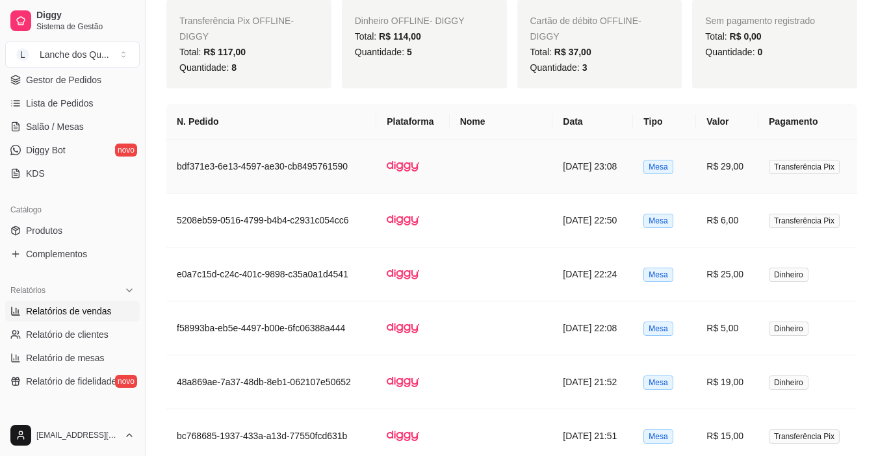
click at [753, 170] on td "R$ 29,00" at bounding box center [727, 167] width 62 height 54
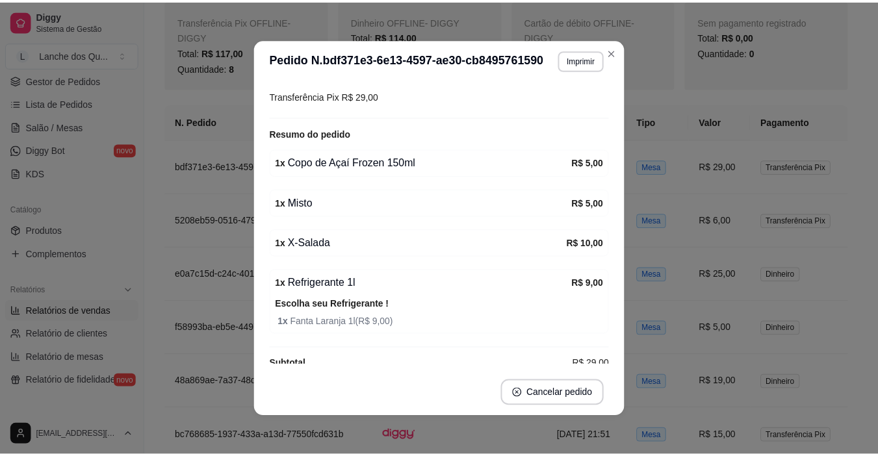
scroll to position [175, 0]
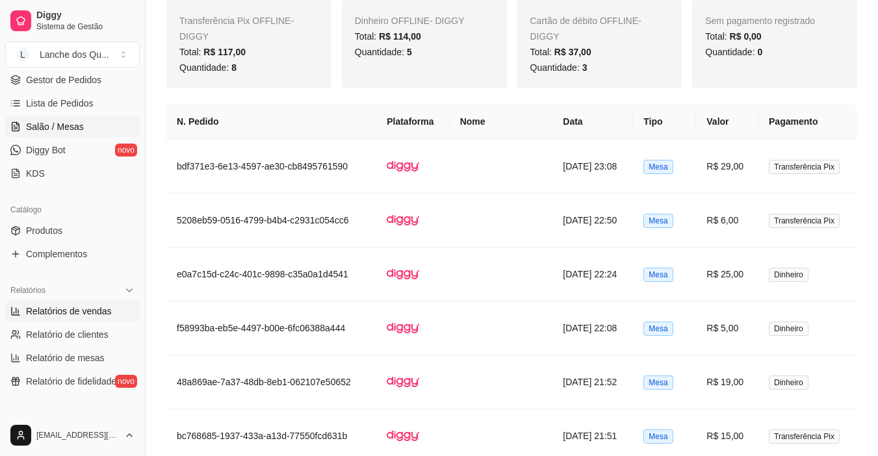
click at [56, 129] on span "Salão / Mesas" at bounding box center [55, 126] width 58 height 13
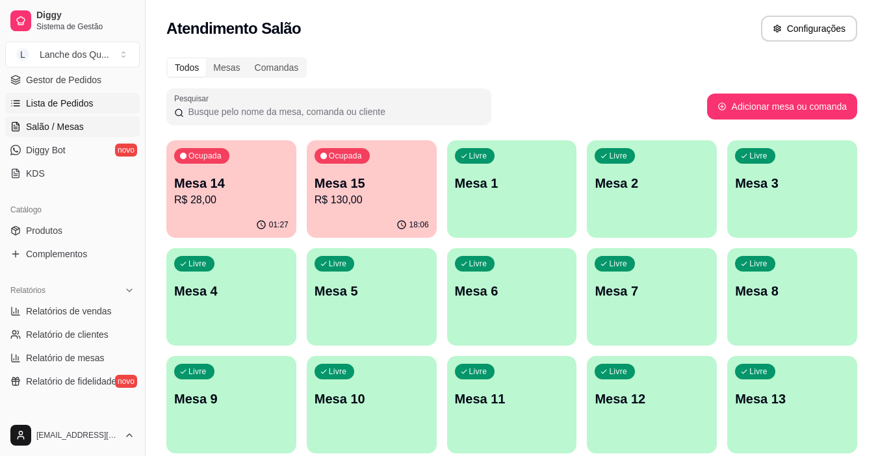
click at [64, 97] on span "Lista de Pedidos" at bounding box center [60, 103] width 68 height 13
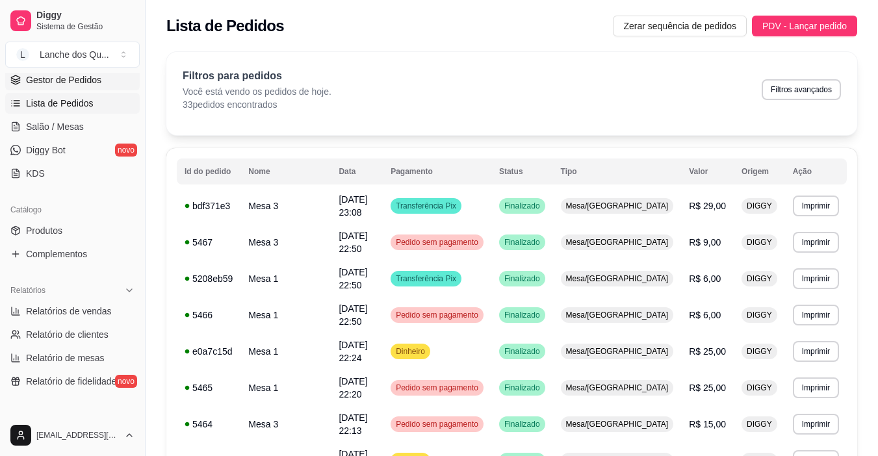
click at [60, 82] on span "Gestor de Pedidos" at bounding box center [63, 79] width 75 height 13
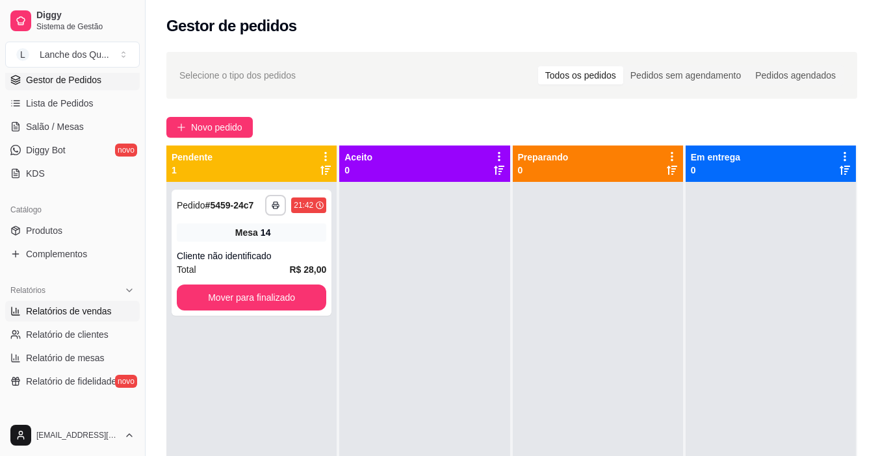
click at [55, 308] on span "Relatórios de vendas" at bounding box center [69, 311] width 86 height 13
select select "ALL"
select select "0"
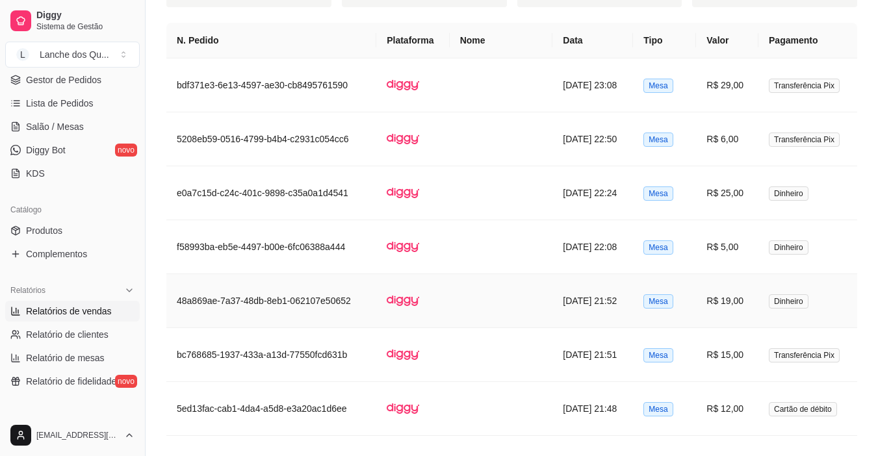
scroll to position [650, 0]
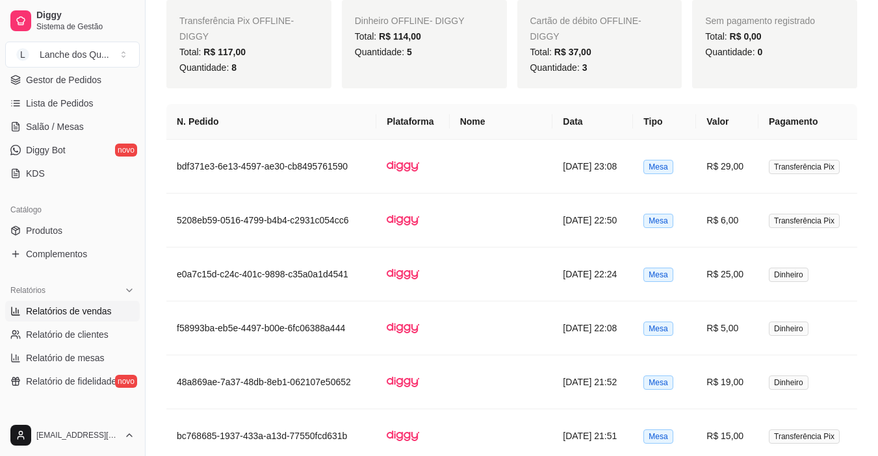
click at [35, 115] on ul "Pedidos balcão (PDV) Gestor de Pedidos Lista de Pedidos Salão / Mesas Diggy Bot…" at bounding box center [72, 115] width 134 height 138
click at [37, 125] on span "Salão / Mesas" at bounding box center [55, 126] width 58 height 13
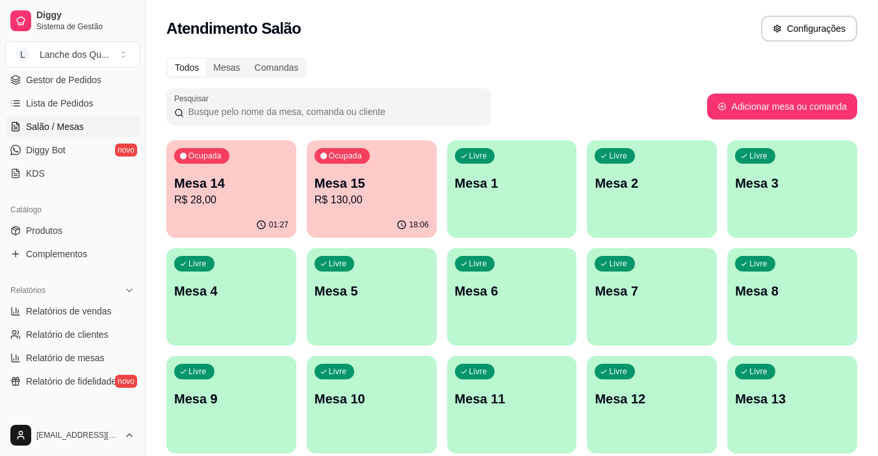
click at [242, 209] on div "Ocupada Mesa 14 R$ 28,00" at bounding box center [231, 176] width 130 height 72
click at [211, 207] on p "R$ 28,00" at bounding box center [231, 200] width 114 height 16
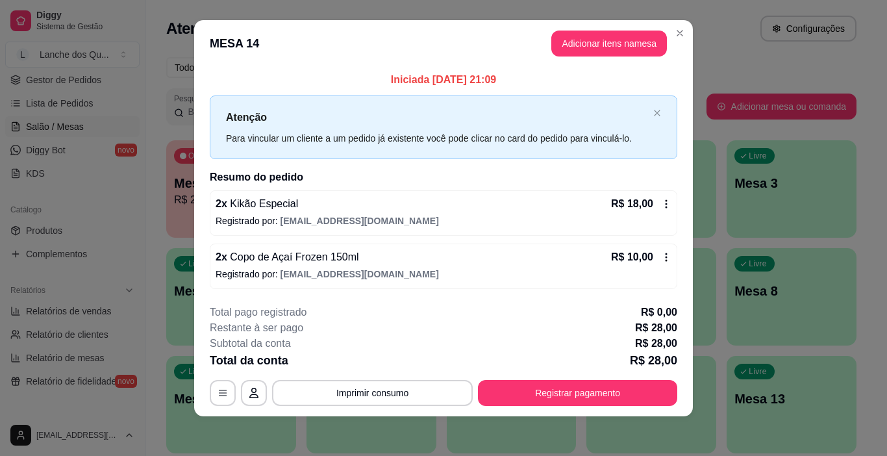
scroll to position [12, 0]
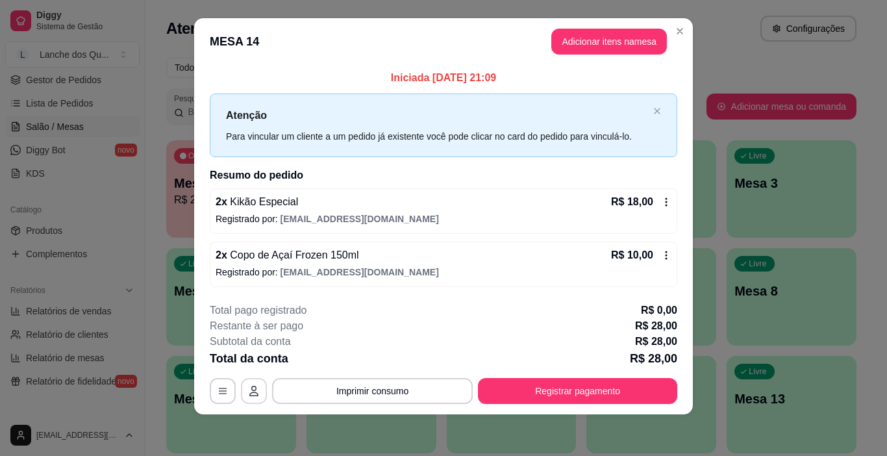
click at [251, 396] on icon "button" at bounding box center [253, 391] width 9 height 10
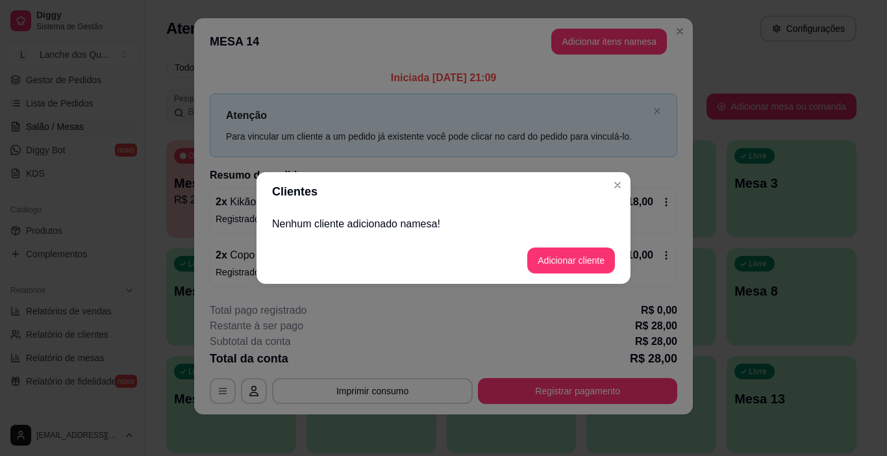
click at [560, 273] on button "Adicionar cliente" at bounding box center [571, 260] width 88 height 26
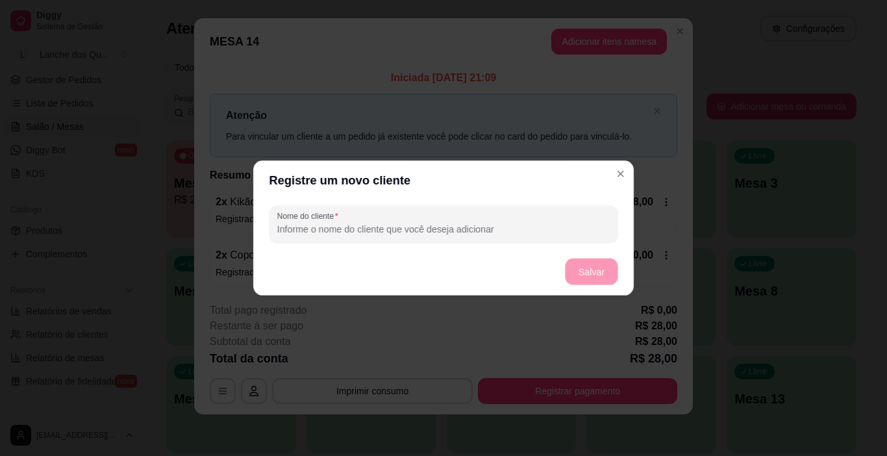
click at [559, 263] on footer "Salvar" at bounding box center [443, 271] width 381 height 47
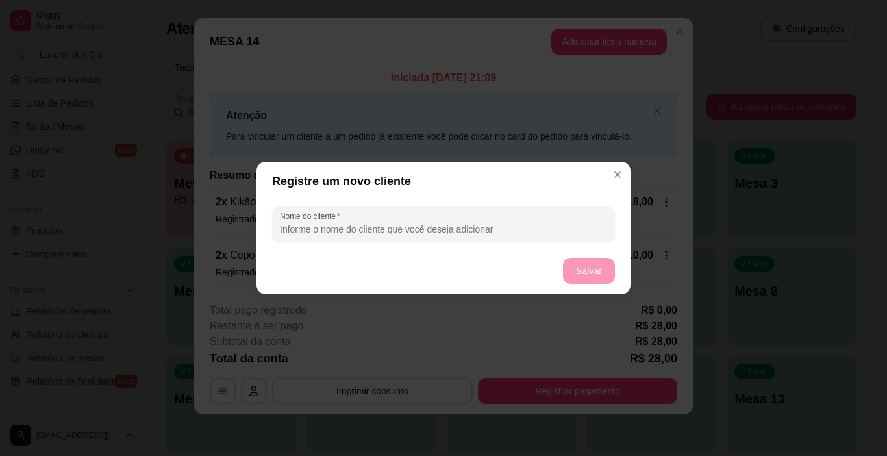
click at [533, 244] on div "Nome do cliente" at bounding box center [444, 224] width 374 height 47
click at [532, 233] on input "Nome do cliente" at bounding box center [443, 229] width 327 height 13
type input "Douglas"
click at [599, 275] on button "Salvar" at bounding box center [589, 271] width 51 height 25
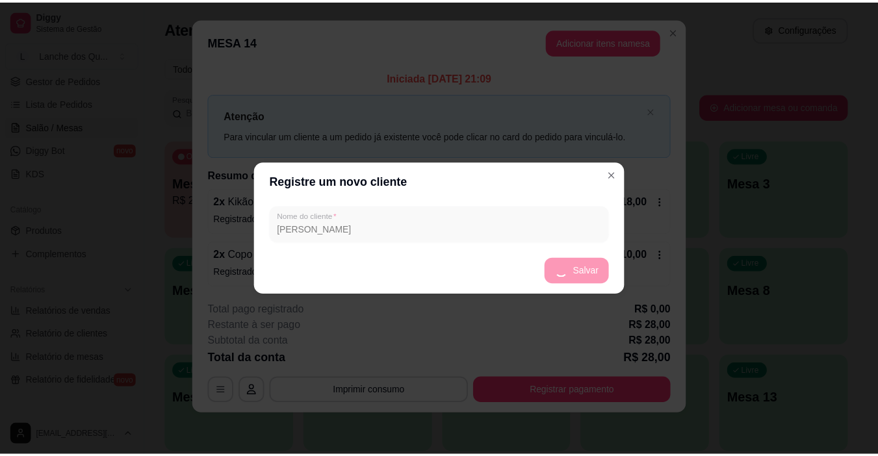
scroll to position [0, 0]
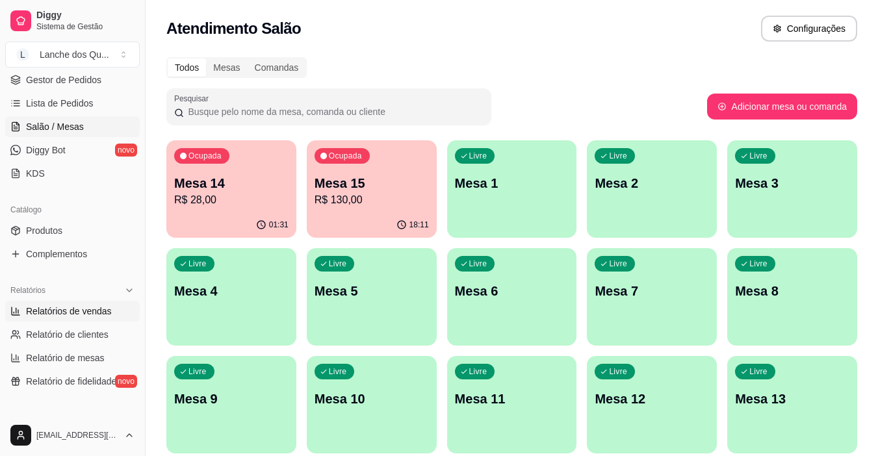
click at [100, 307] on span "Relatórios de vendas" at bounding box center [69, 311] width 86 height 13
select select "ALL"
select select "0"
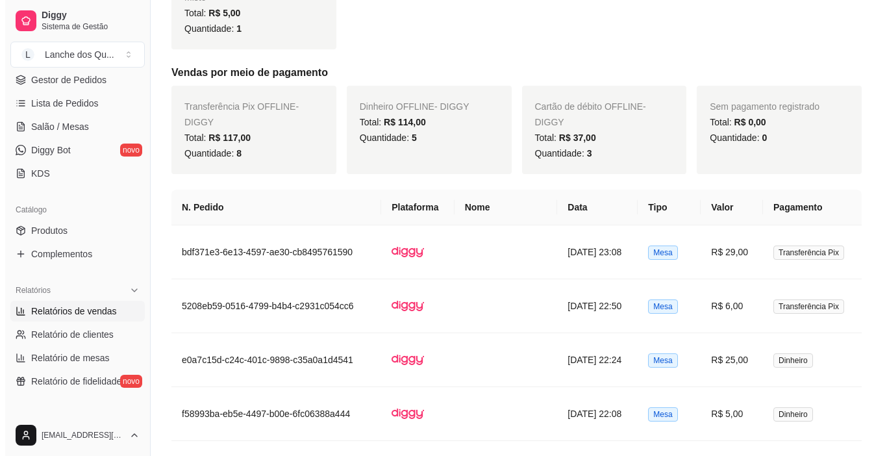
scroll to position [585, 0]
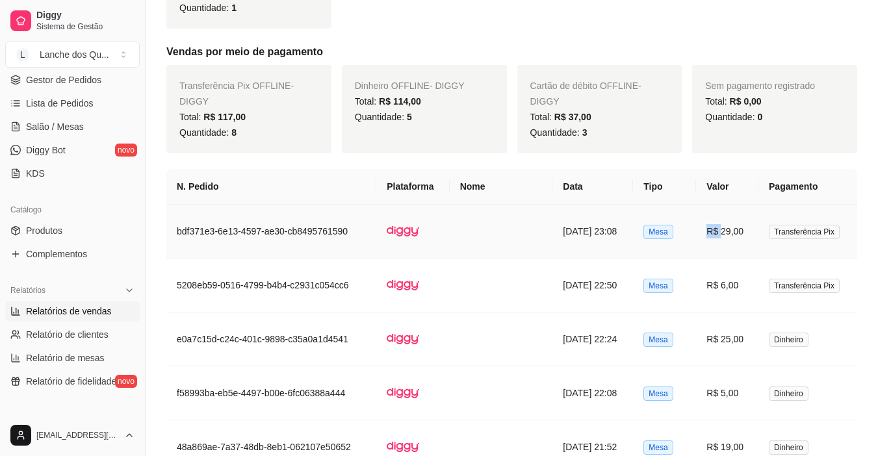
drag, startPoint x: 713, startPoint y: 231, endPoint x: 720, endPoint y: 231, distance: 7.2
click at [720, 231] on td "R$ 29,00" at bounding box center [727, 232] width 62 height 54
click at [722, 233] on td "R$ 29,00" at bounding box center [727, 232] width 62 height 54
click at [733, 288] on td "R$ 6,00" at bounding box center [727, 286] width 62 height 54
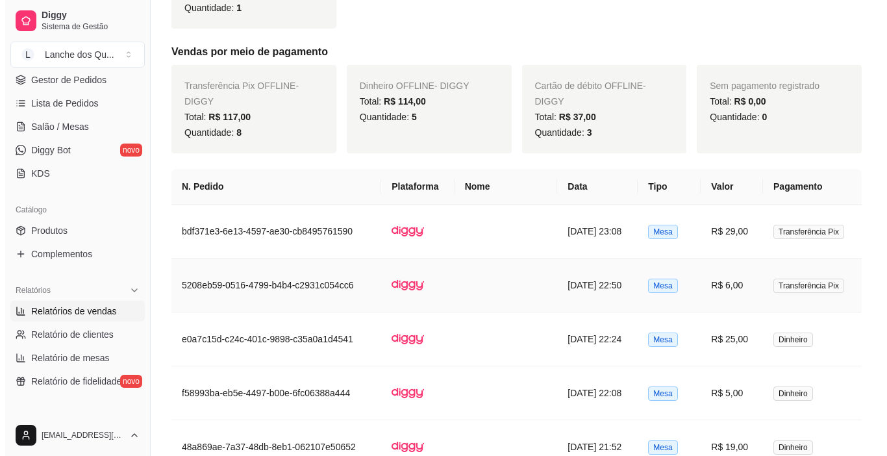
scroll to position [650, 0]
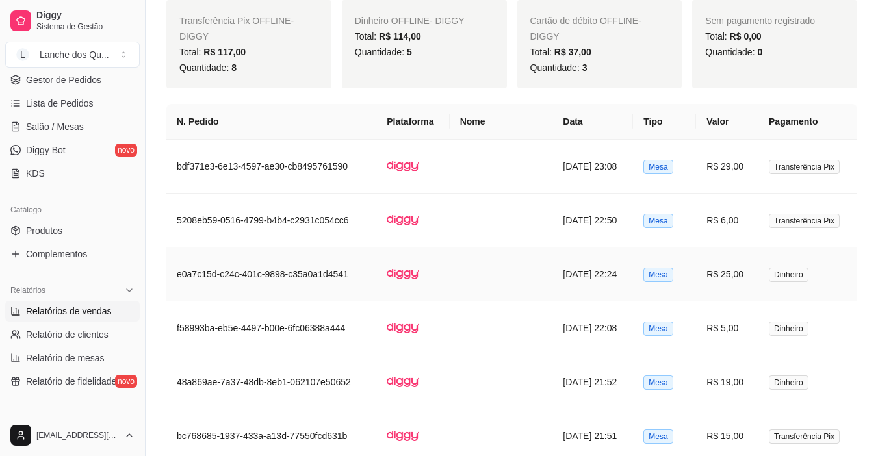
click at [729, 270] on td "R$ 25,00" at bounding box center [727, 274] width 62 height 54
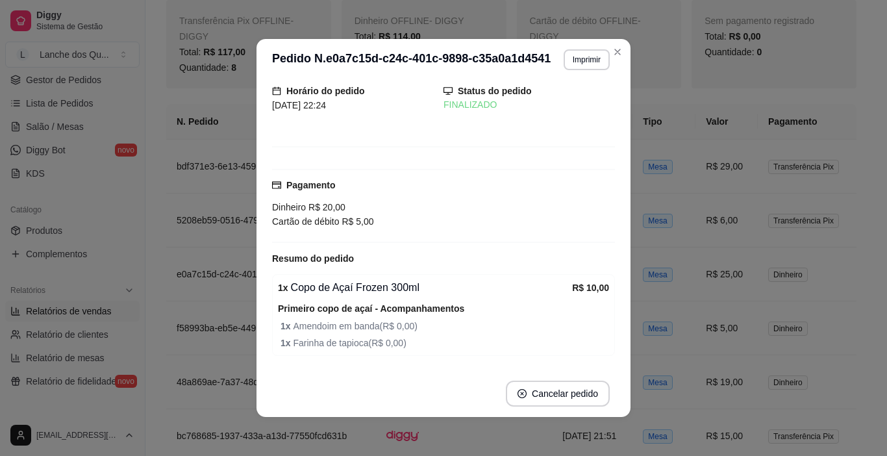
scroll to position [130, 0]
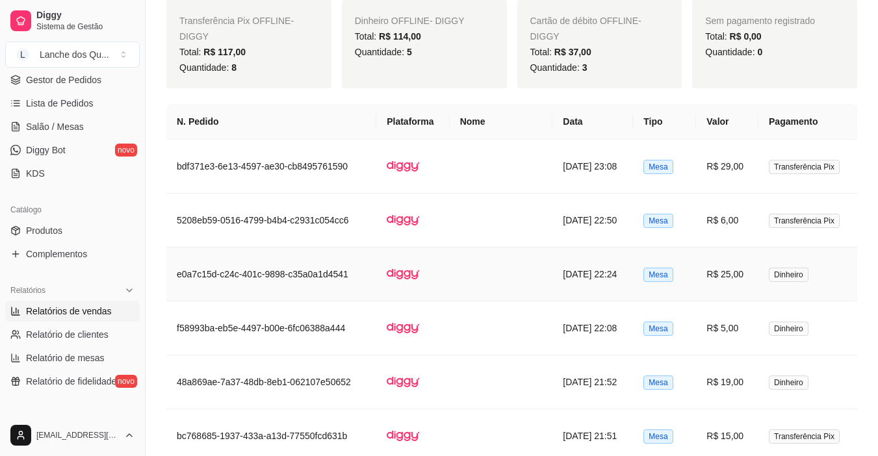
click at [719, 277] on td "R$ 25,00" at bounding box center [727, 274] width 62 height 54
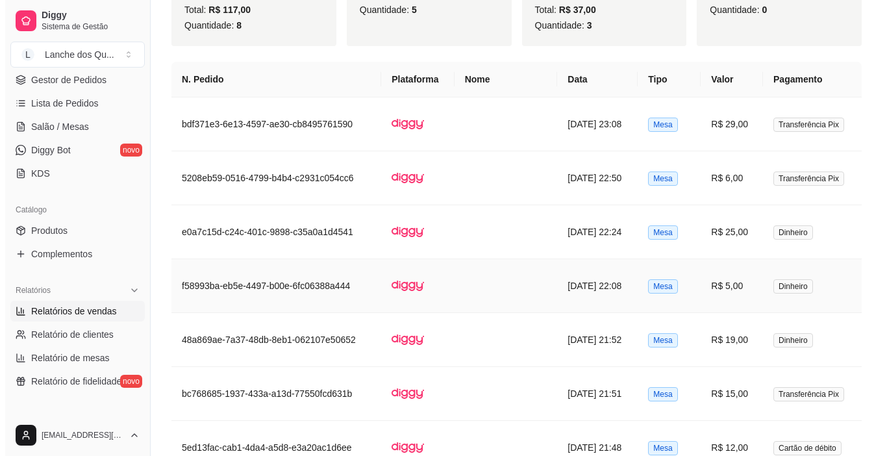
scroll to position [715, 0]
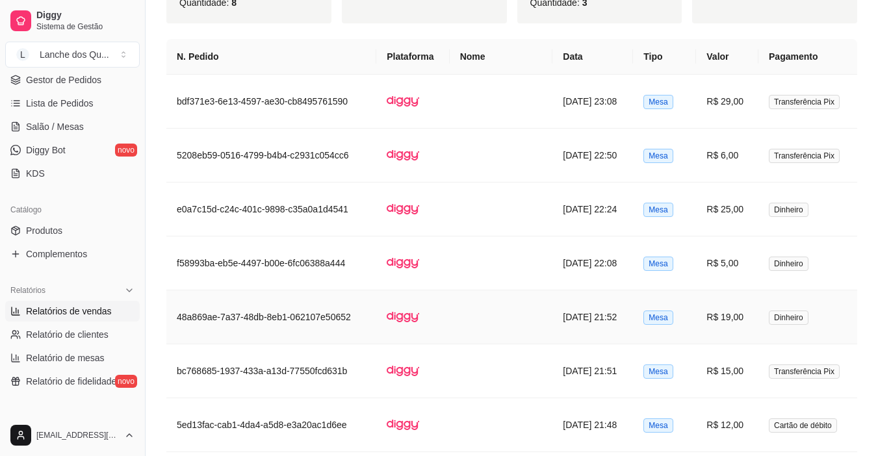
click at [709, 307] on td "R$ 19,00" at bounding box center [727, 317] width 62 height 54
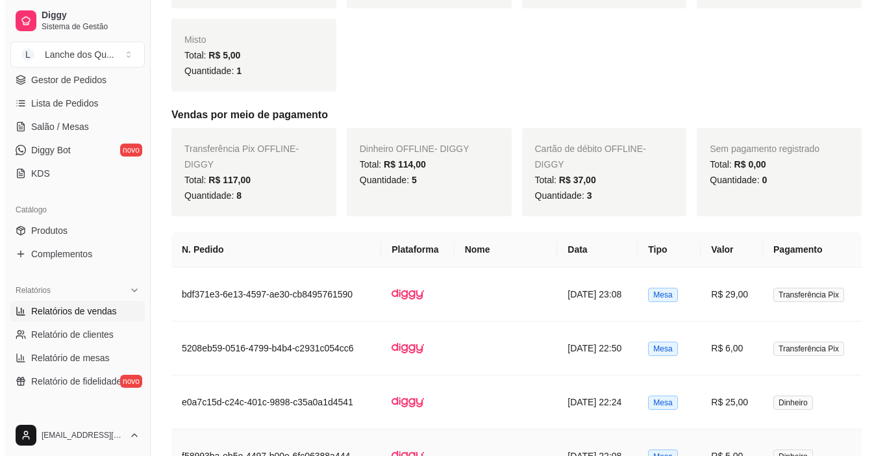
scroll to position [520, 0]
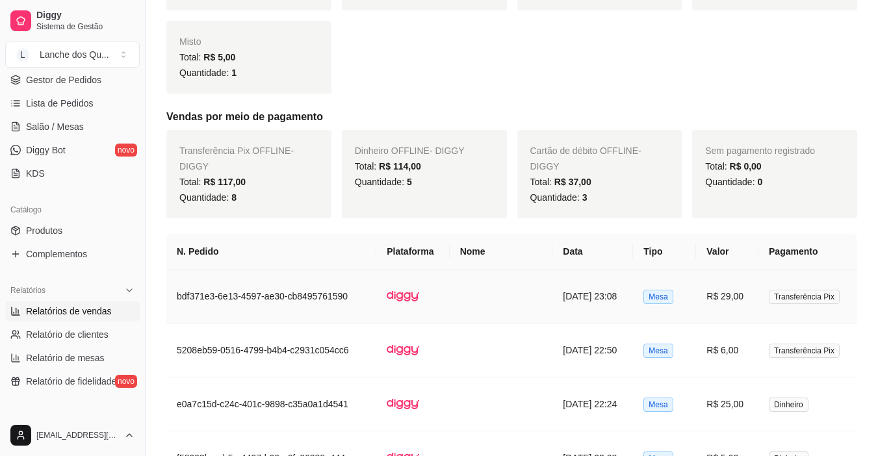
click at [713, 292] on td "R$ 29,00" at bounding box center [727, 297] width 62 height 54
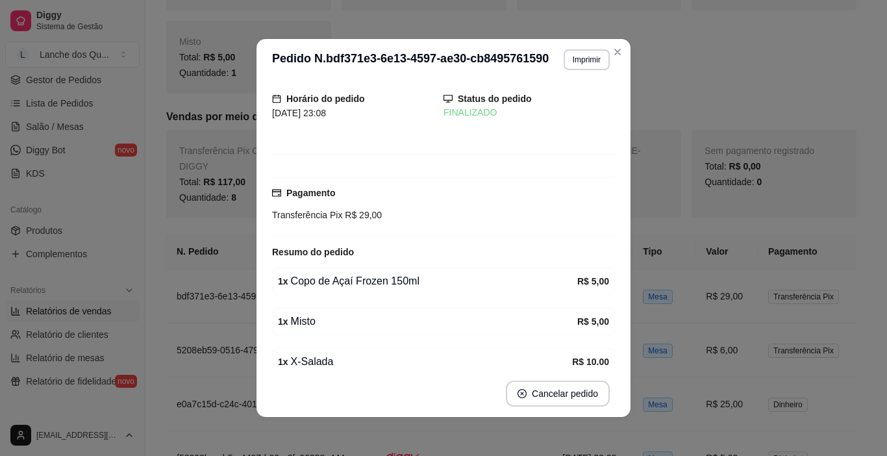
scroll to position [130, 0]
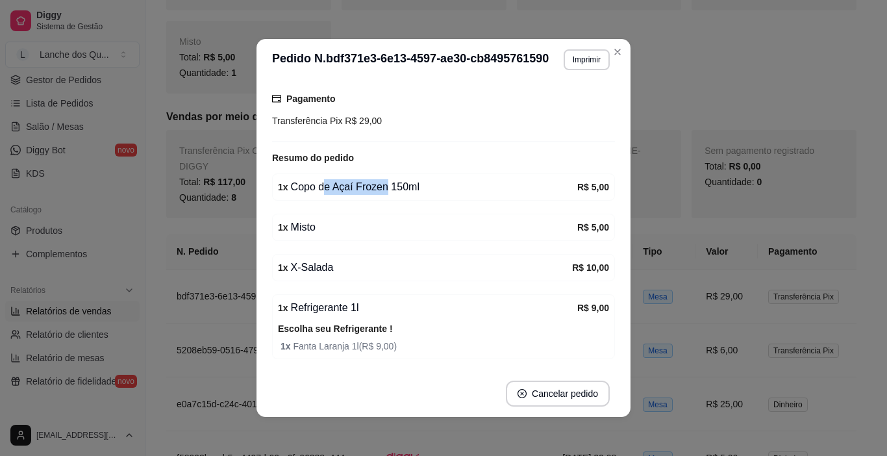
drag, startPoint x: 319, startPoint y: 188, endPoint x: 418, endPoint y: 197, distance: 99.2
click at [418, 197] on div "1 x Copo de Açaí Frozen 150ml R$ 5,00" at bounding box center [443, 186] width 343 height 27
drag, startPoint x: 281, startPoint y: 218, endPoint x: 321, endPoint y: 218, distance: 40.3
click at [302, 218] on div "1 x Misto R$ 5,00" at bounding box center [443, 227] width 343 height 27
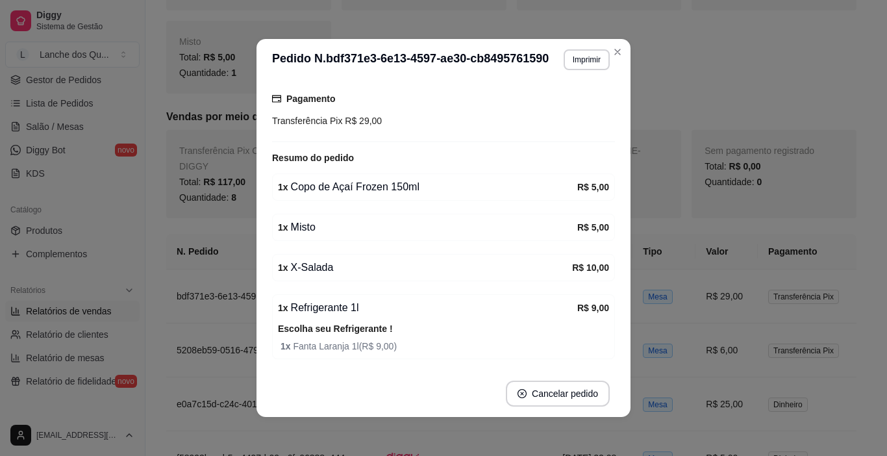
click at [321, 218] on div "1 x Misto R$ 5,00" at bounding box center [443, 227] width 343 height 27
click at [305, 226] on div "1 x Misto" at bounding box center [427, 228] width 299 height 16
click at [359, 193] on div "1 x Copo de Açaí Frozen 150ml" at bounding box center [427, 187] width 299 height 16
click at [577, 229] on strong "R$ 5,00" at bounding box center [593, 227] width 32 height 10
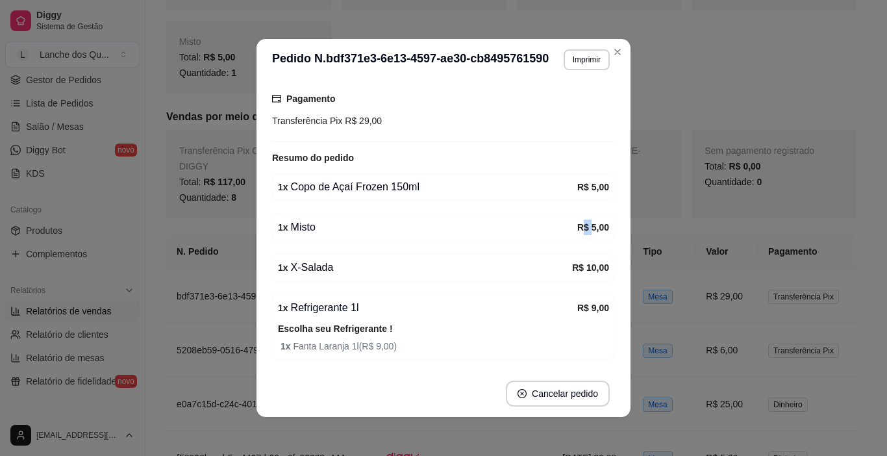
click at [577, 229] on strong "R$ 5,00" at bounding box center [593, 227] width 32 height 10
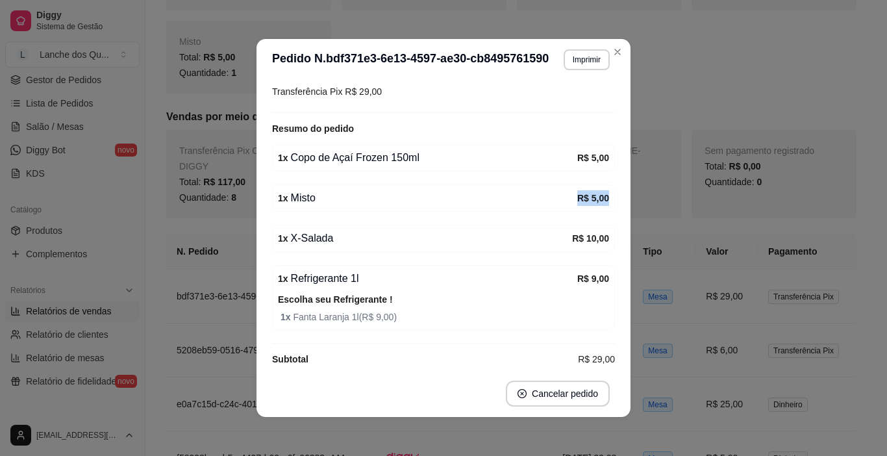
scroll to position [175, 0]
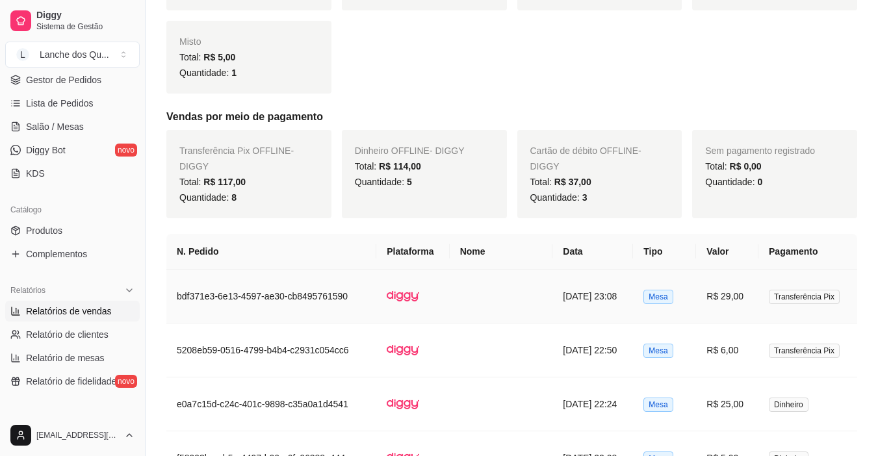
click at [733, 299] on td "R$ 29,00" at bounding box center [727, 297] width 62 height 54
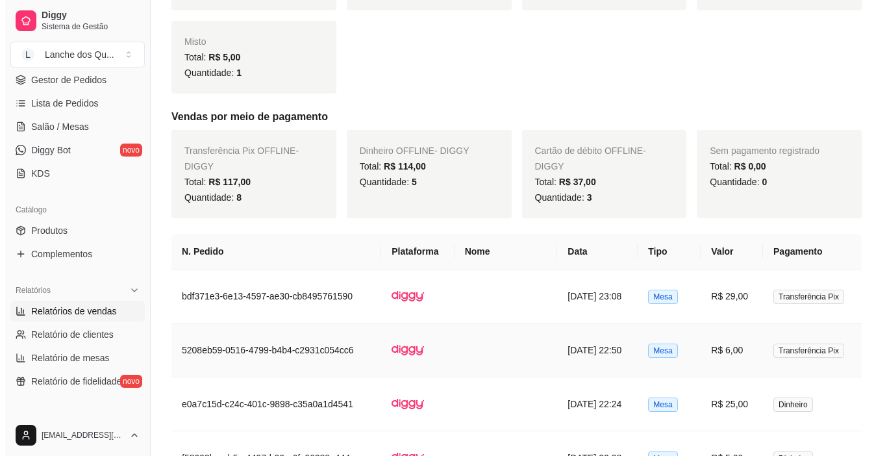
scroll to position [585, 0]
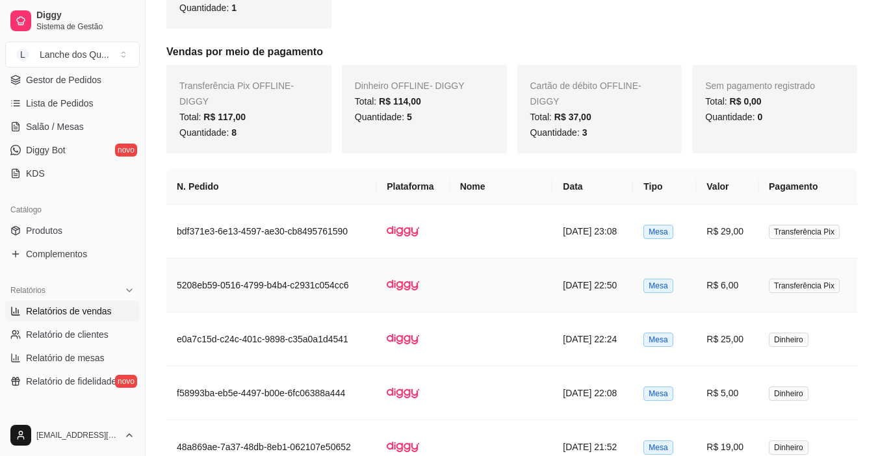
click at [736, 283] on td "R$ 6,00" at bounding box center [727, 286] width 62 height 54
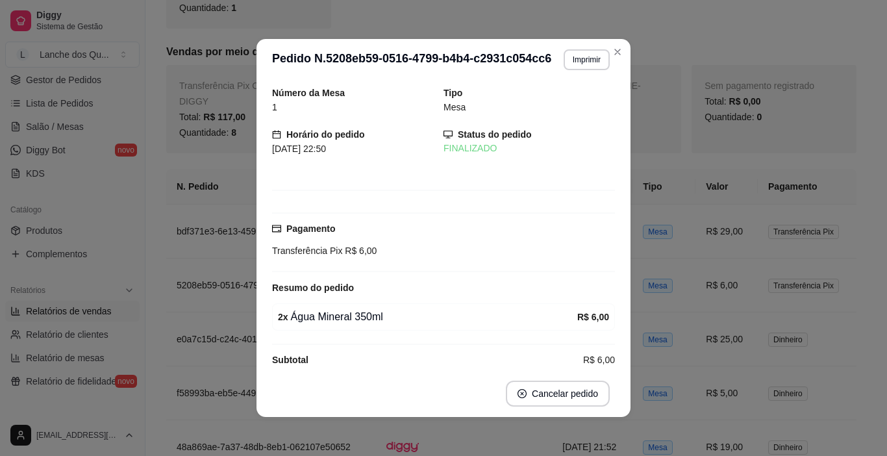
scroll to position [16, 0]
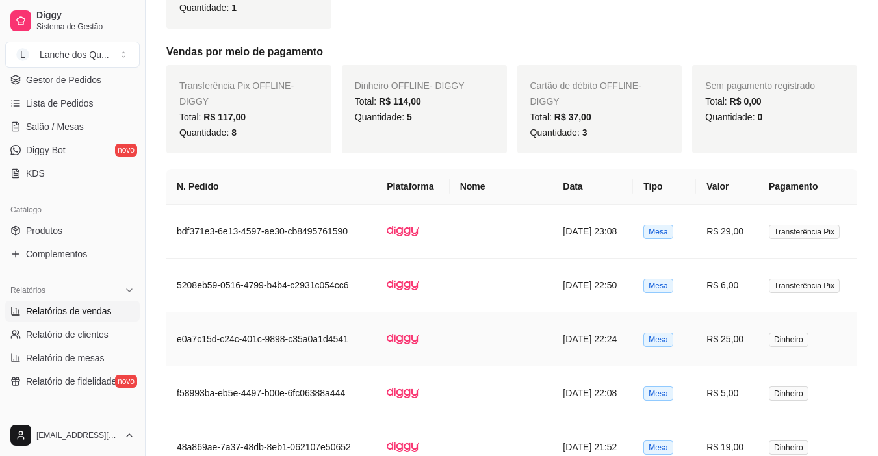
click at [748, 340] on td "R$ 25,00" at bounding box center [727, 339] width 62 height 54
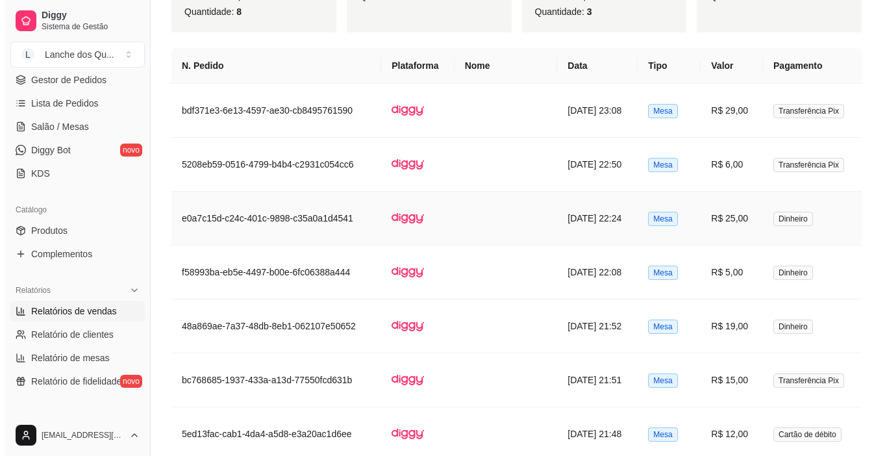
scroll to position [715, 0]
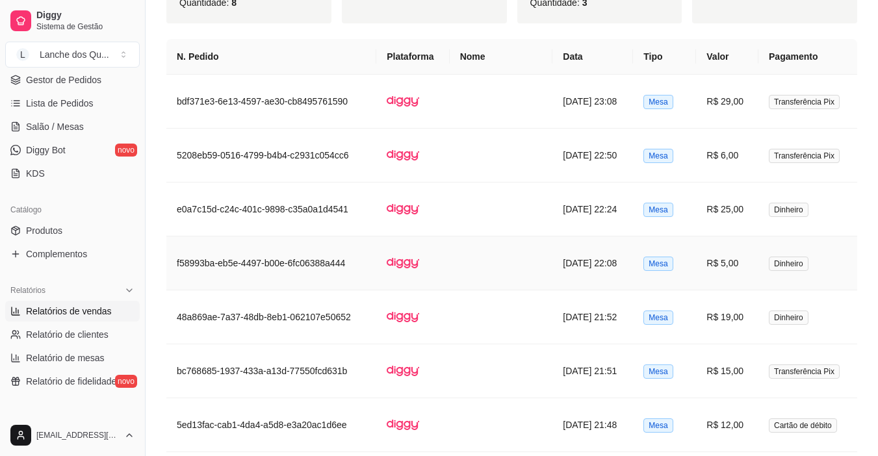
click at [719, 255] on td "R$ 5,00" at bounding box center [727, 263] width 62 height 54
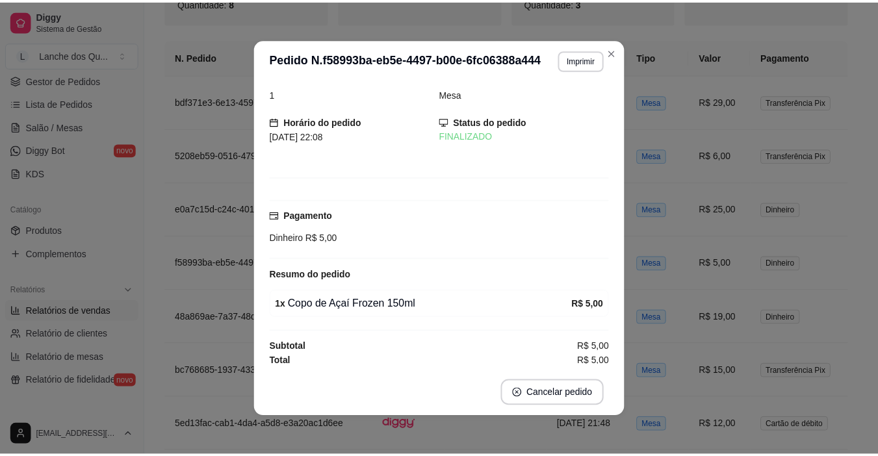
scroll to position [16, 0]
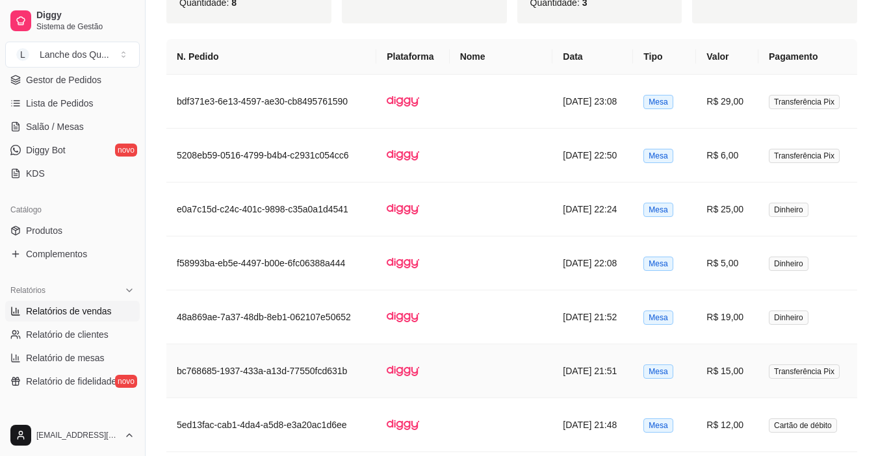
click at [739, 359] on td "R$ 15,00" at bounding box center [727, 371] width 62 height 54
click at [54, 99] on span "Lista de Pedidos" at bounding box center [60, 103] width 68 height 13
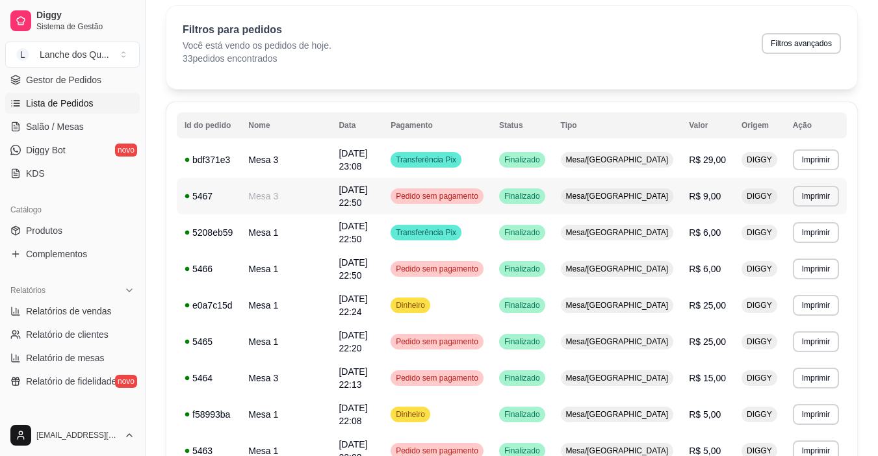
scroll to position [65, 0]
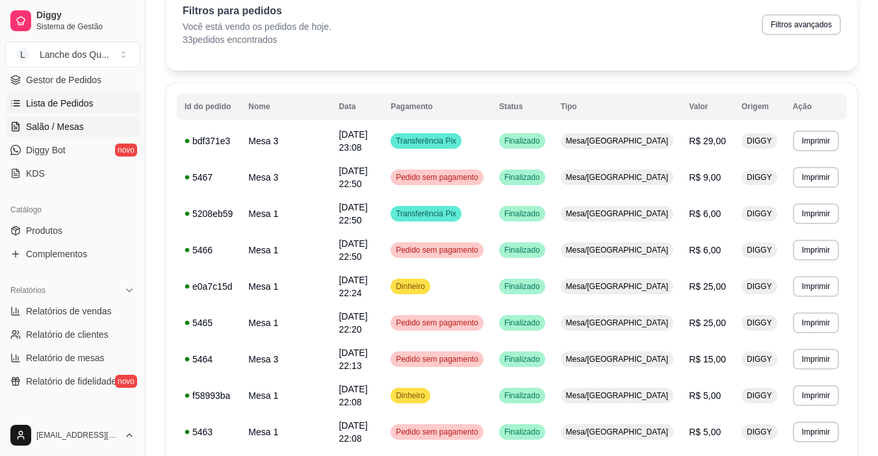
click at [51, 132] on span "Salão / Mesas" at bounding box center [55, 126] width 58 height 13
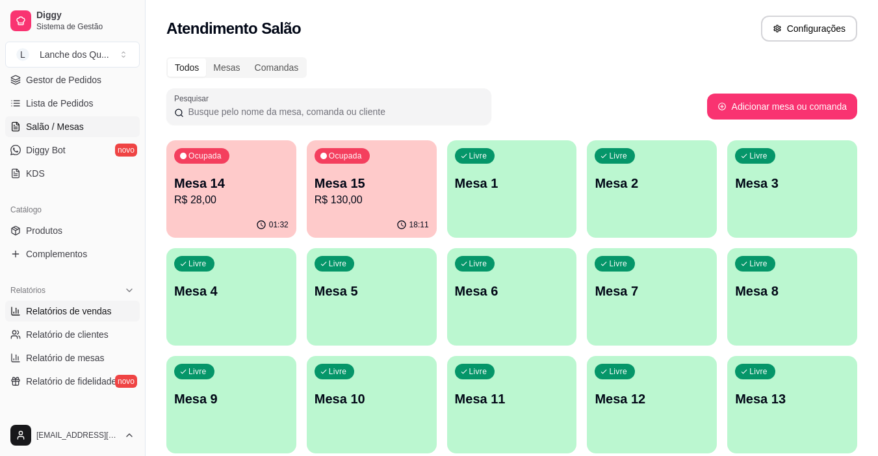
click at [33, 307] on span "Relatórios de vendas" at bounding box center [69, 311] width 86 height 13
select select "ALL"
select select "0"
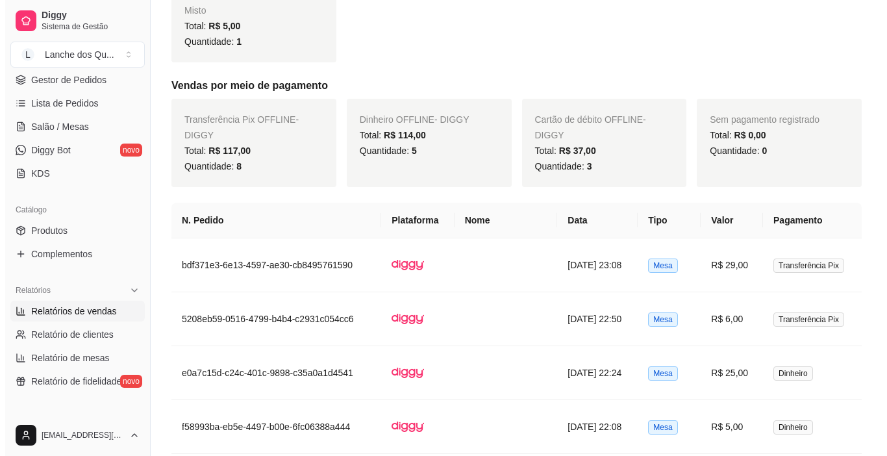
scroll to position [650, 0]
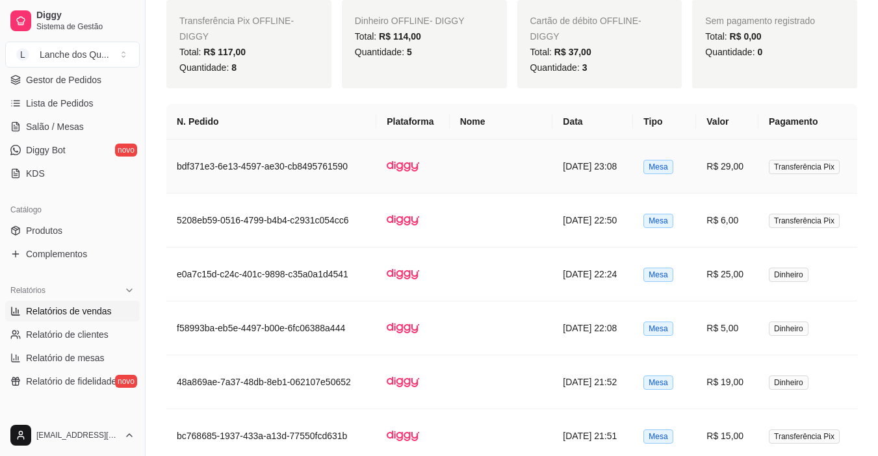
click at [552, 173] on td "09/09/2025 às 23:08" at bounding box center [592, 167] width 81 height 54
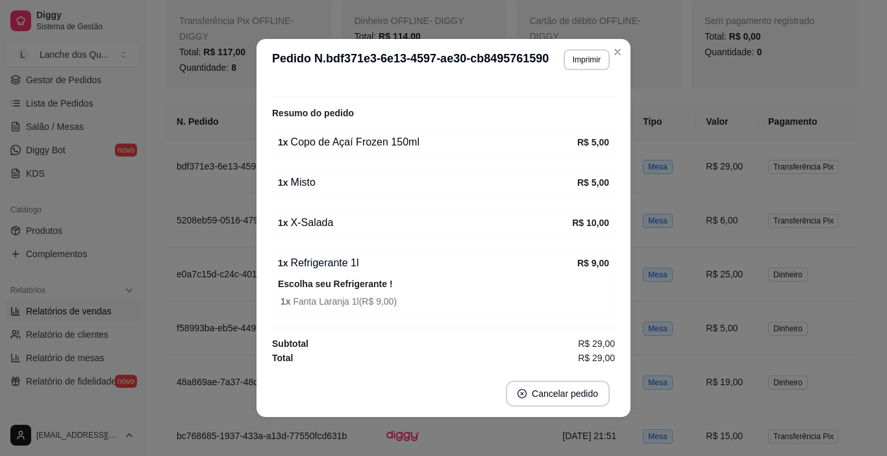
scroll to position [3, 0]
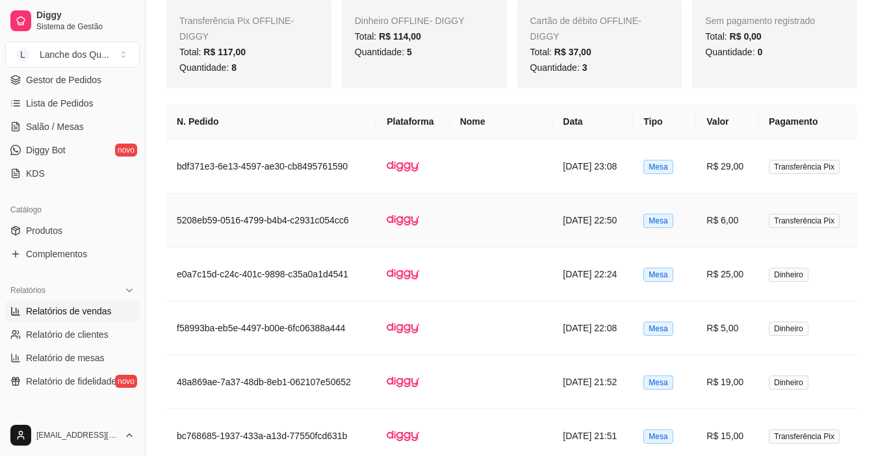
click at [674, 221] on td "Mesa" at bounding box center [664, 221] width 63 height 54
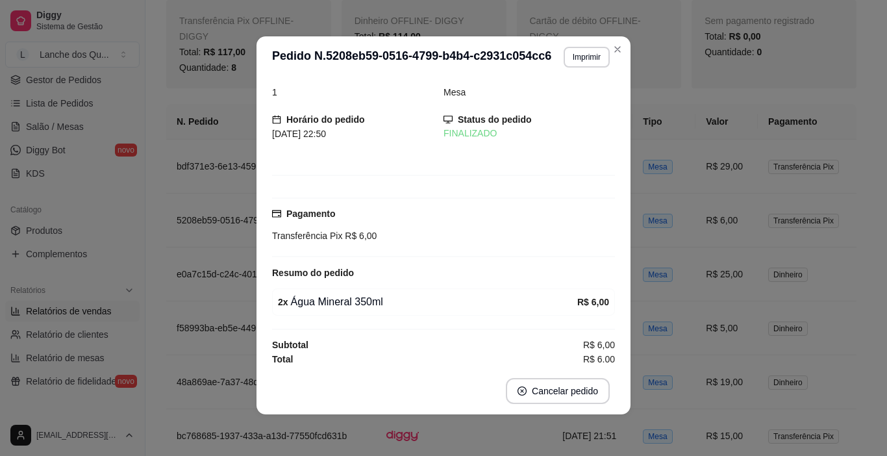
scroll to position [16, 0]
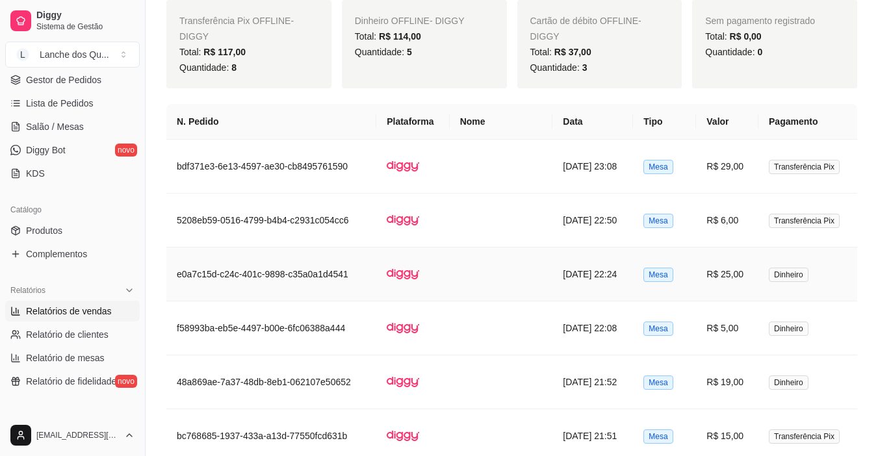
click at [704, 277] on td "R$ 25,00" at bounding box center [727, 274] width 62 height 54
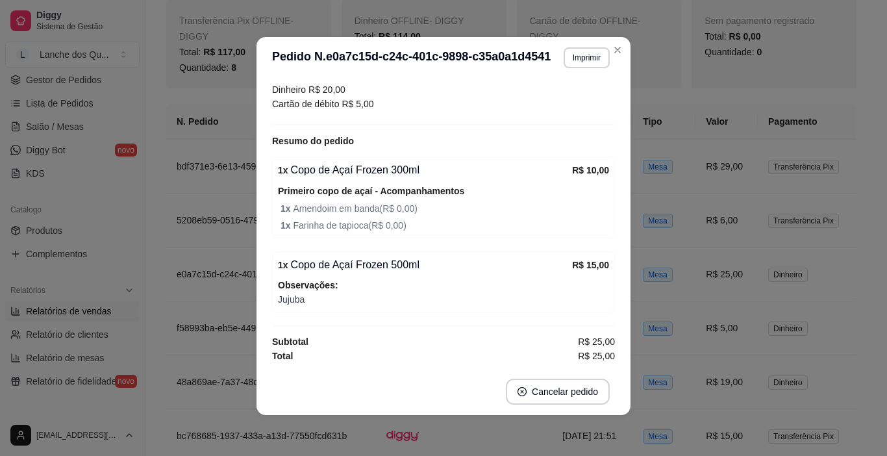
scroll to position [3, 0]
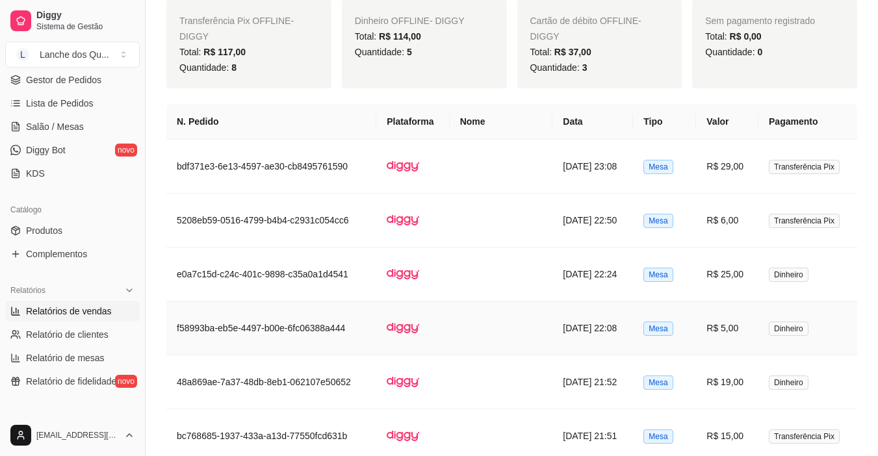
click at [718, 337] on td "R$ 5,00" at bounding box center [727, 328] width 62 height 54
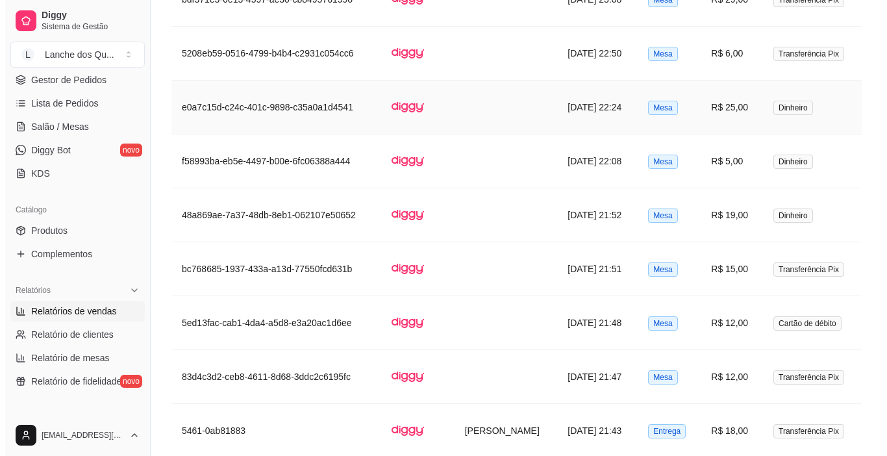
scroll to position [844, 0]
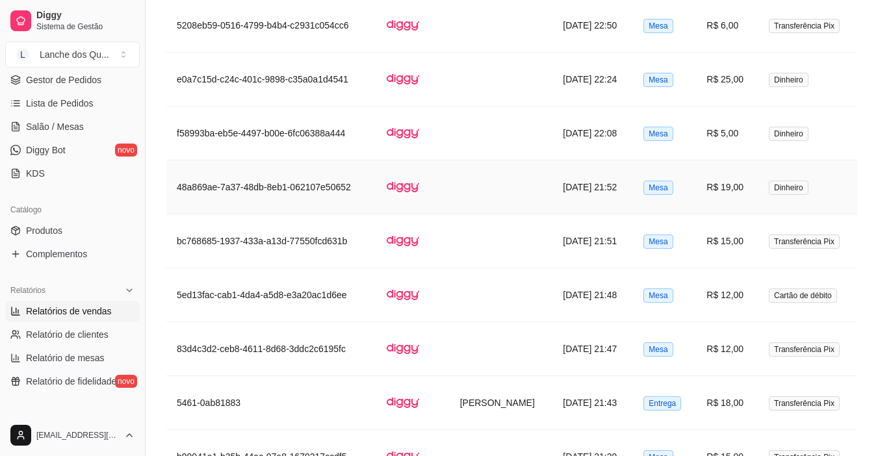
click at [717, 196] on td "R$ 19,00" at bounding box center [727, 187] width 62 height 54
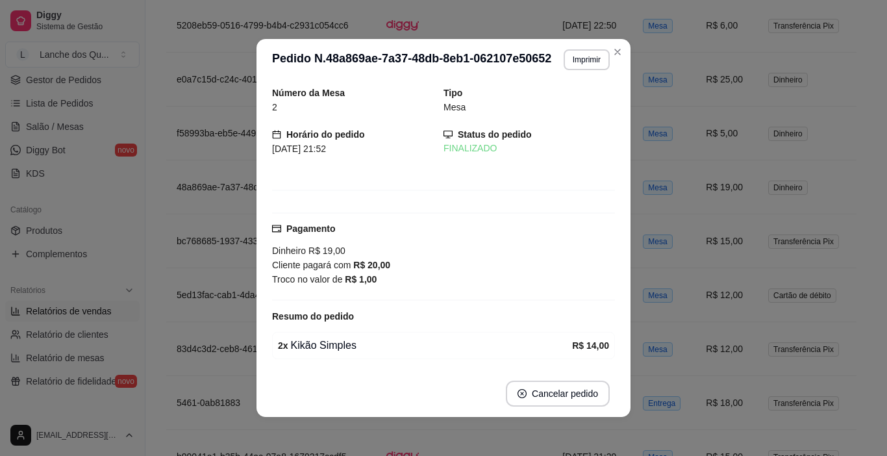
scroll to position [123, 0]
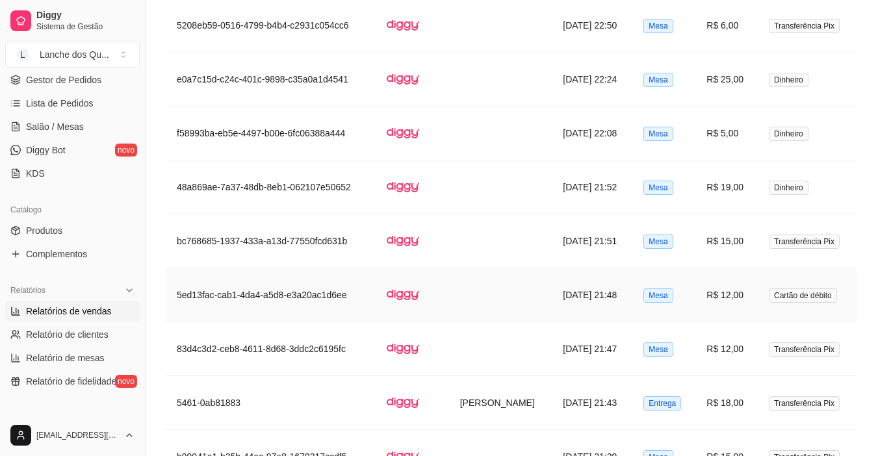
click at [731, 288] on td "R$ 12,00" at bounding box center [727, 295] width 62 height 54
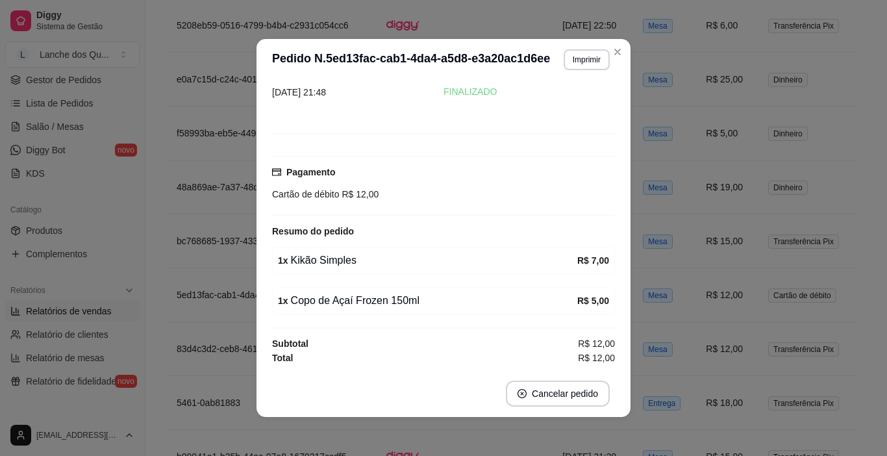
scroll to position [3, 0]
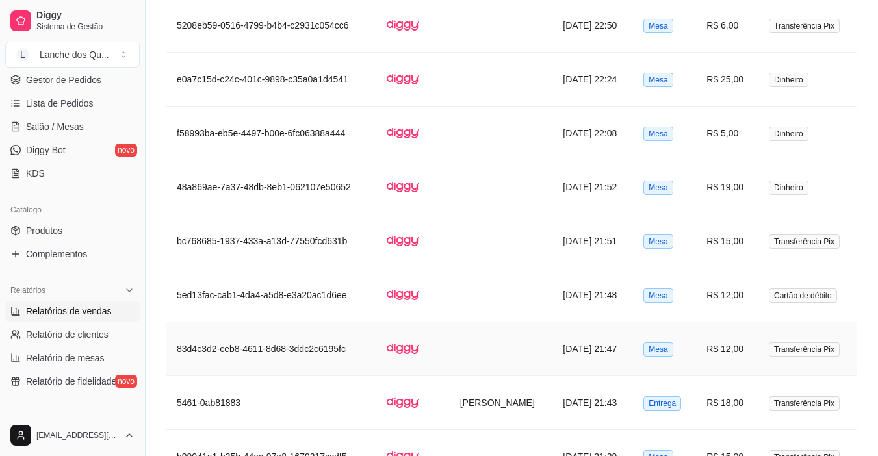
click at [729, 346] on td "R$ 12,00" at bounding box center [727, 349] width 62 height 54
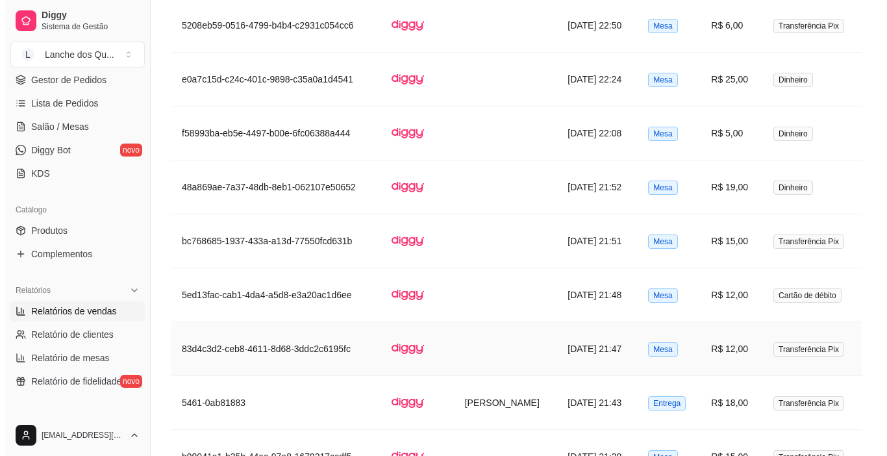
scroll to position [909, 0]
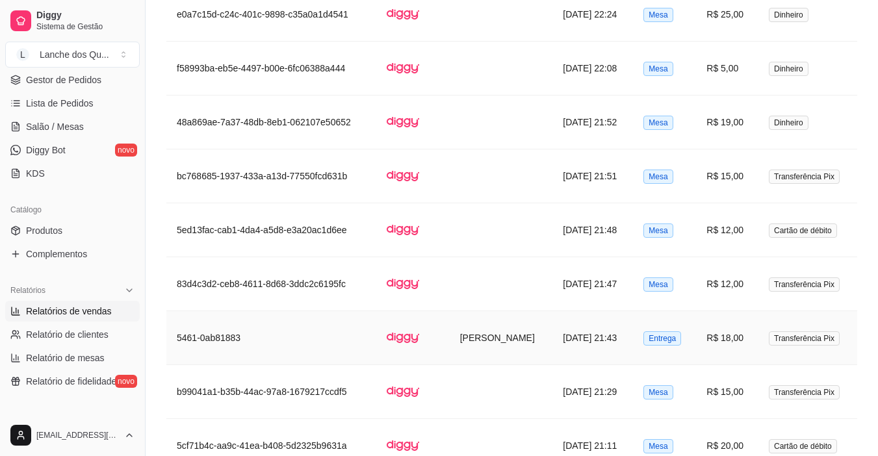
click at [719, 328] on td "R$ 18,00" at bounding box center [727, 338] width 62 height 54
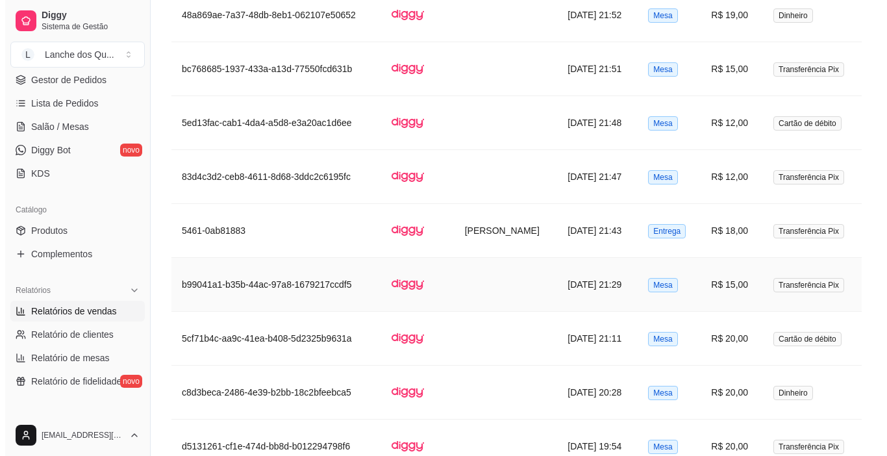
scroll to position [1039, 0]
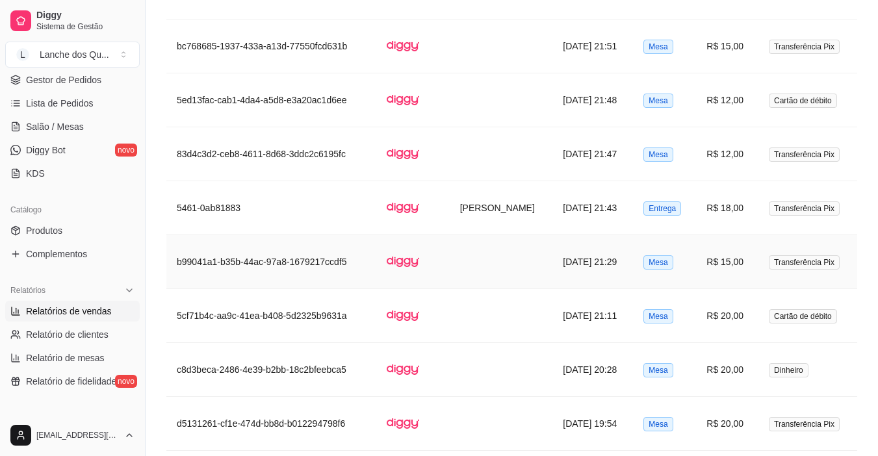
click at [729, 269] on td "R$ 15,00" at bounding box center [727, 262] width 62 height 54
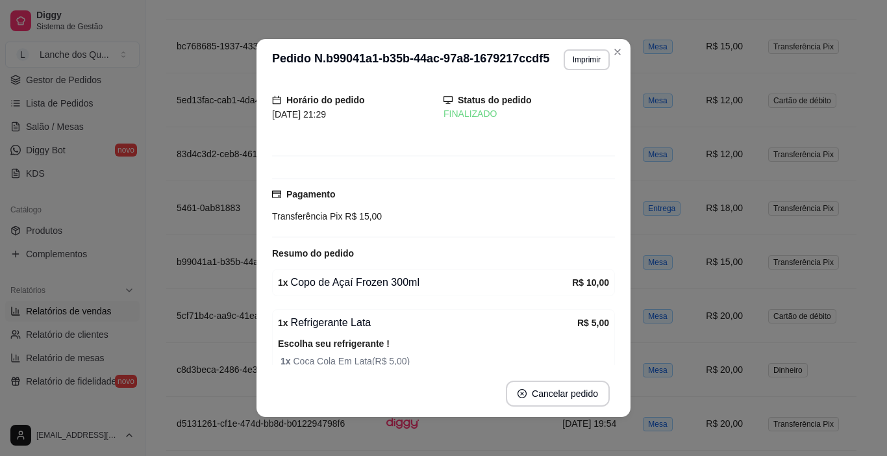
scroll to position [94, 0]
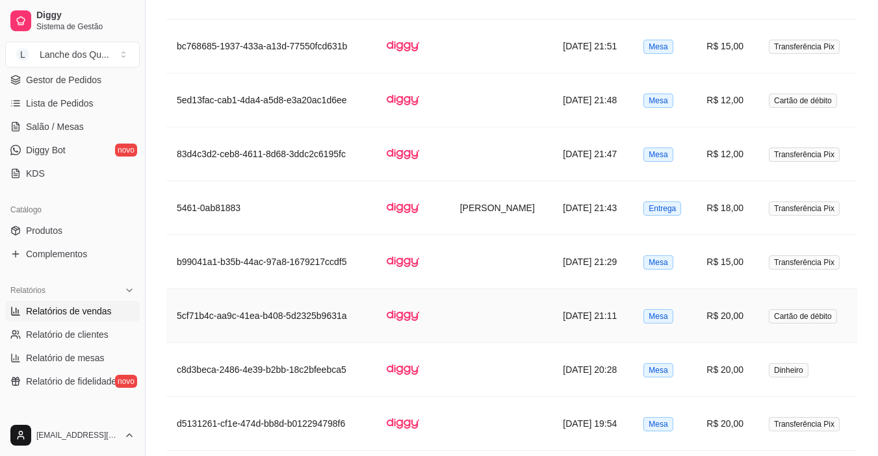
click at [718, 316] on td "R$ 20,00" at bounding box center [727, 316] width 62 height 54
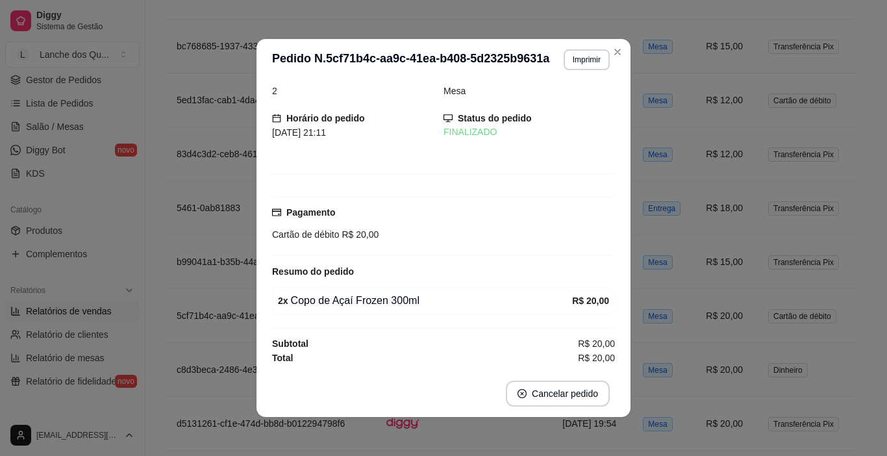
scroll to position [3, 0]
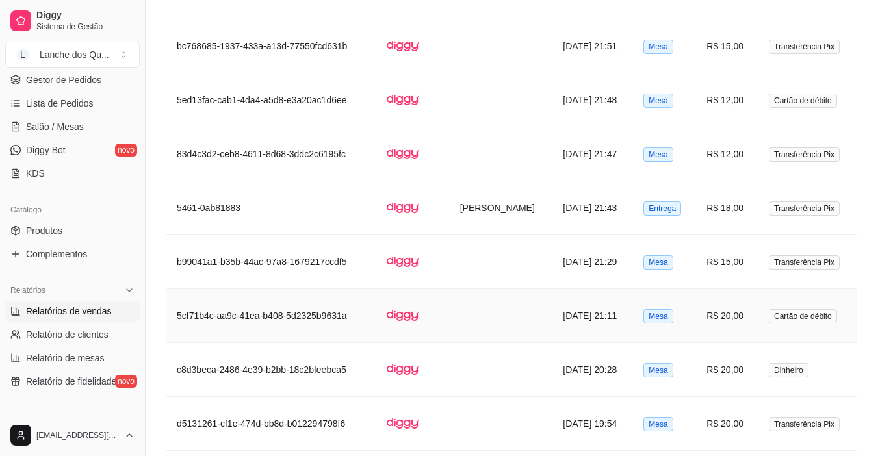
click at [716, 363] on td "R$ 20,00" at bounding box center [727, 370] width 62 height 54
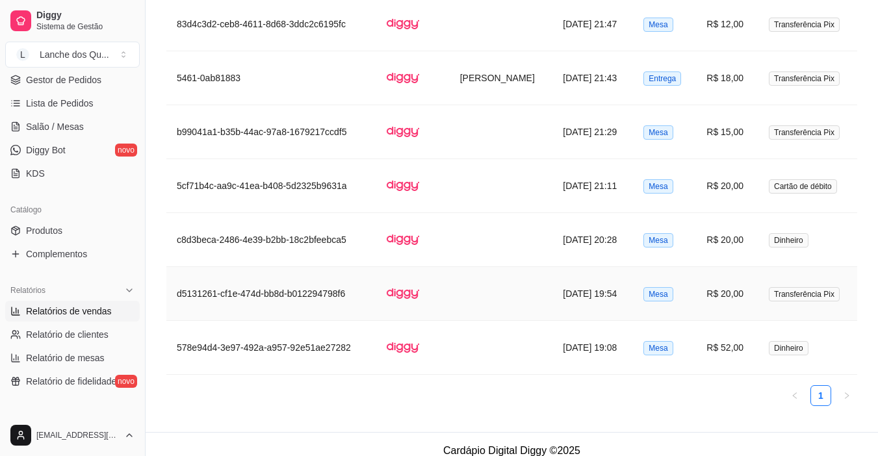
click at [715, 301] on td "R$ 20,00" at bounding box center [727, 294] width 62 height 54
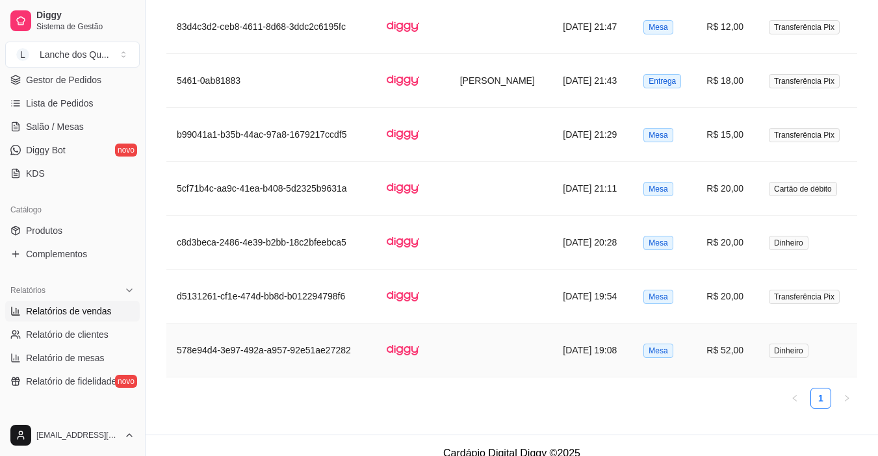
click at [737, 355] on td "R$ 52,00" at bounding box center [727, 350] width 62 height 54
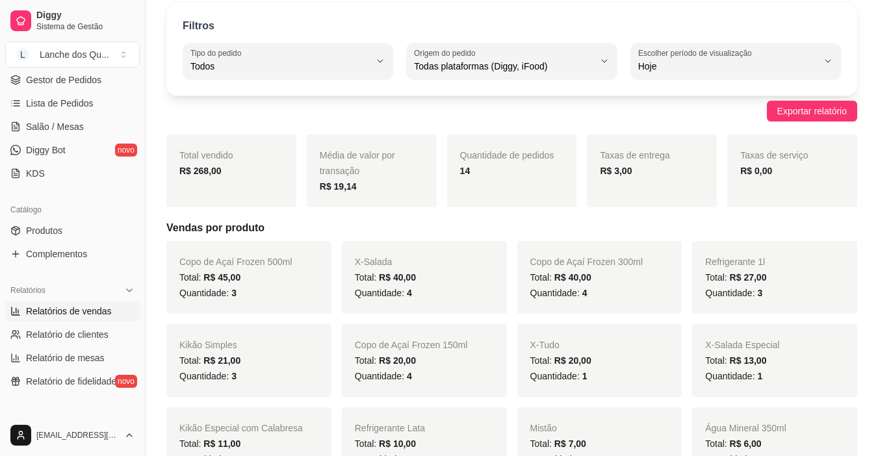
scroll to position [0, 0]
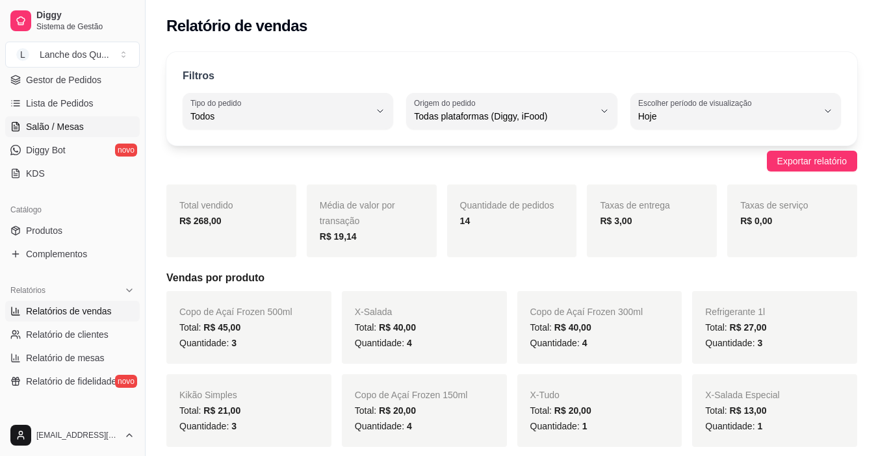
click at [36, 130] on span "Salão / Mesas" at bounding box center [55, 126] width 58 height 13
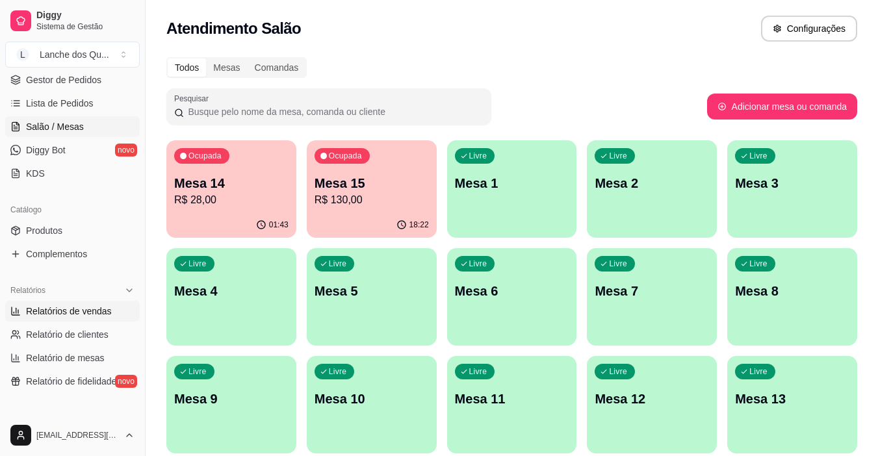
click at [88, 312] on span "Relatórios de vendas" at bounding box center [69, 311] width 86 height 13
select select "ALL"
select select "0"
